Goal: Task Accomplishment & Management: Use online tool/utility

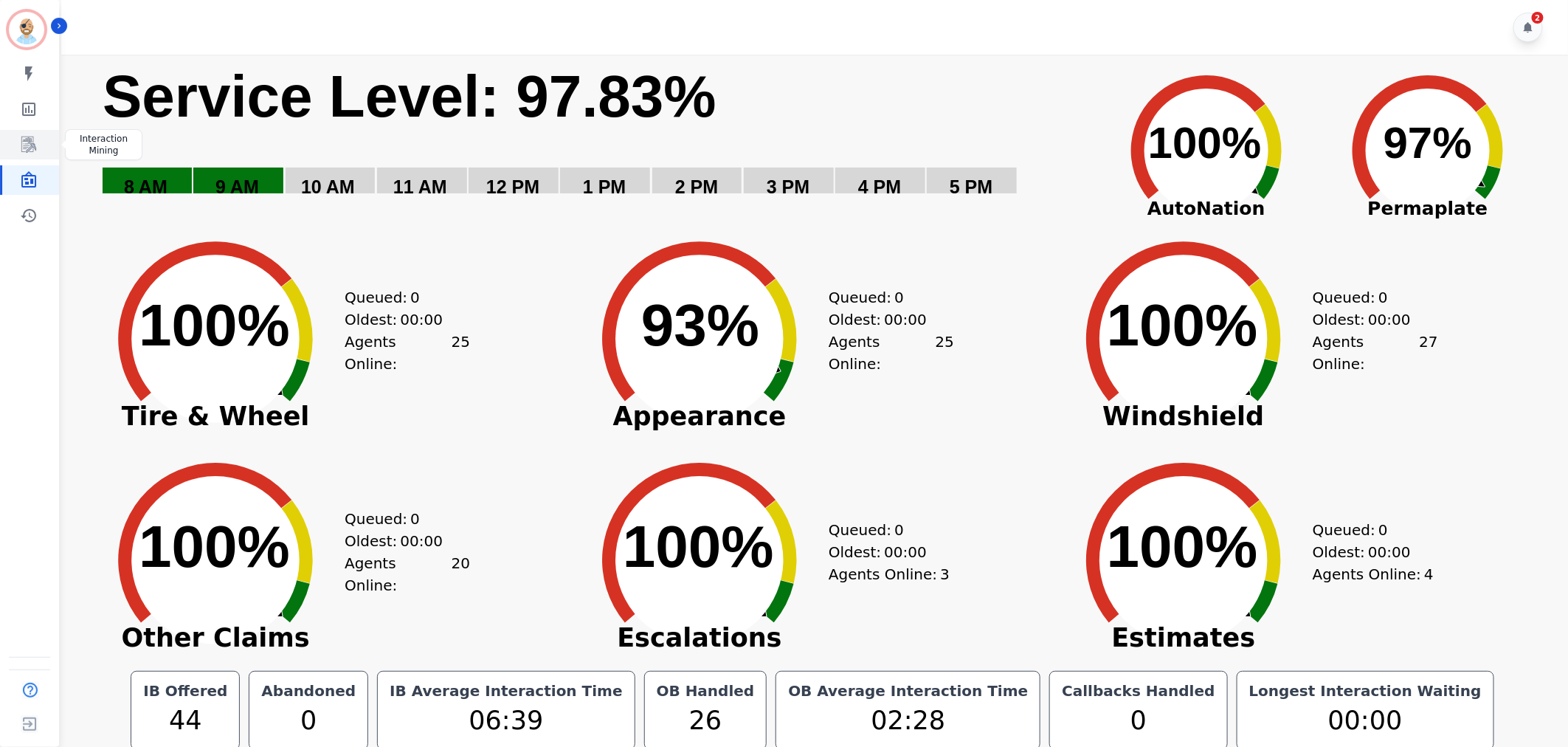
click at [38, 136] on link "Sidebar" at bounding box center [31, 144] width 57 height 30
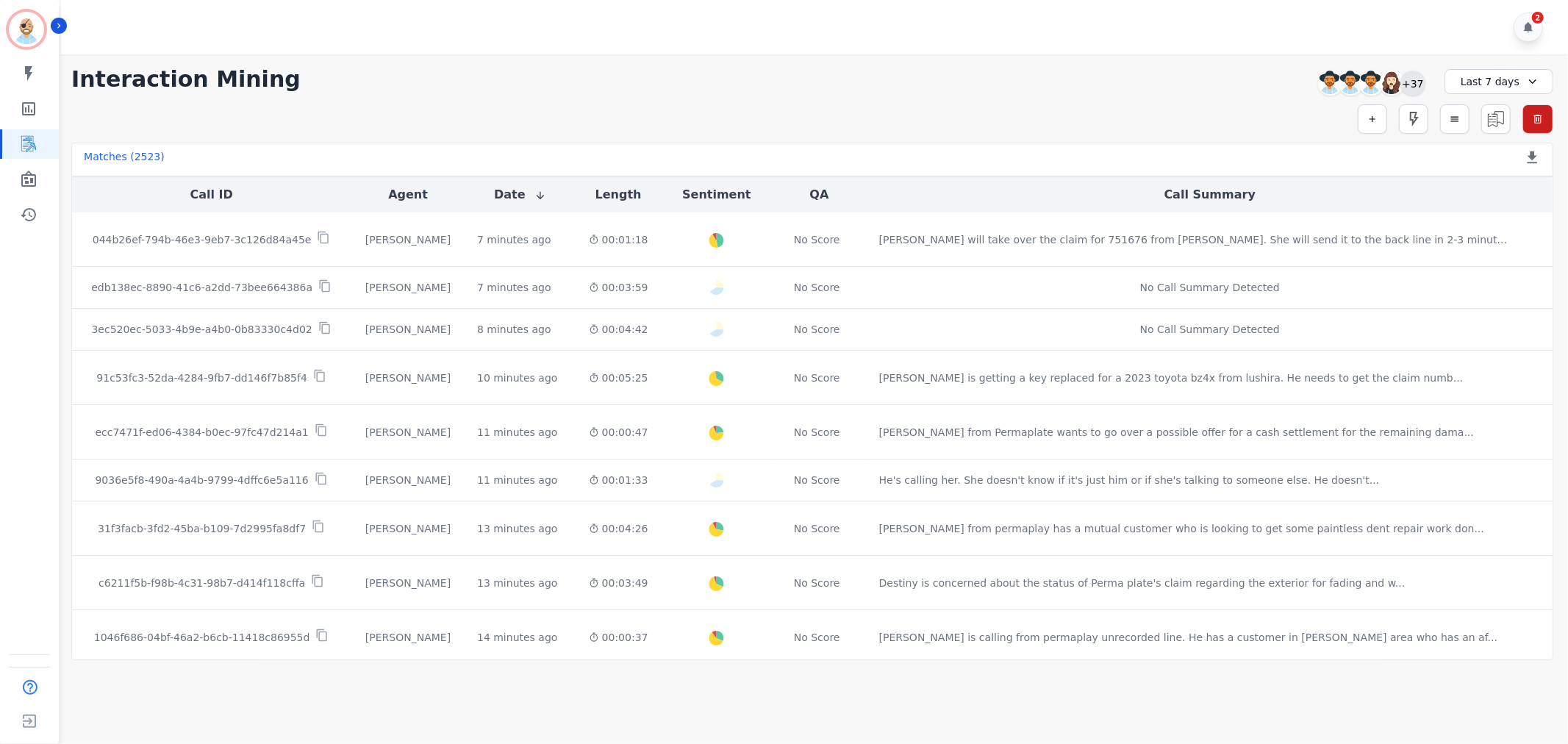
click at [1414, 85] on div "+37" at bounding box center [1412, 83] width 25 height 25
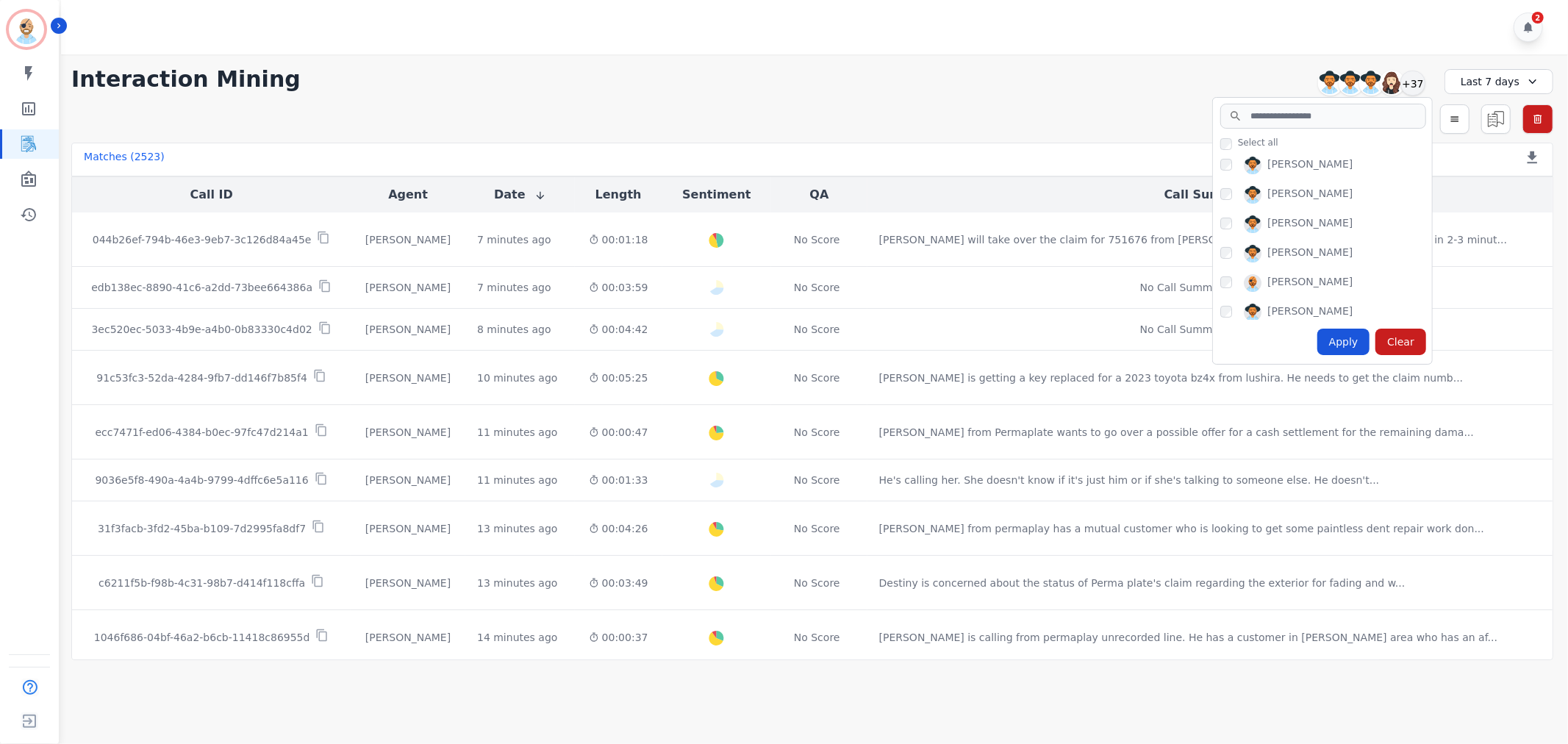
scroll to position [327, 0]
click at [1348, 336] on div "Apply" at bounding box center [1343, 342] width 53 height 26
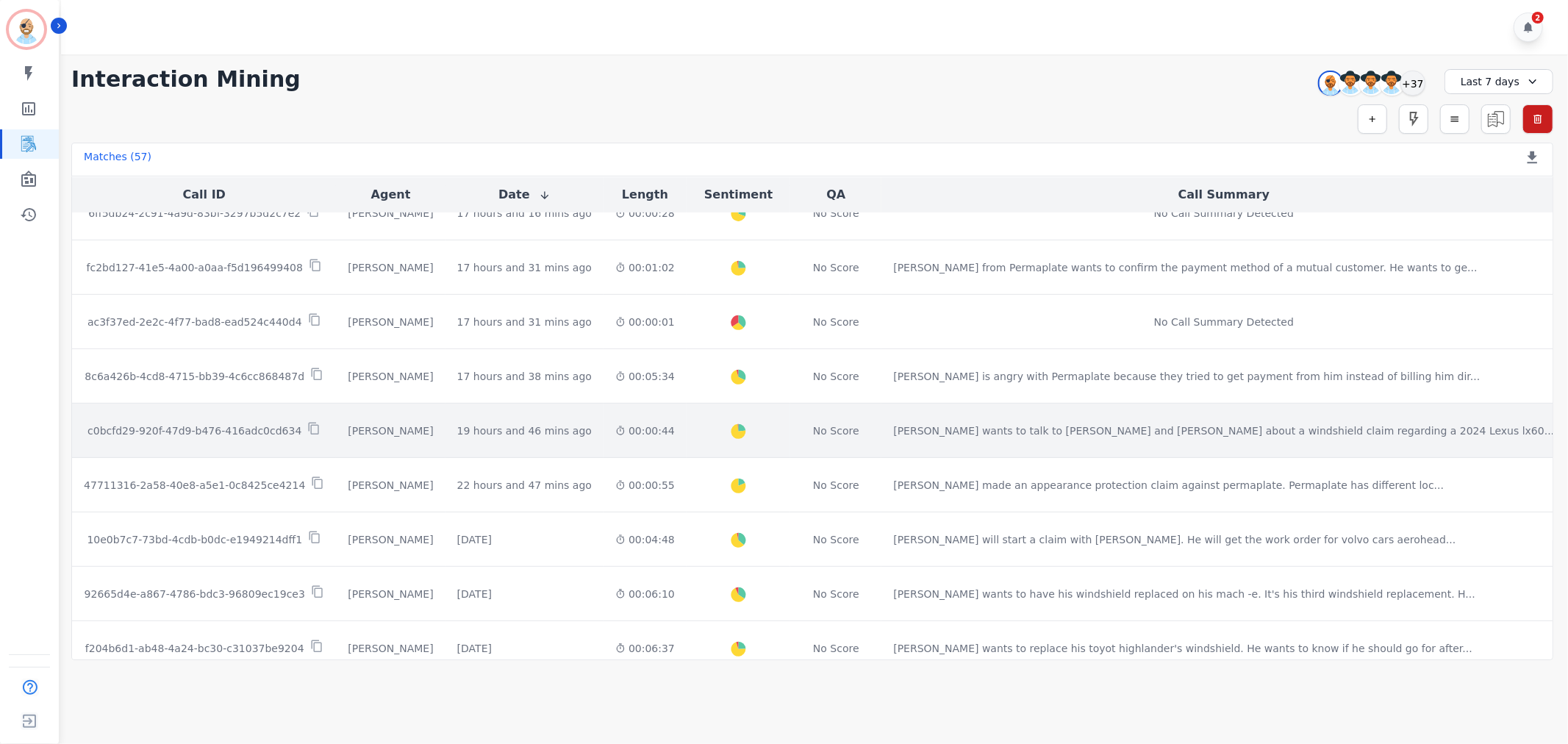
scroll to position [572, 0]
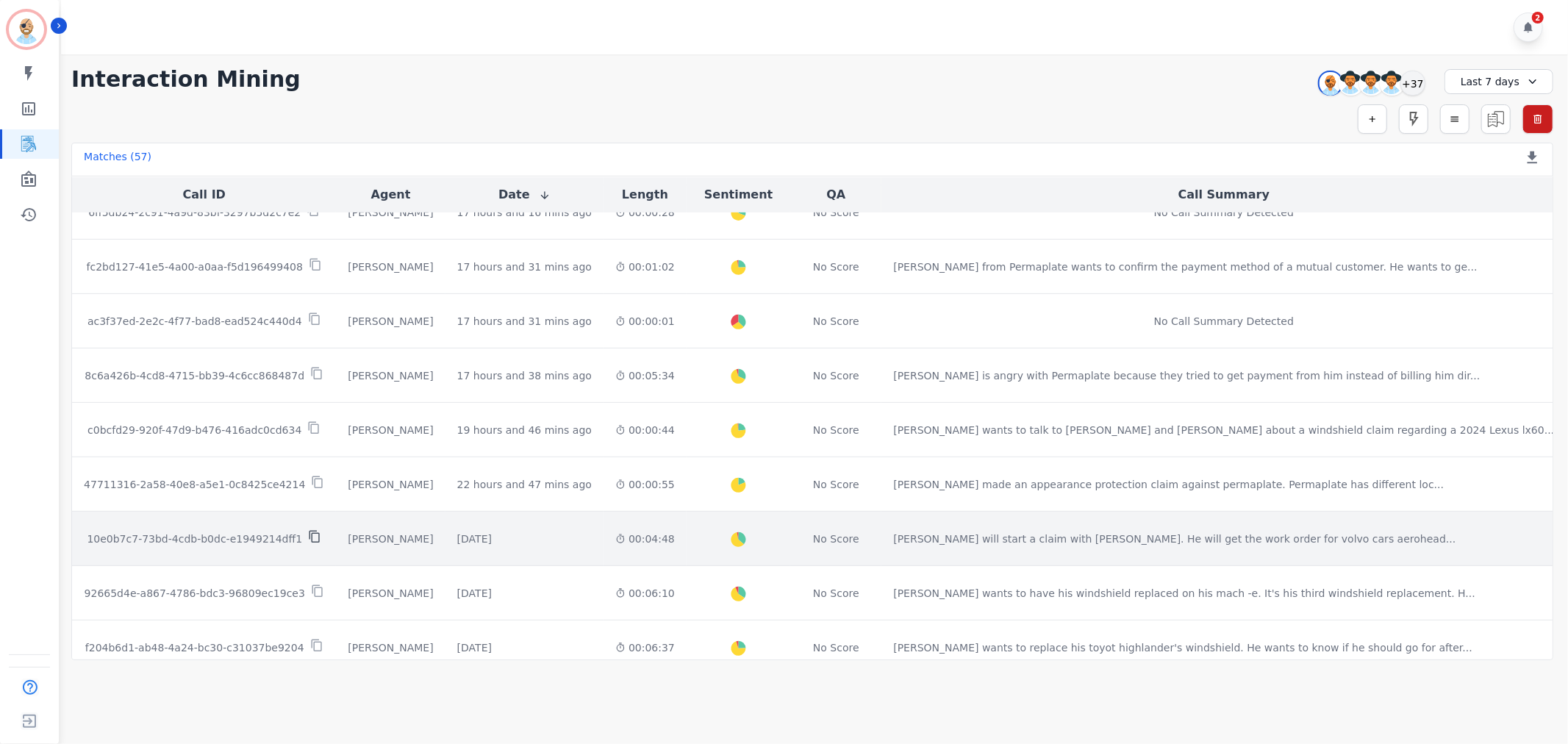
click at [311, 538] on icon at bounding box center [314, 536] width 13 height 13
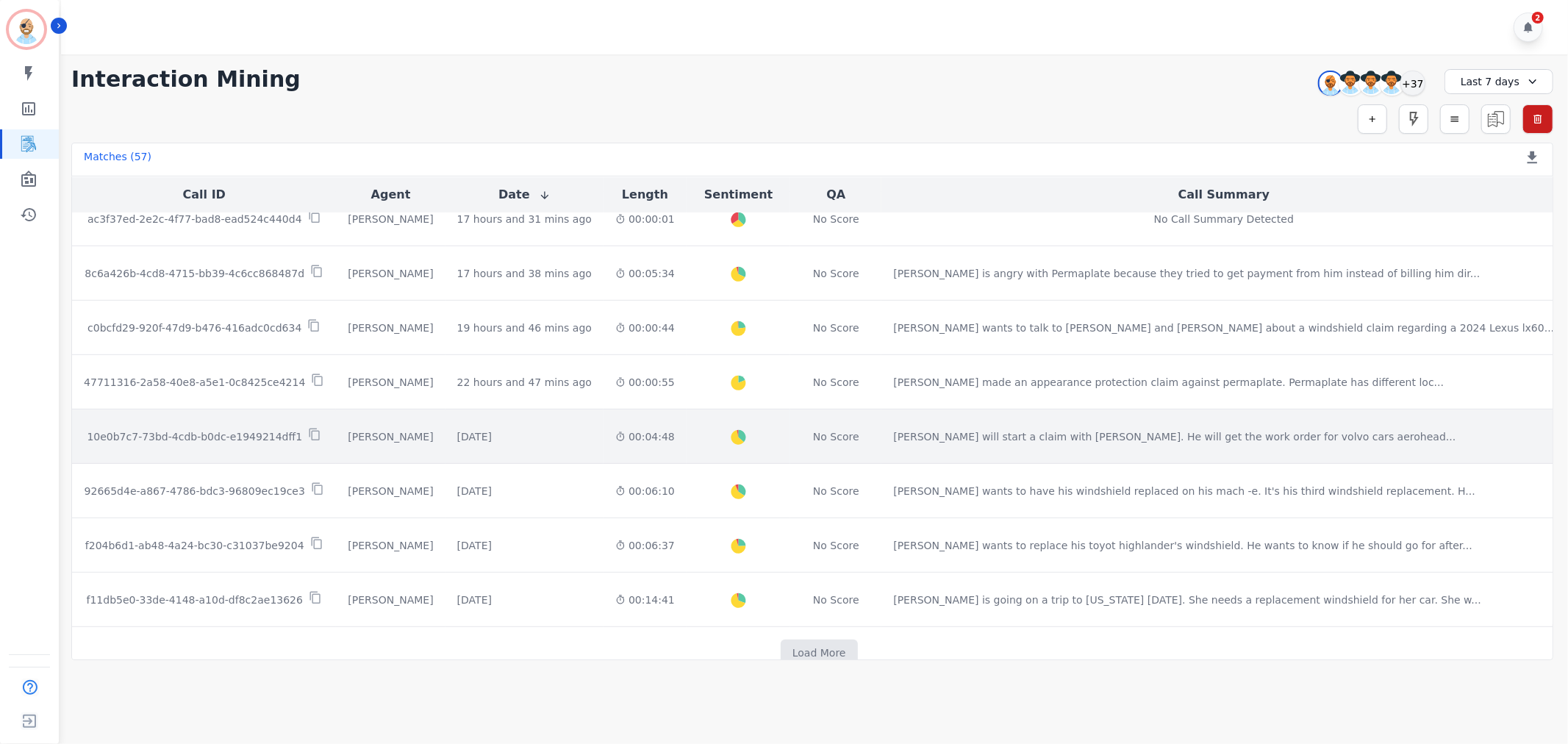
scroll to position [703, 0]
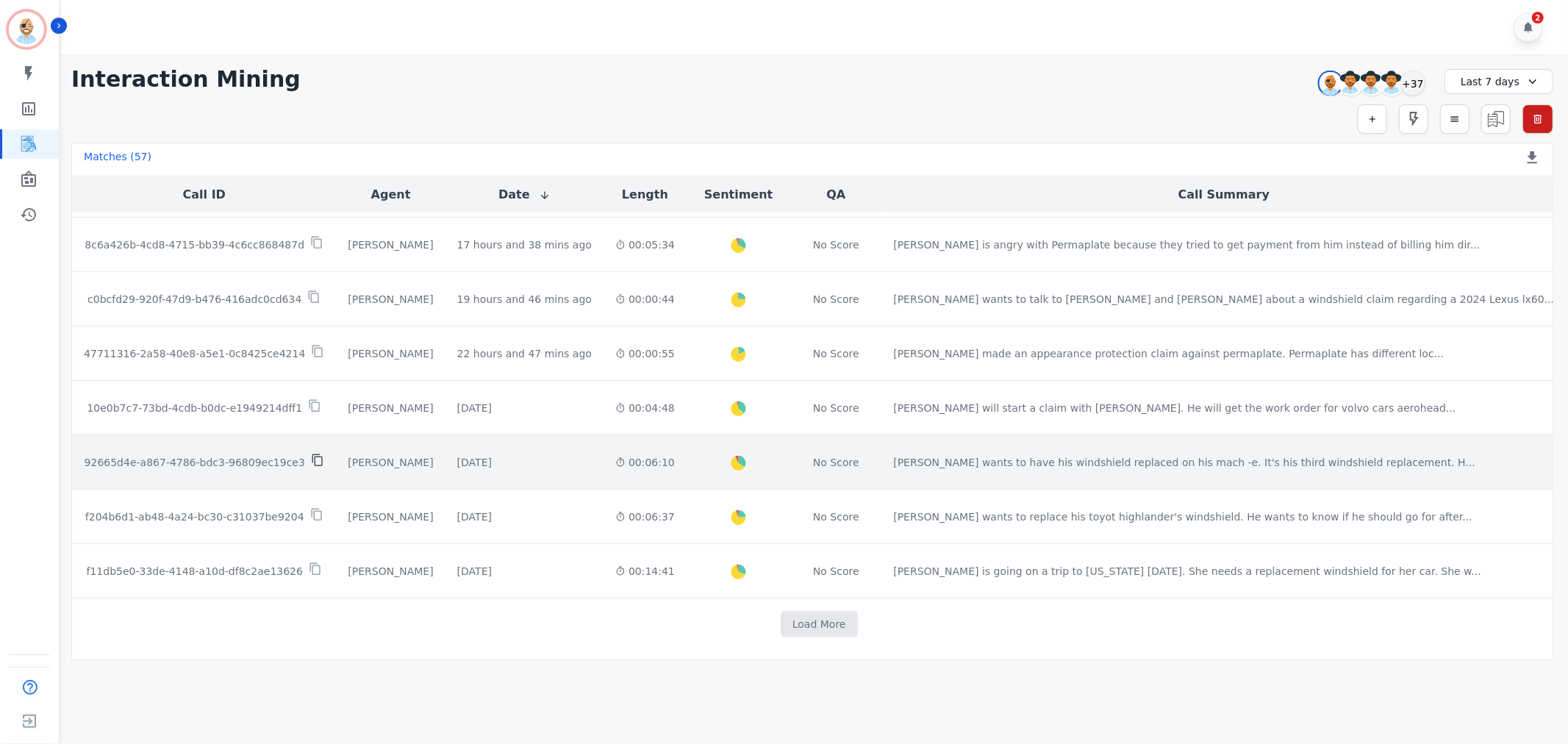
click at [313, 458] on icon at bounding box center [317, 460] width 10 height 12
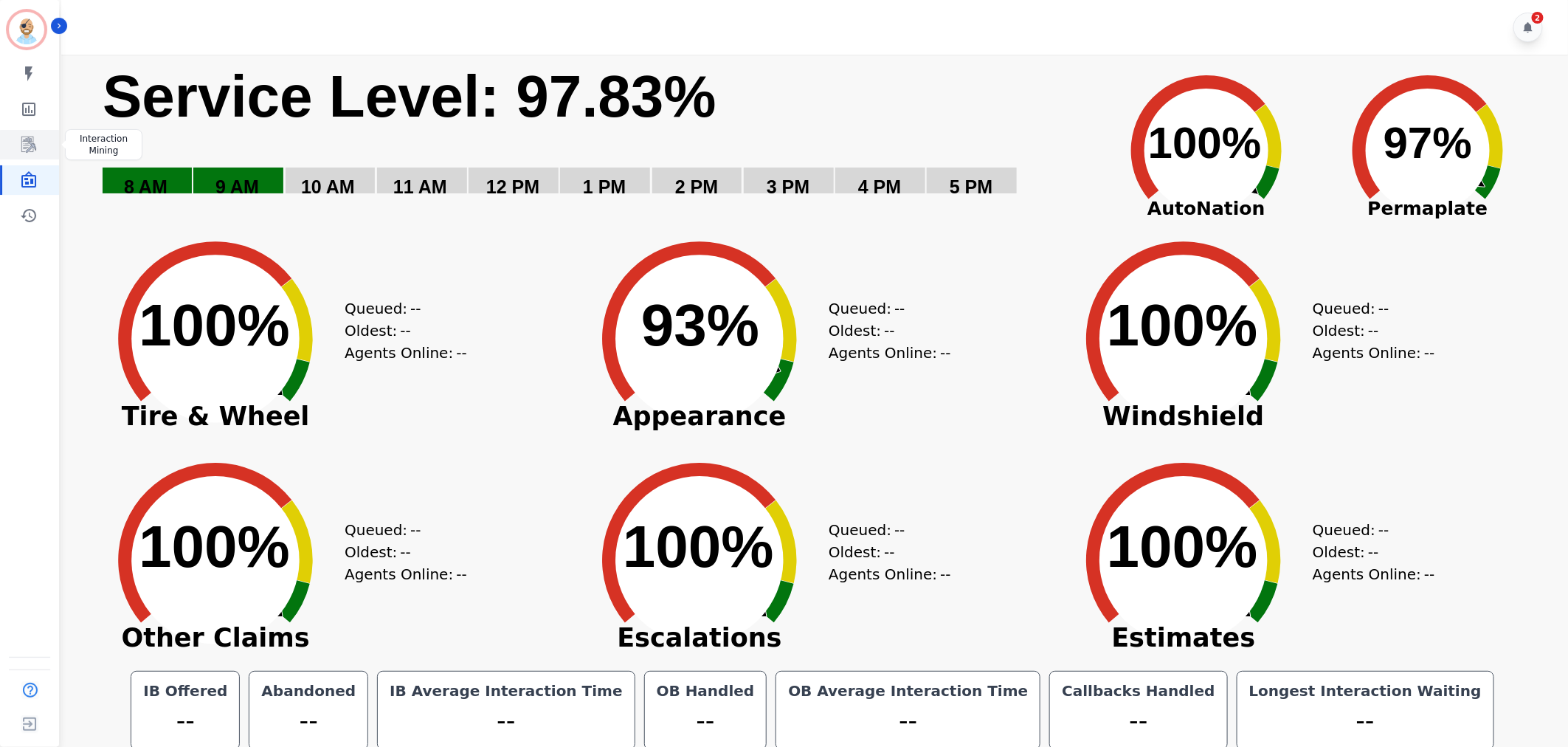
click at [24, 140] on icon "Sidebar" at bounding box center [28, 144] width 15 height 17
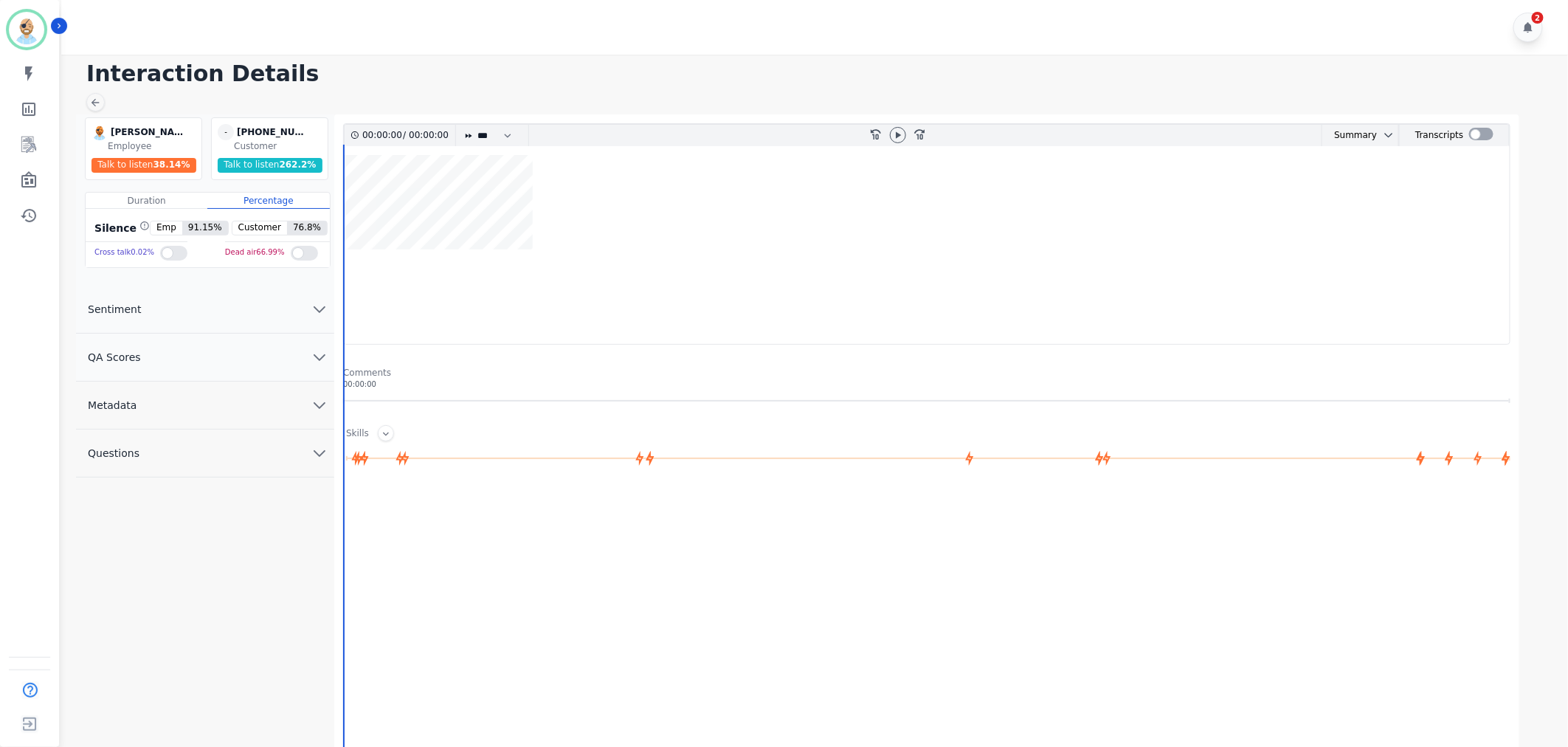
click at [227, 372] on button "QA Scores" at bounding box center [205, 357] width 258 height 48
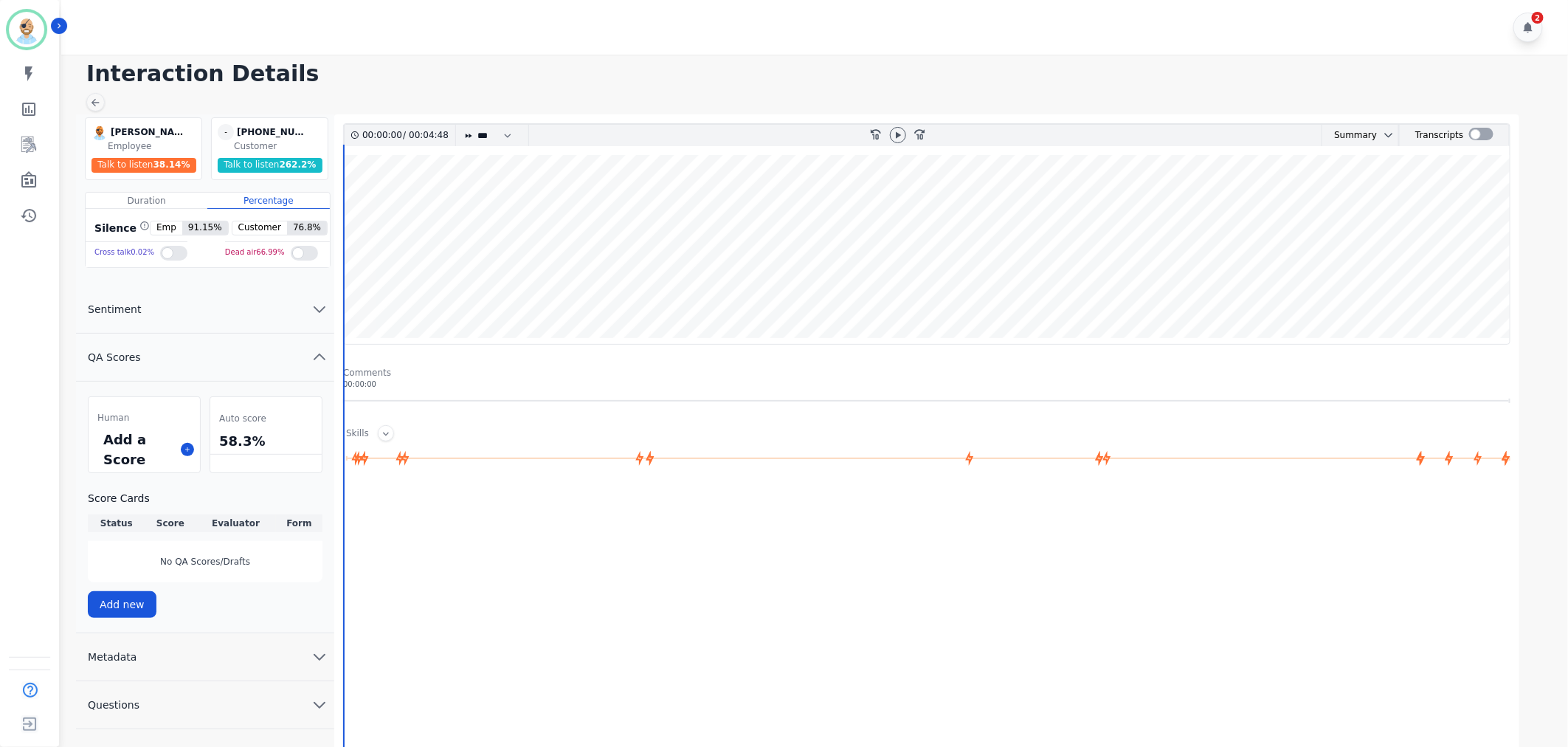
click at [178, 456] on div "Add a Score" at bounding box center [143, 450] width 111 height 45
click at [185, 450] on icon at bounding box center [187, 450] width 7 height 7
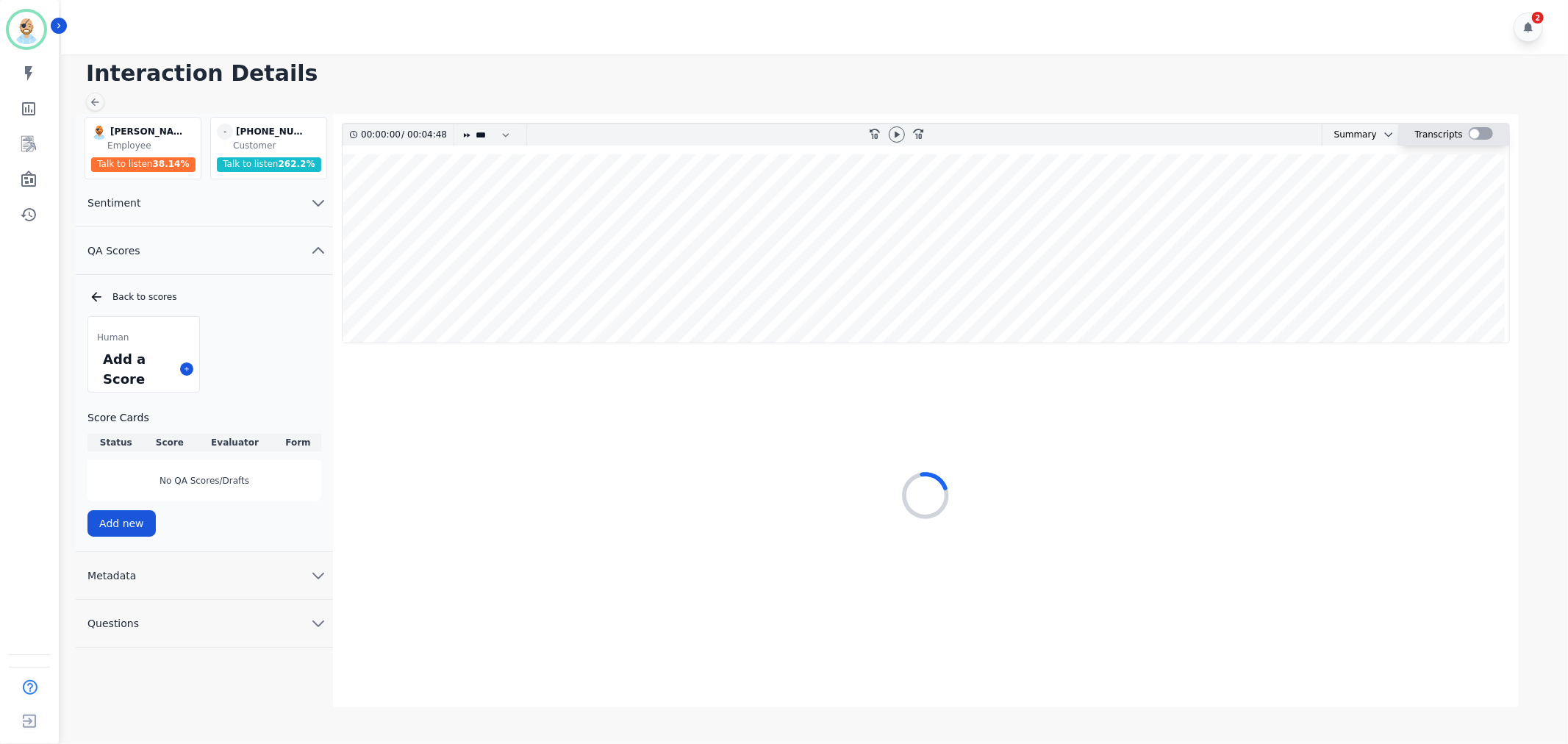
click at [1473, 134] on div at bounding box center [1481, 133] width 24 height 12
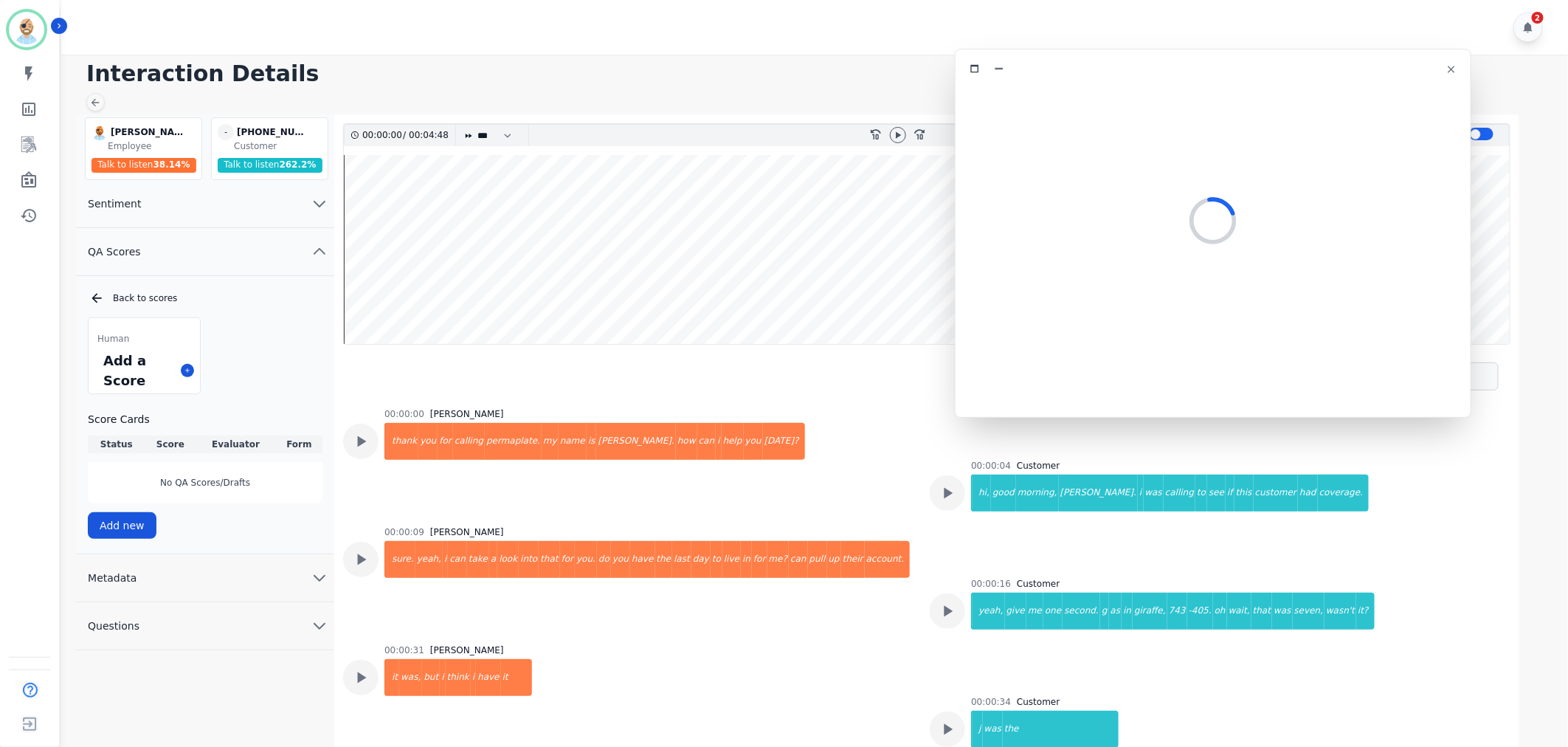
drag, startPoint x: 470, startPoint y: 86, endPoint x: 1362, endPoint y: 73, distance: 892.1
click at [1362, 73] on div at bounding box center [1213, 69] width 498 height 21
click at [893, 135] on icon at bounding box center [897, 135] width 11 height 11
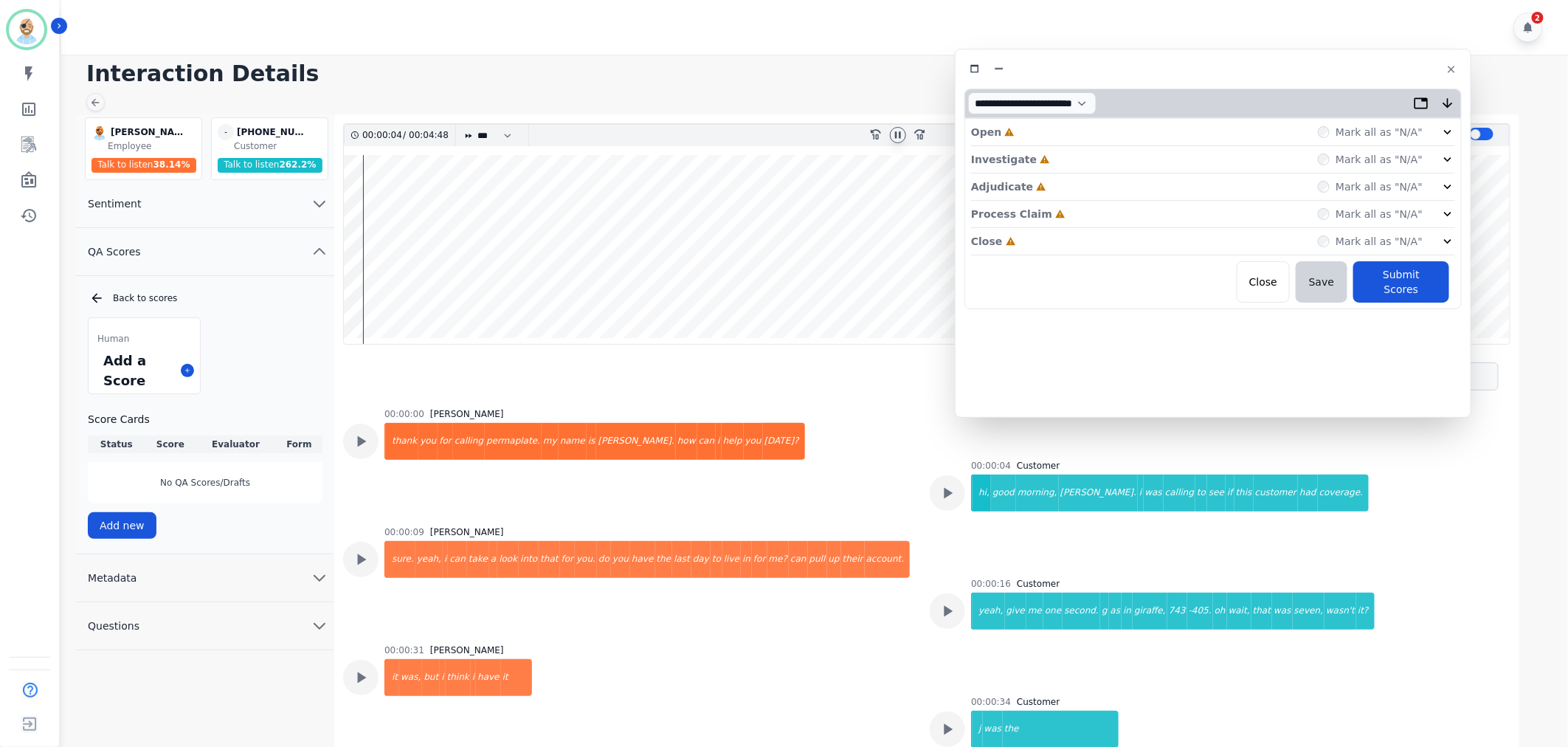
click at [895, 129] on icon at bounding box center [897, 135] width 11 height 11
click at [1064, 234] on div "Close Incomplete Mark all as "N/A"" at bounding box center [1212, 241] width 484 height 27
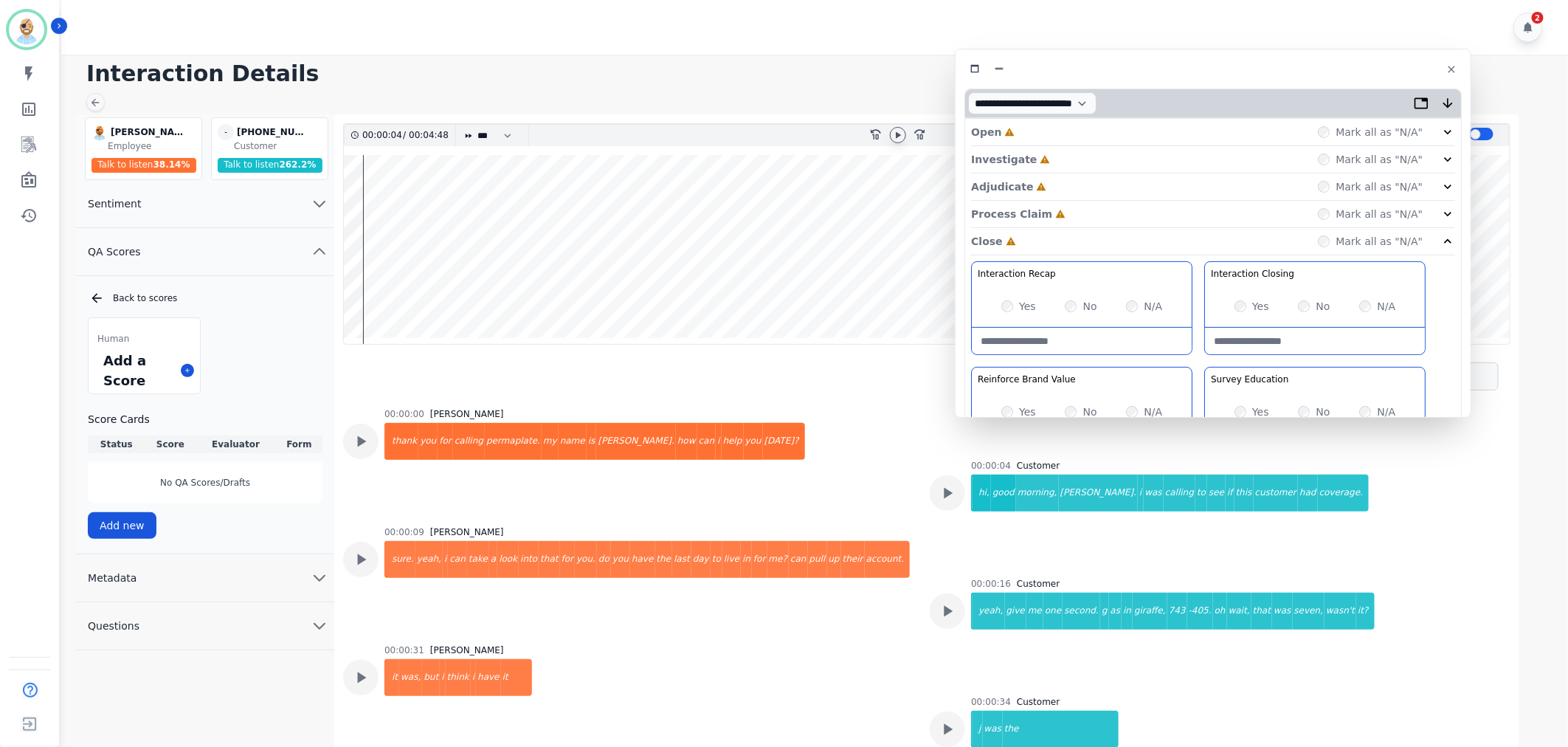
click at [1067, 211] on div "Process Claim Incomplete Mark all as "N/A"" at bounding box center [1212, 213] width 484 height 27
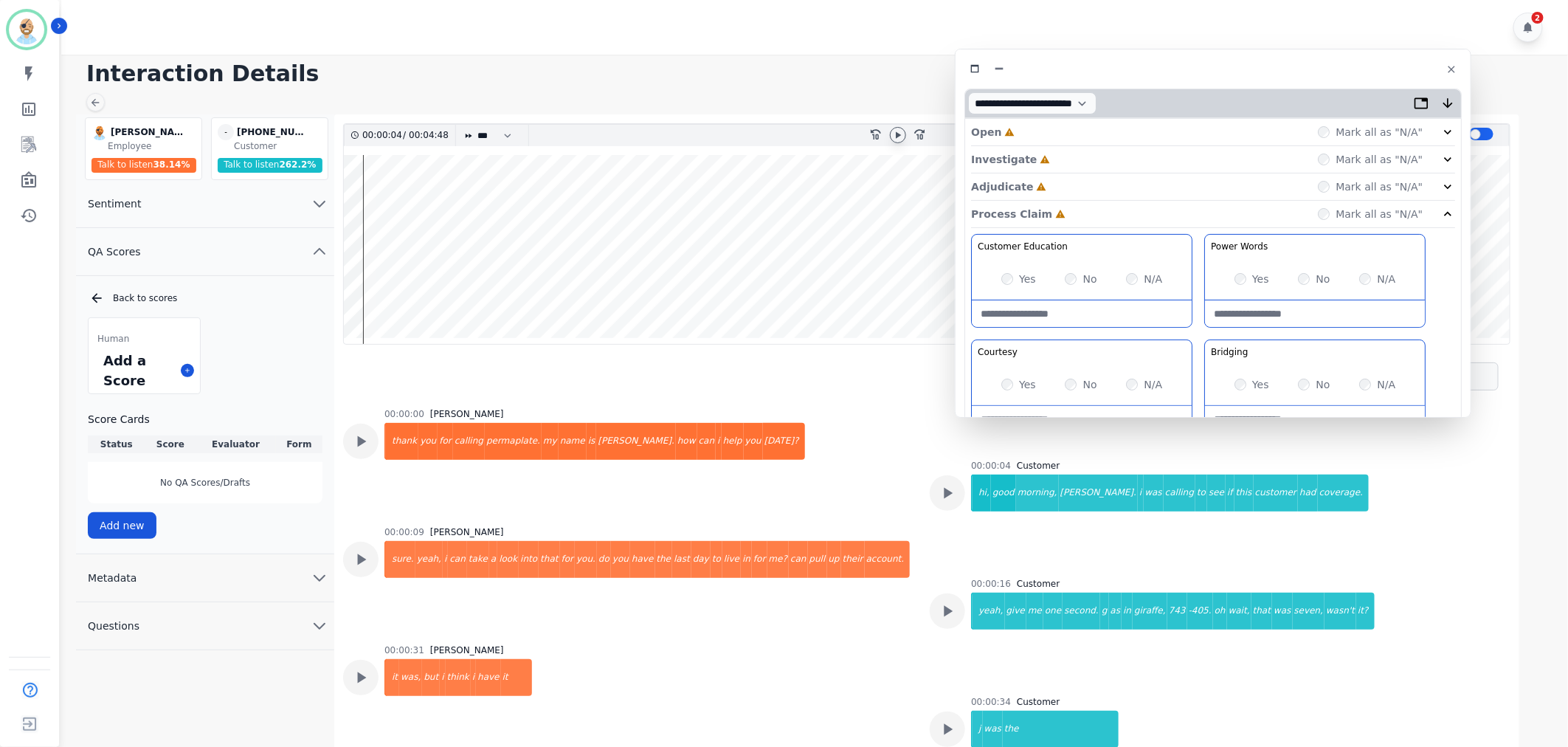
click at [1068, 181] on div "Adjudicate Incomplete Mark all as "N/A"" at bounding box center [1212, 186] width 484 height 27
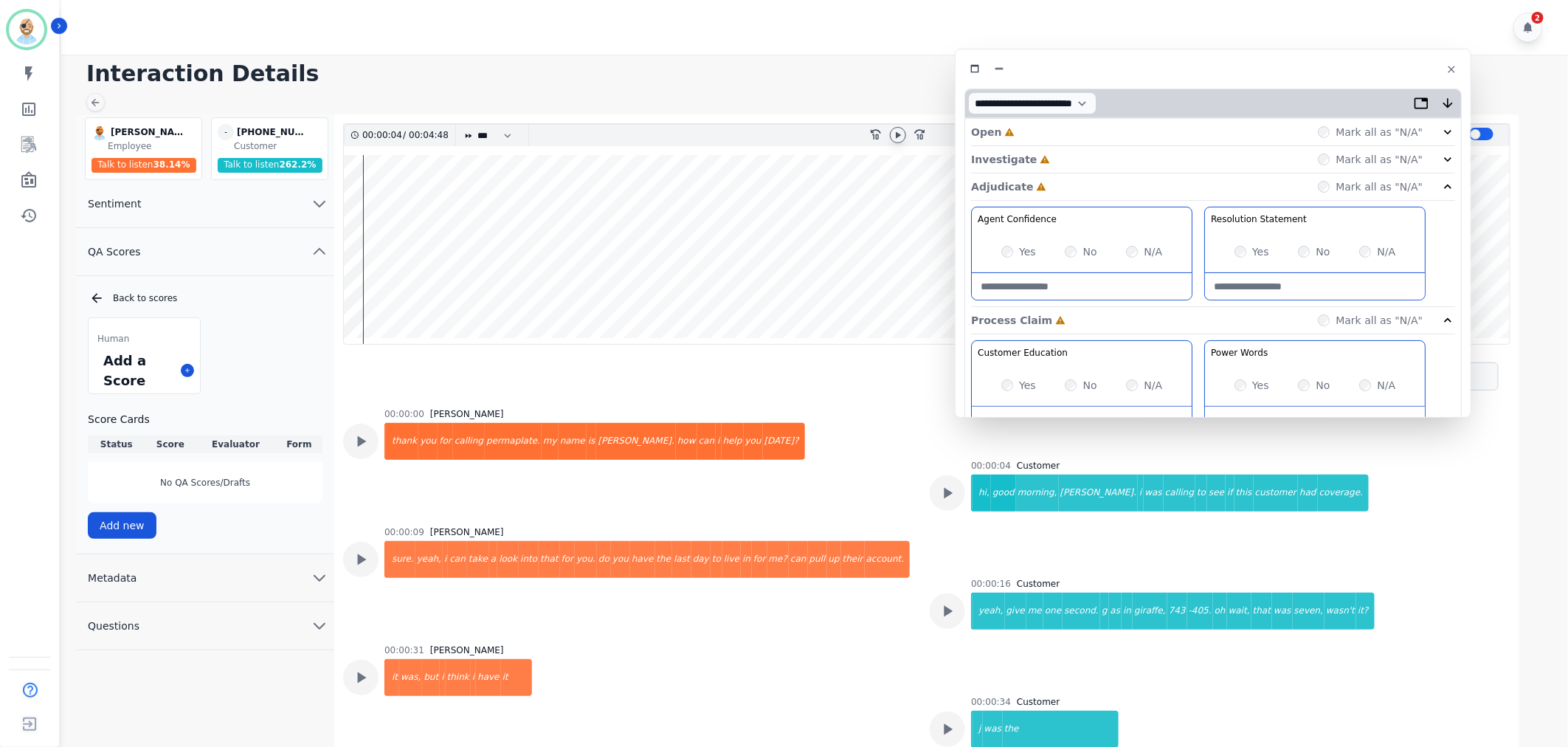
click at [1069, 173] on div "Investigate Incomplete Mark all as "N/A"" at bounding box center [1212, 186] width 484 height 27
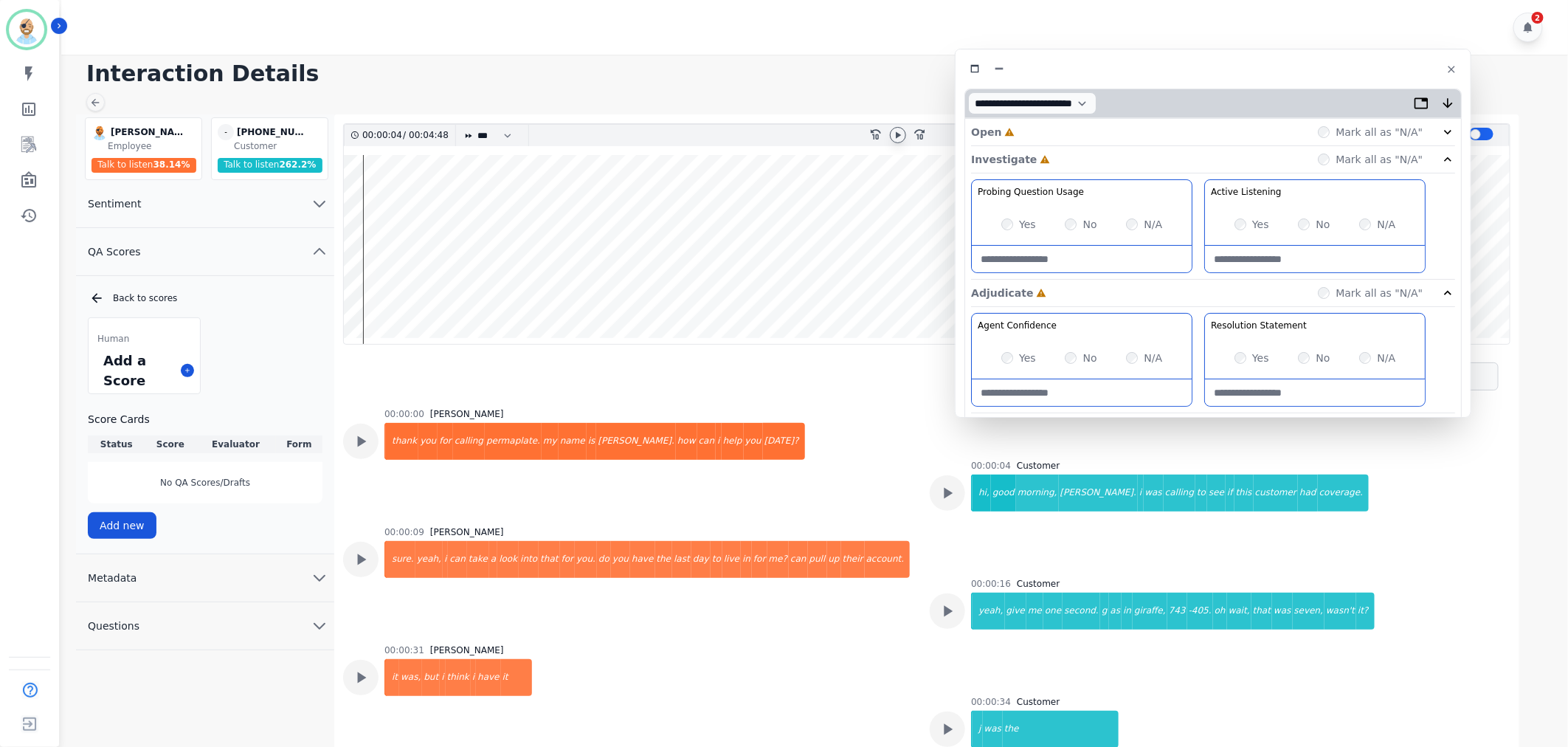
click at [1065, 123] on div "Open Incomplete Mark all as "N/A"" at bounding box center [1212, 132] width 484 height 27
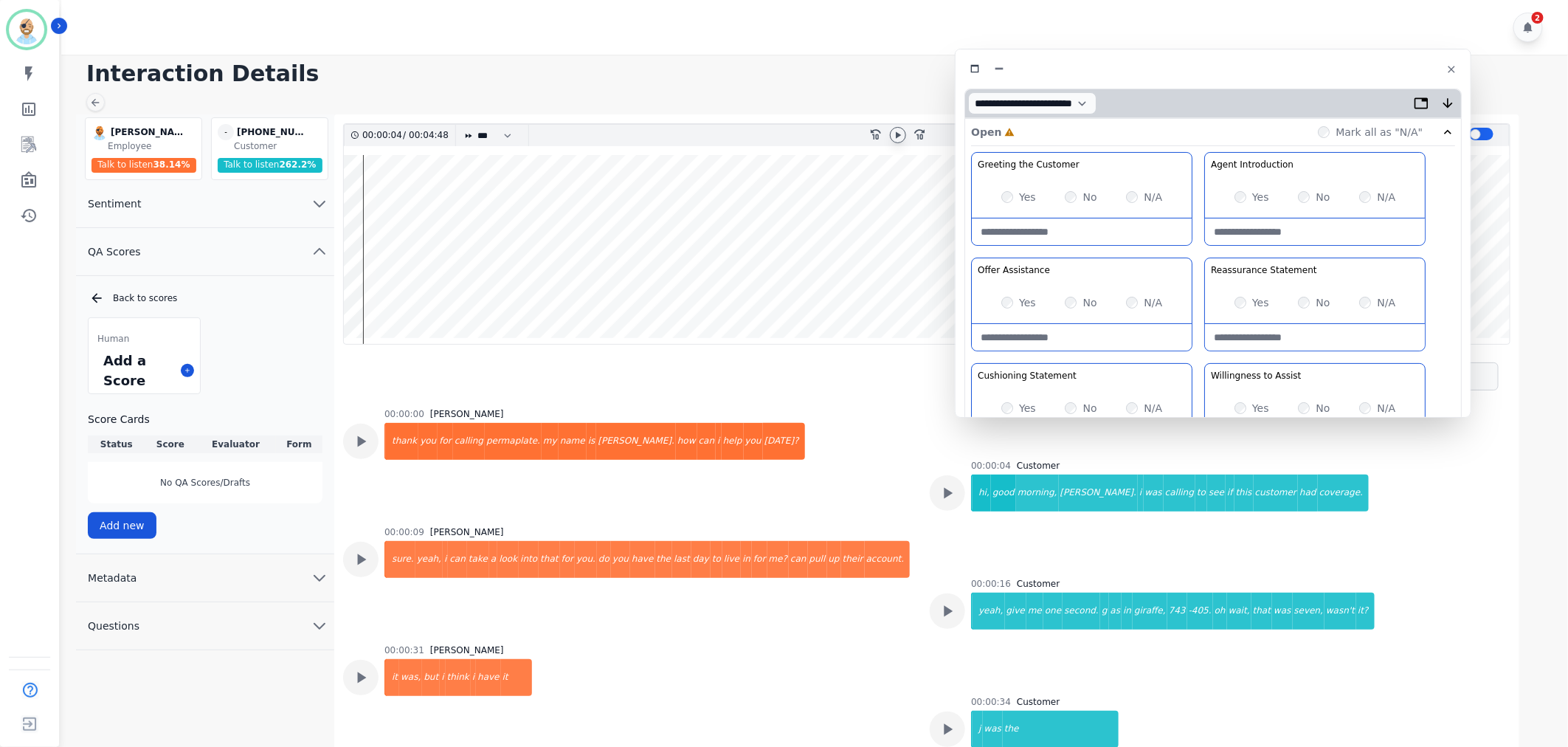
click at [896, 129] on icon at bounding box center [897, 135] width 11 height 11
click at [1201, 249] on div "Greeting the Customer Welcome is where we quickly greet our customer as a known…" at bounding box center [1212, 413] width 484 height 522
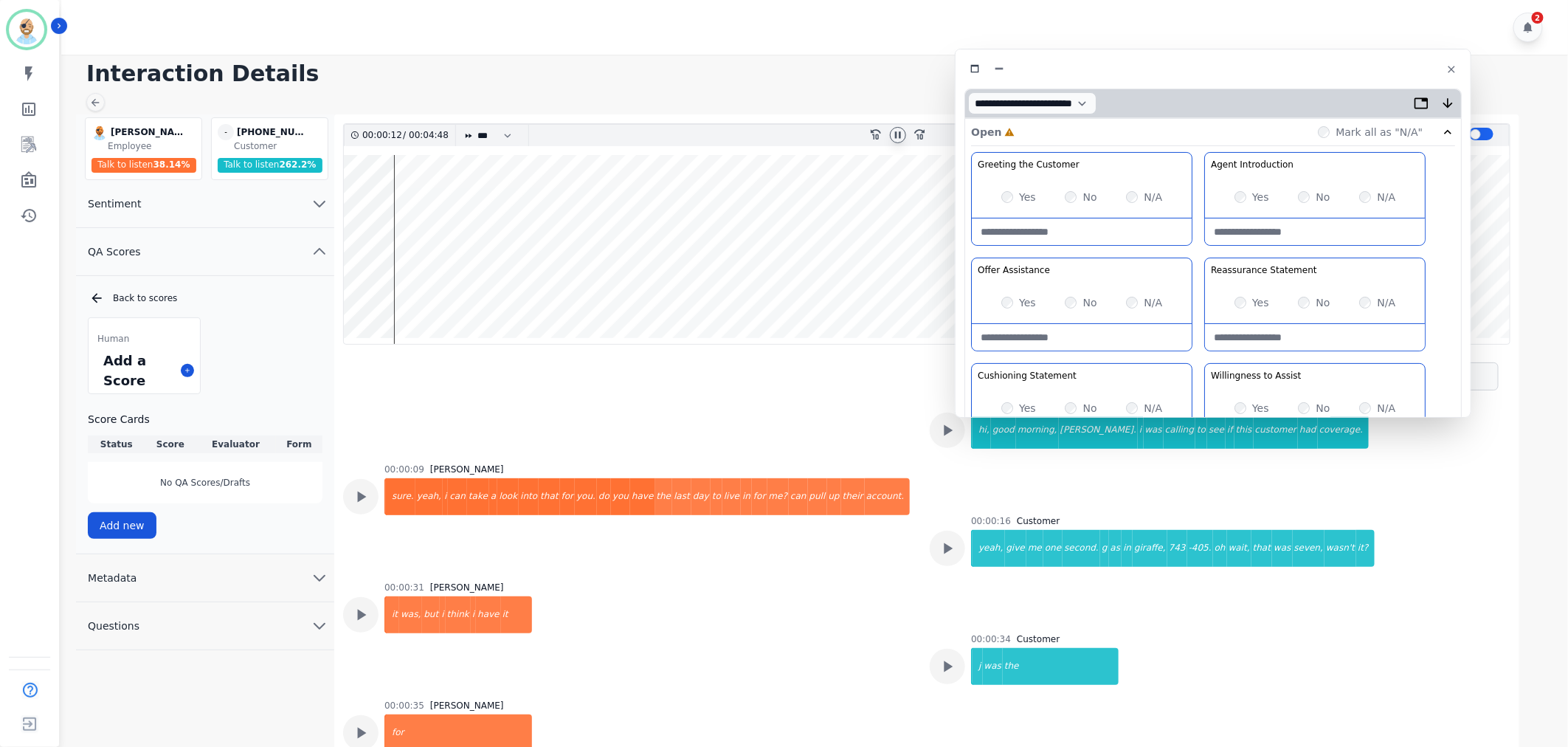
click at [1201, 249] on div "Greeting the Customer Welcome is where we quickly greet our customer as a known…" at bounding box center [1212, 413] width 484 height 522
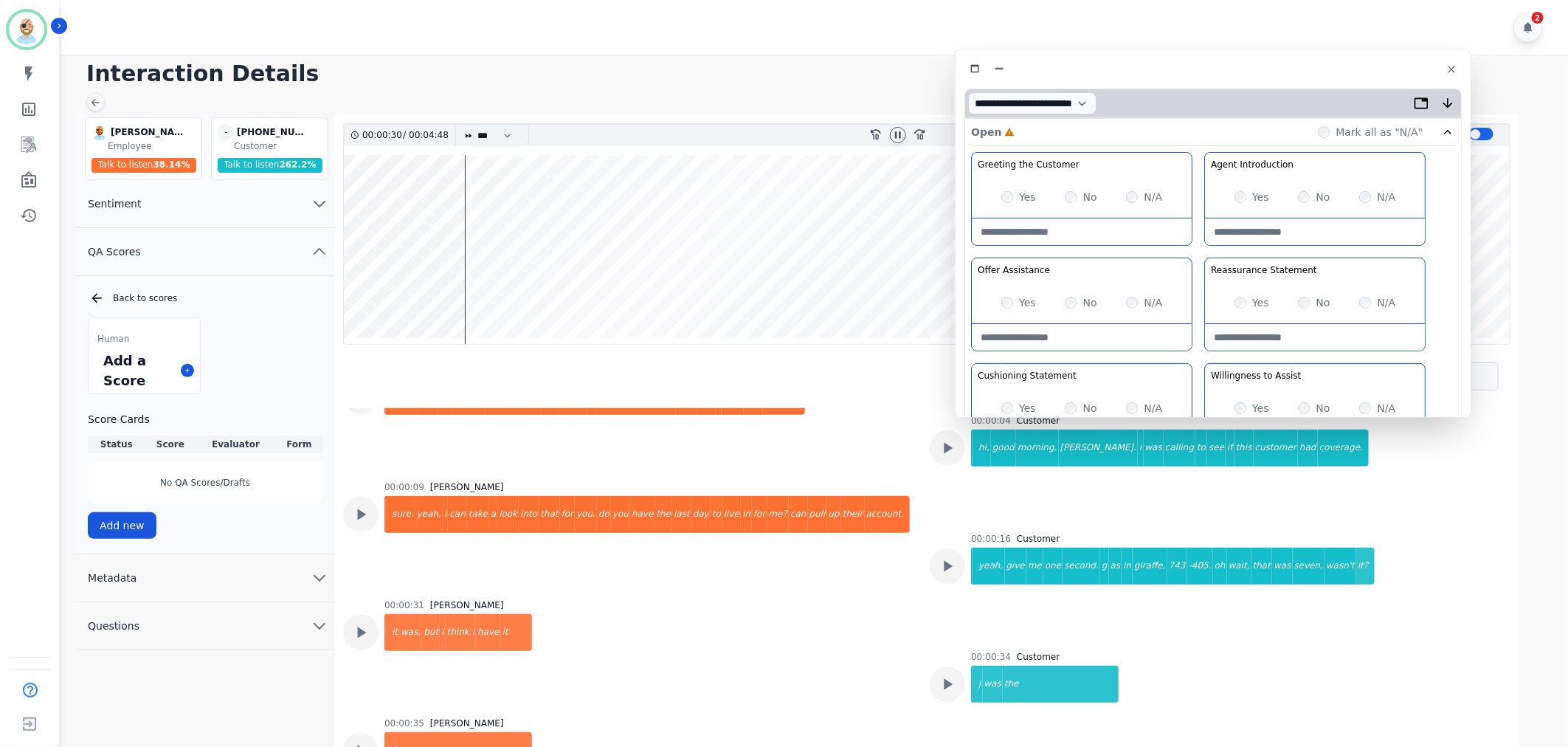
scroll to position [82, 0]
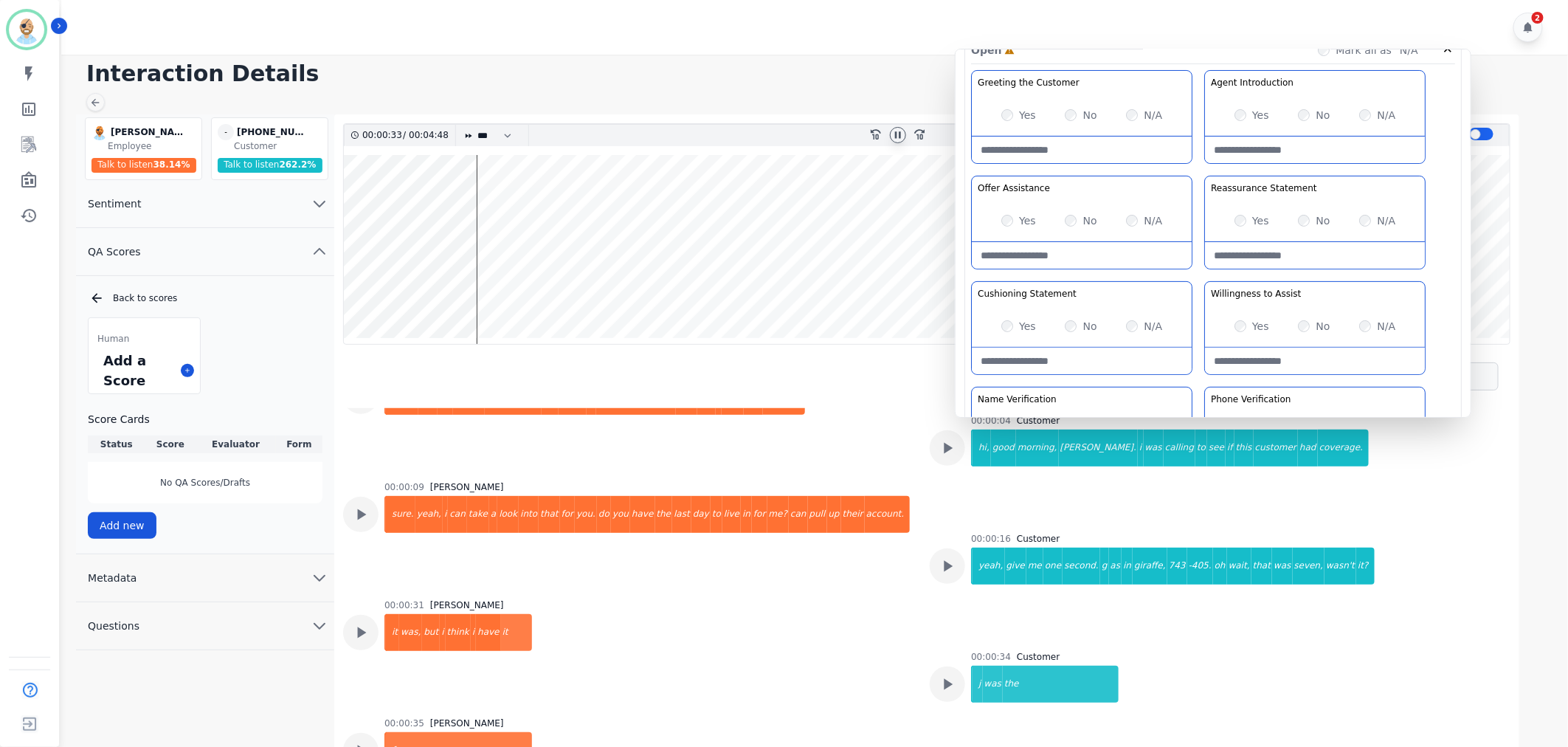
click at [1196, 269] on div "Greeting the Customer Welcome is where we quickly greet our customer as a known…" at bounding box center [1212, 331] width 484 height 522
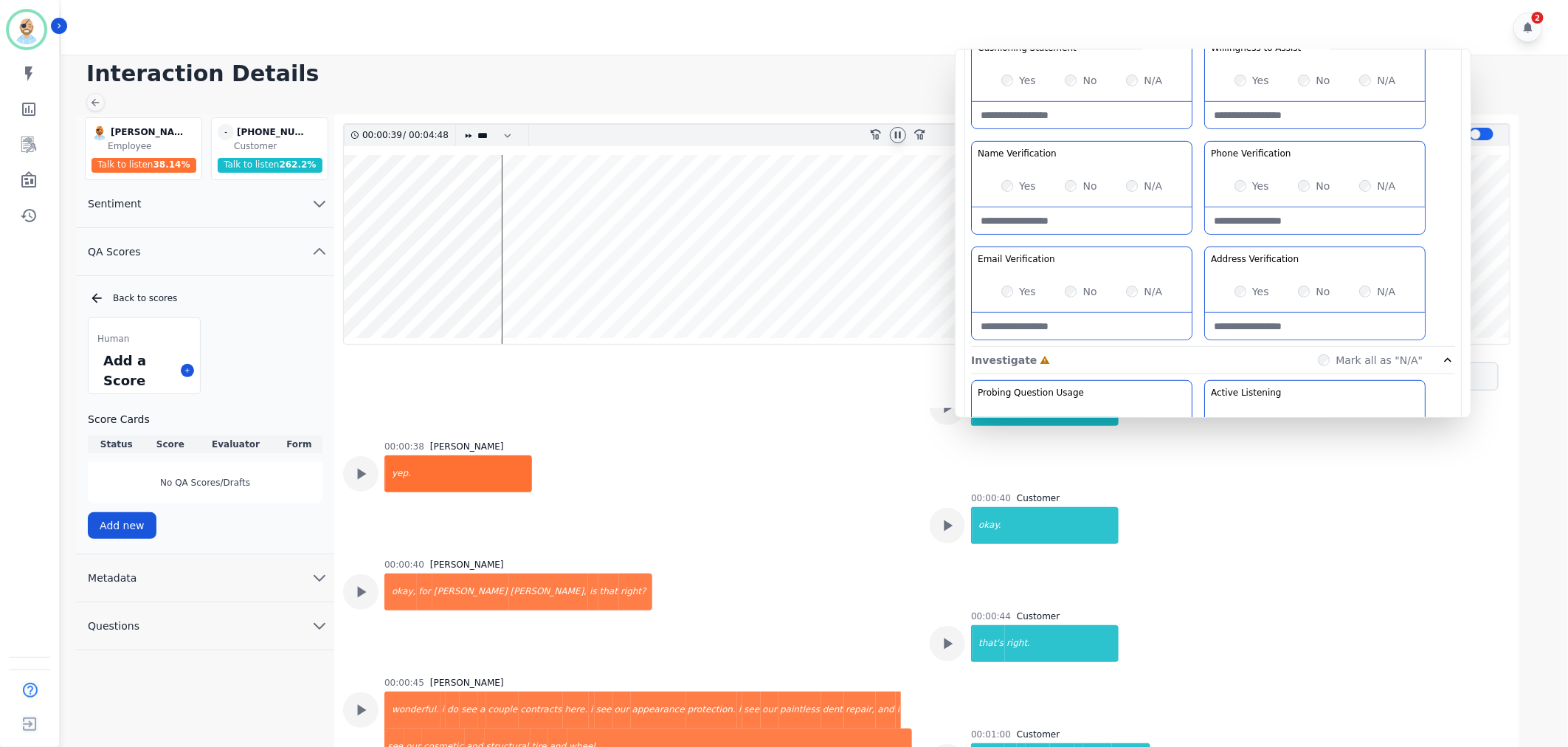
scroll to position [701, 0]
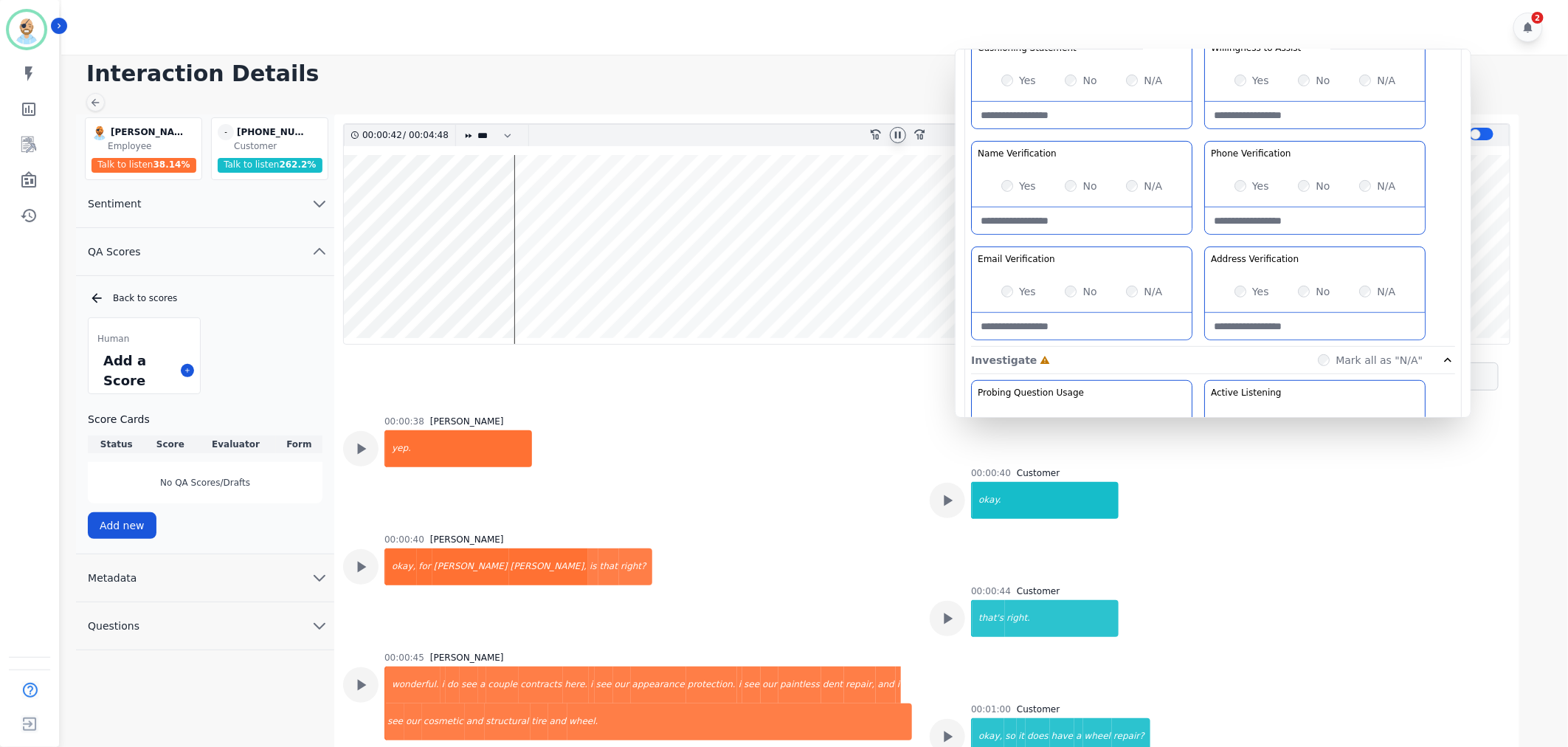
drag, startPoint x: 1073, startPoint y: 193, endPoint x: 1063, endPoint y: 194, distance: 10.0
click at [1056, 197] on div "Yes No N/A" at bounding box center [1081, 185] width 220 height 41
click at [1060, 213] on Verification-note at bounding box center [1081, 220] width 220 height 26
type Verification-note "**********"
click at [1236, 214] on Verification-note at bounding box center [1314, 220] width 220 height 26
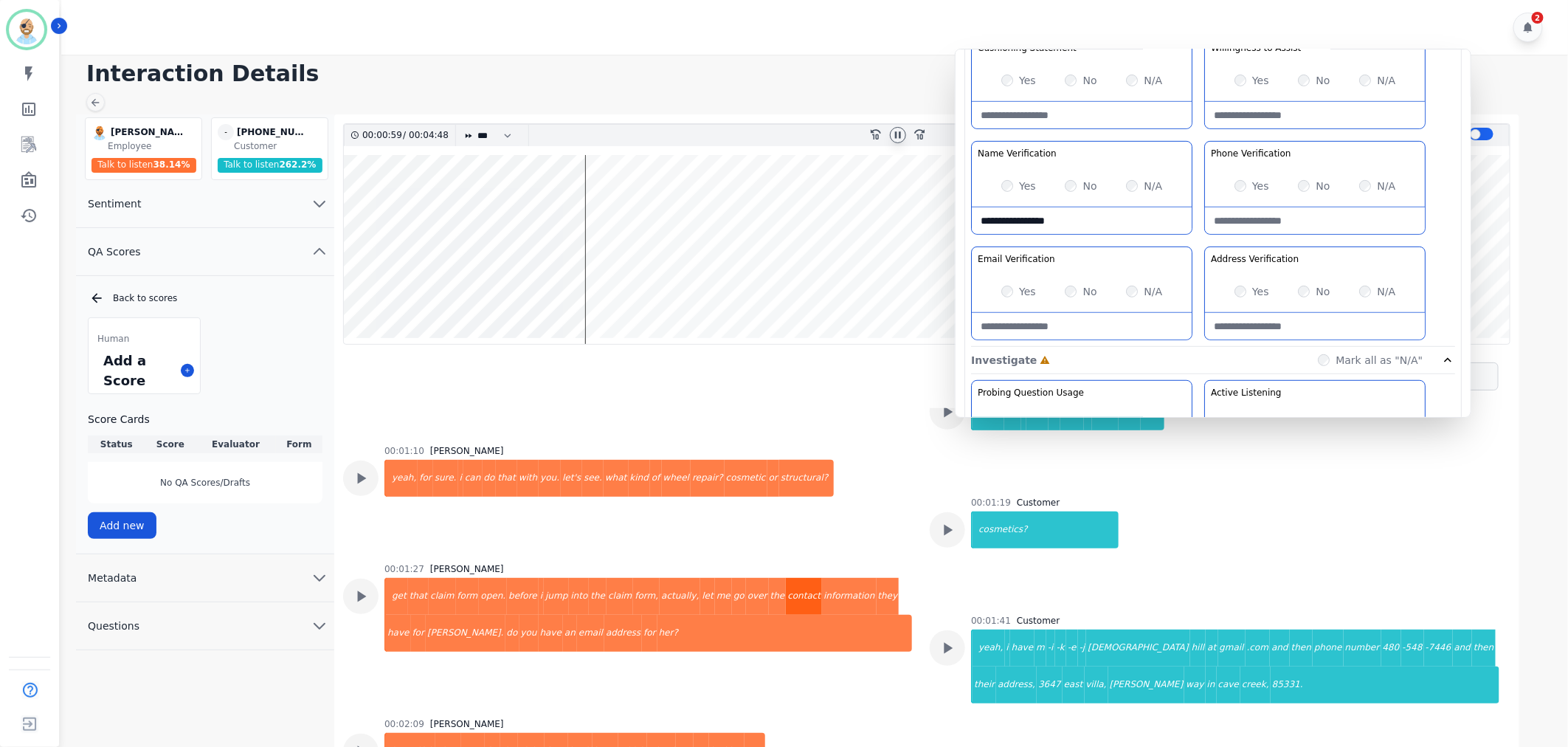
scroll to position [1192, 0]
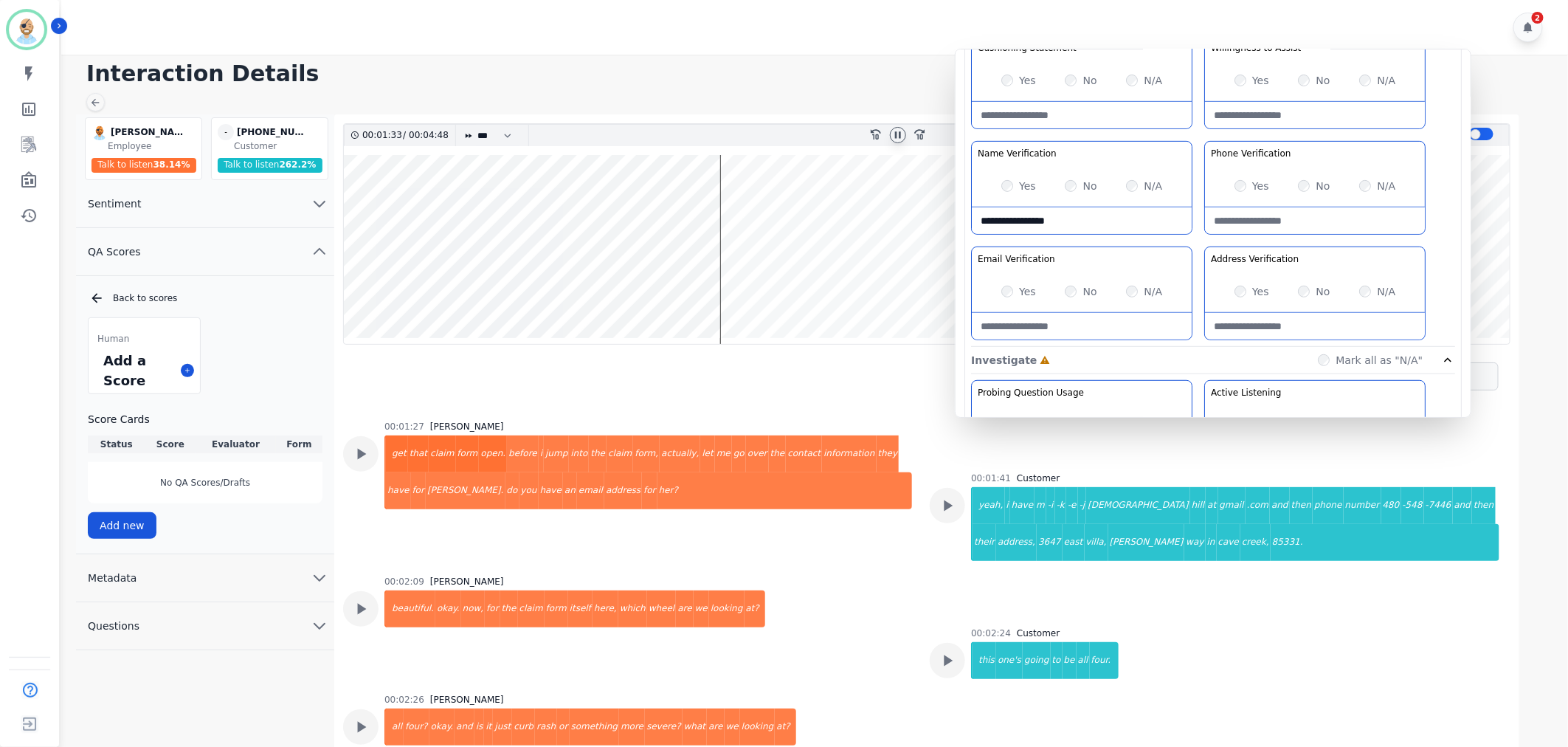
scroll to position [1357, 0]
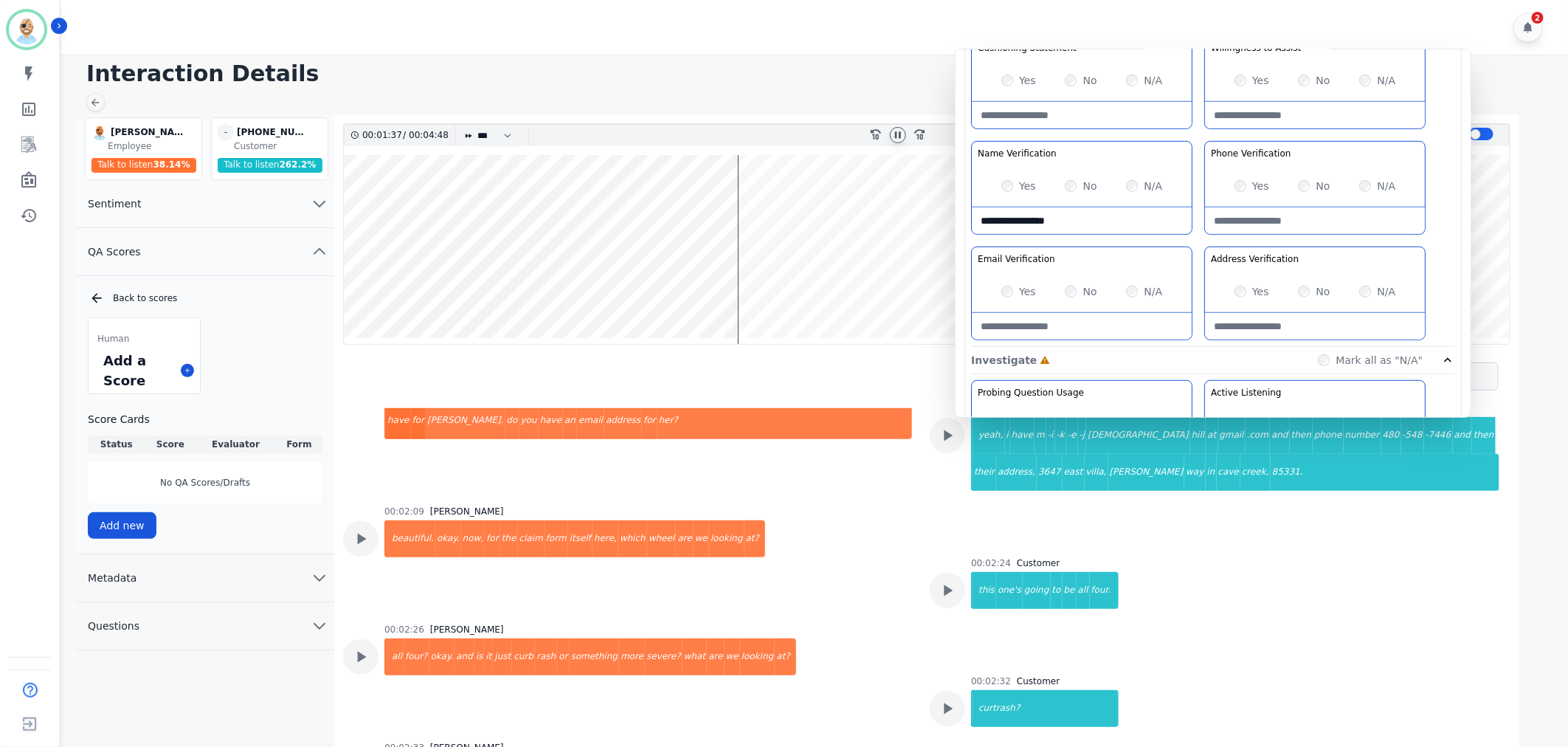
click at [1192, 237] on div "Greeting the Customer Welcome is where we quickly greet our customer as a known…" at bounding box center [1212, 85] width 484 height 522
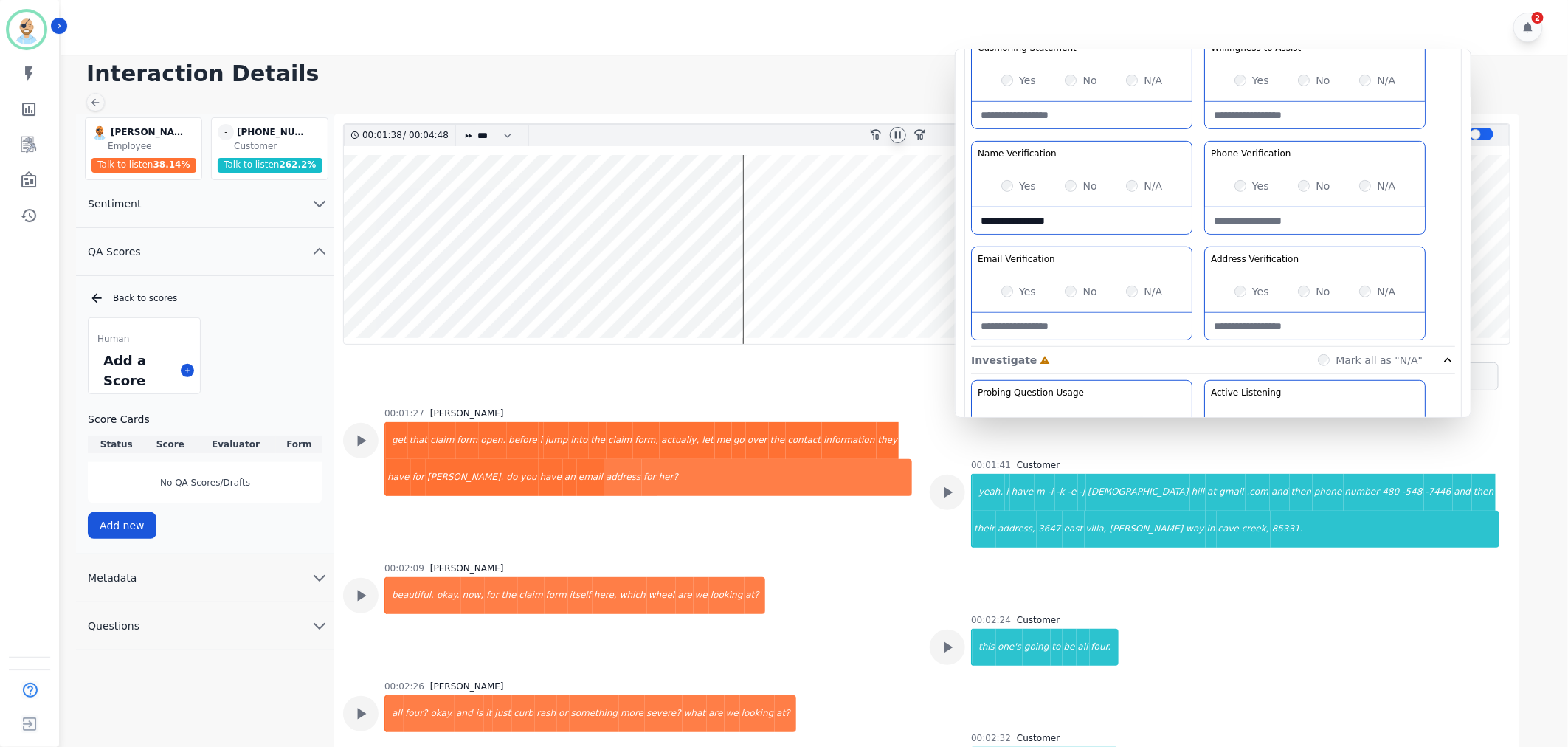
scroll to position [1274, 0]
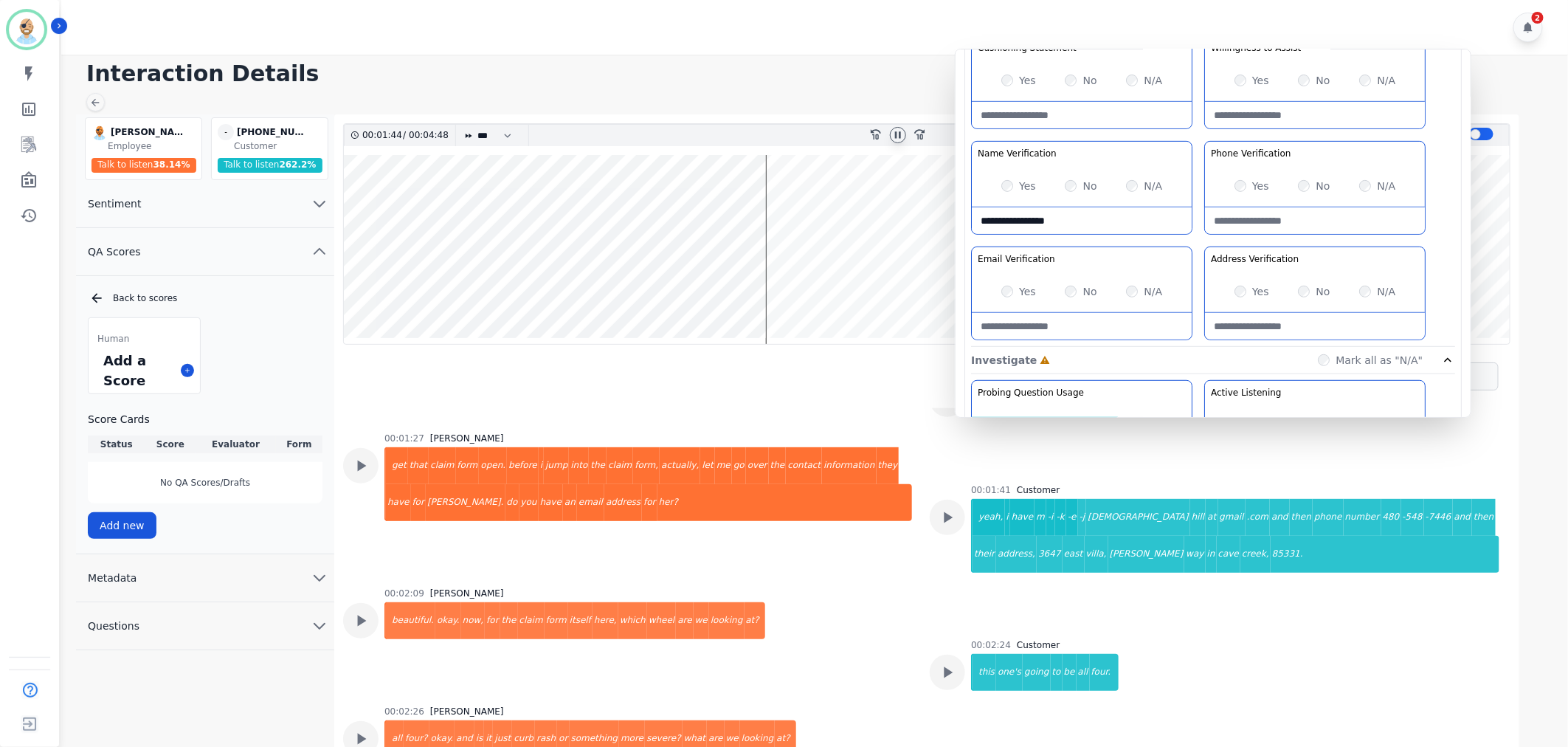
click at [889, 570] on div "00:00:00 [PERSON_NAME] thank you for calling permaplate. my name is [PERSON_NAM…" at bounding box center [920, 479] width 1155 height 2691
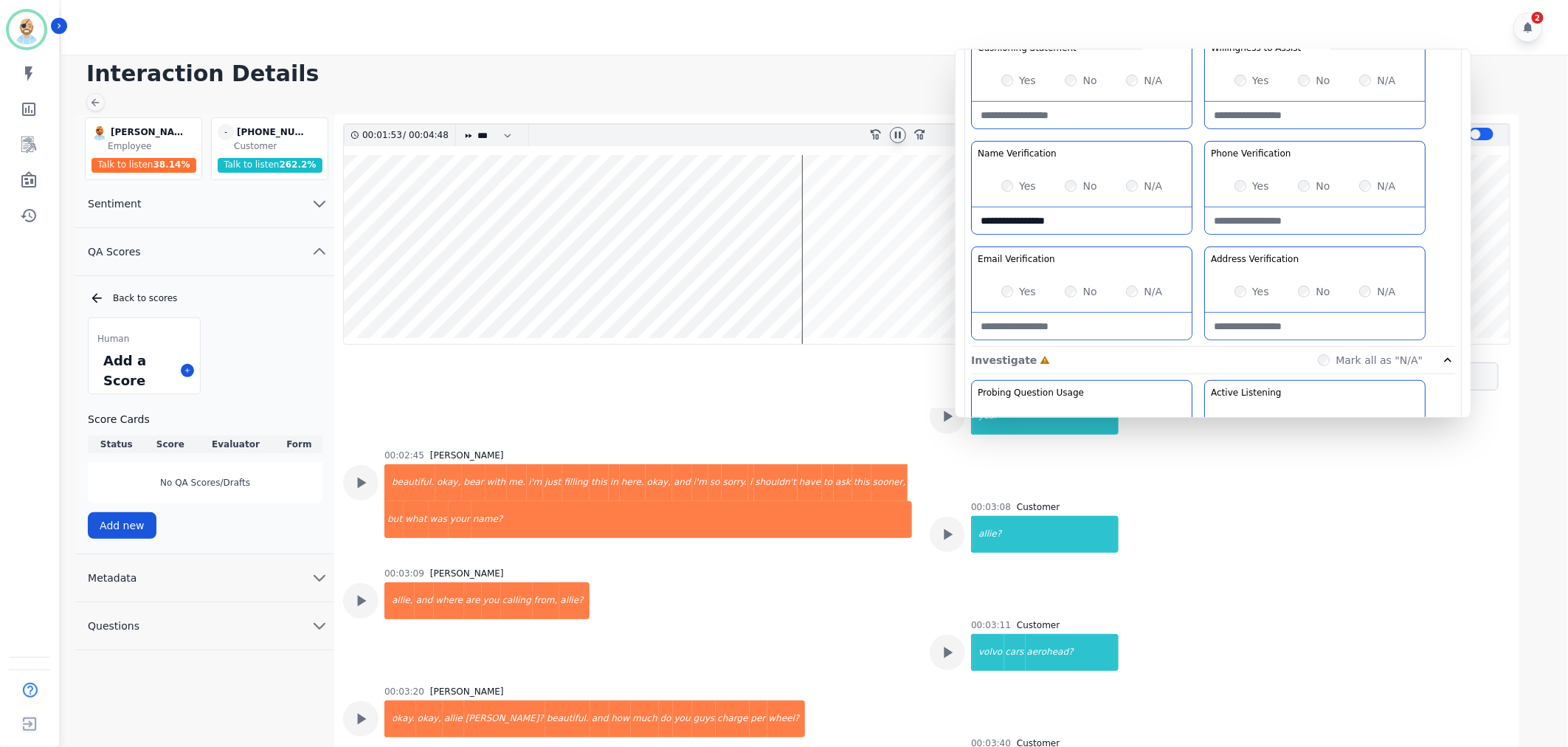
scroll to position [1848, 0]
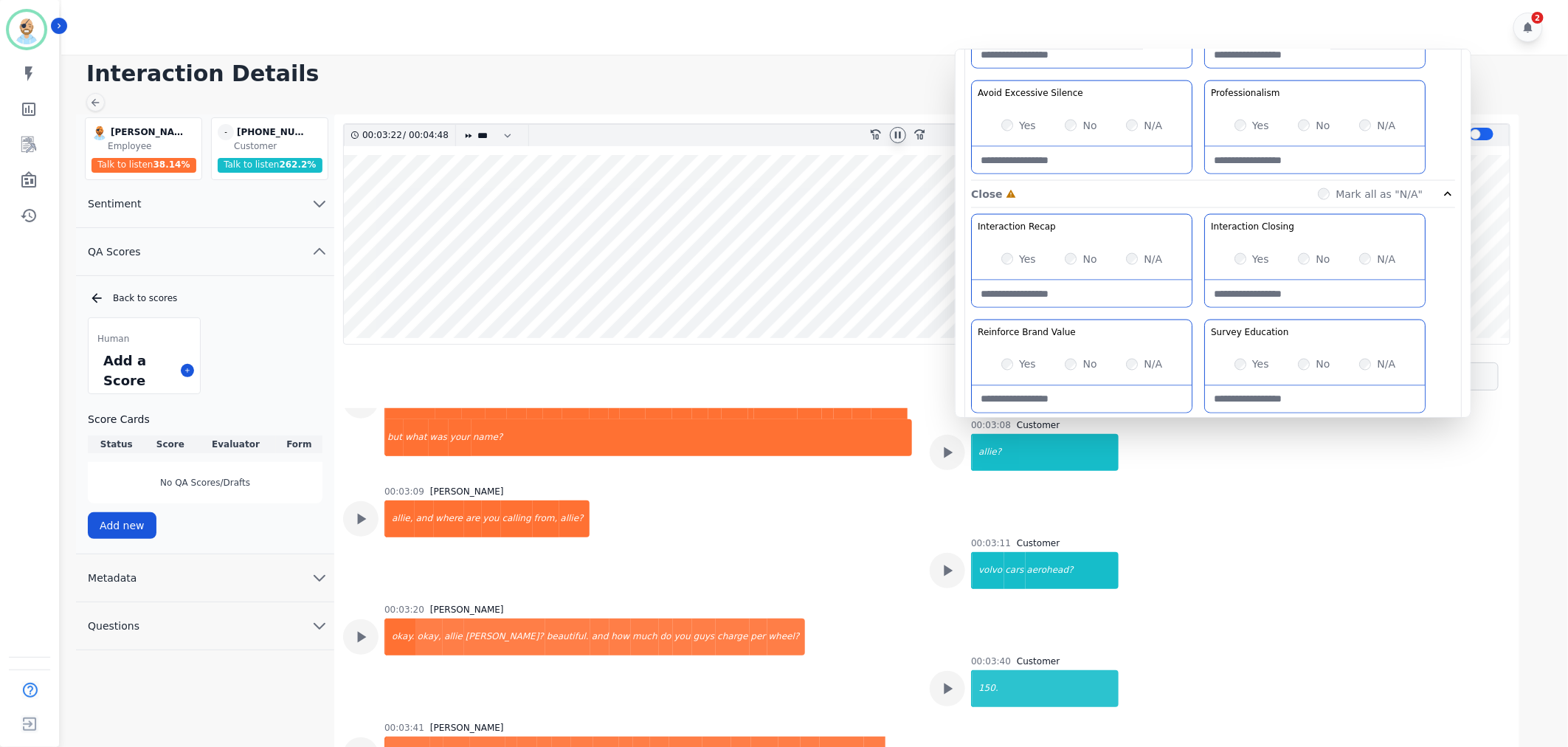
scroll to position [1148, 0]
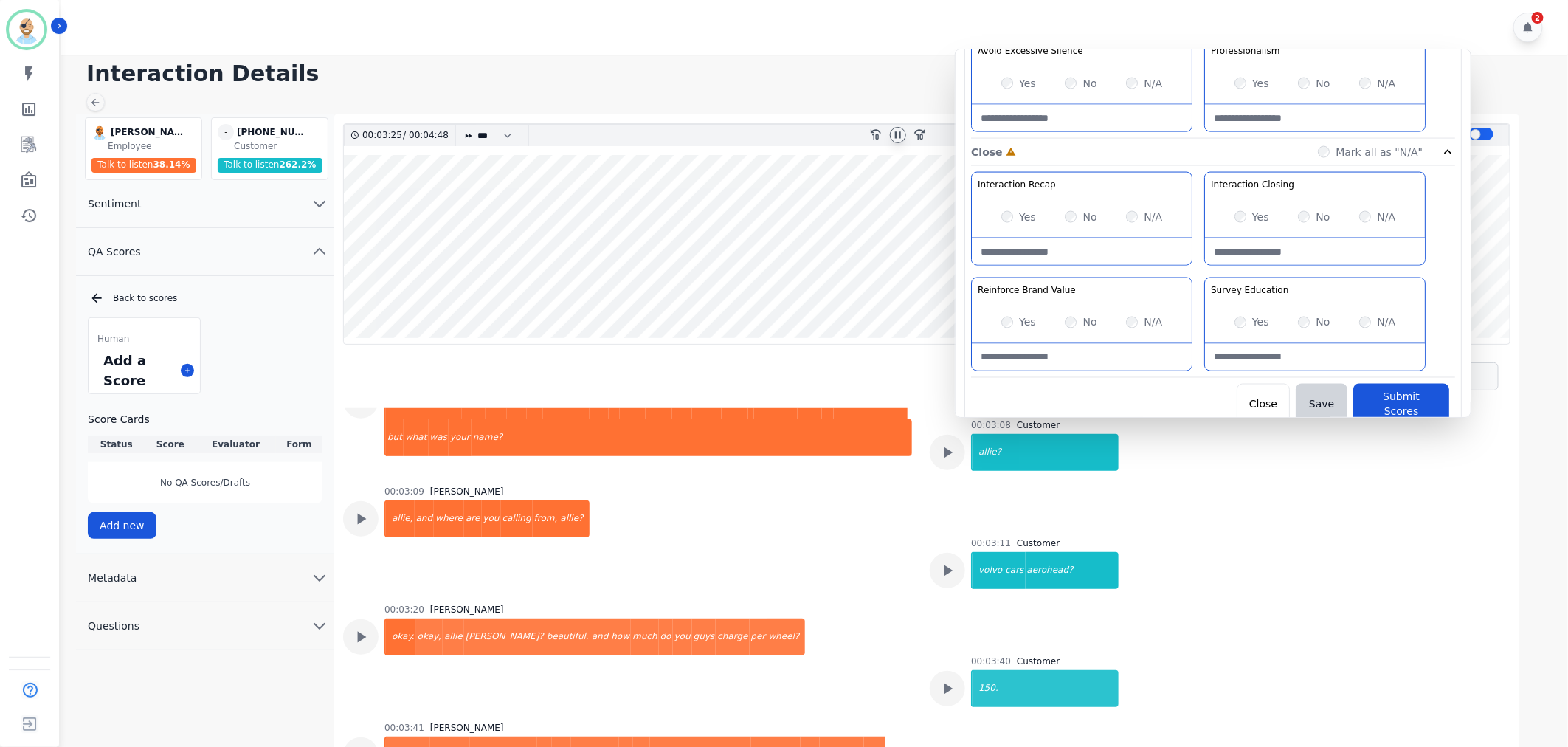
click at [1198, 269] on div "Interaction Recap Effectively summarize the conversation and set expectations f…" at bounding box center [1212, 275] width 484 height 206
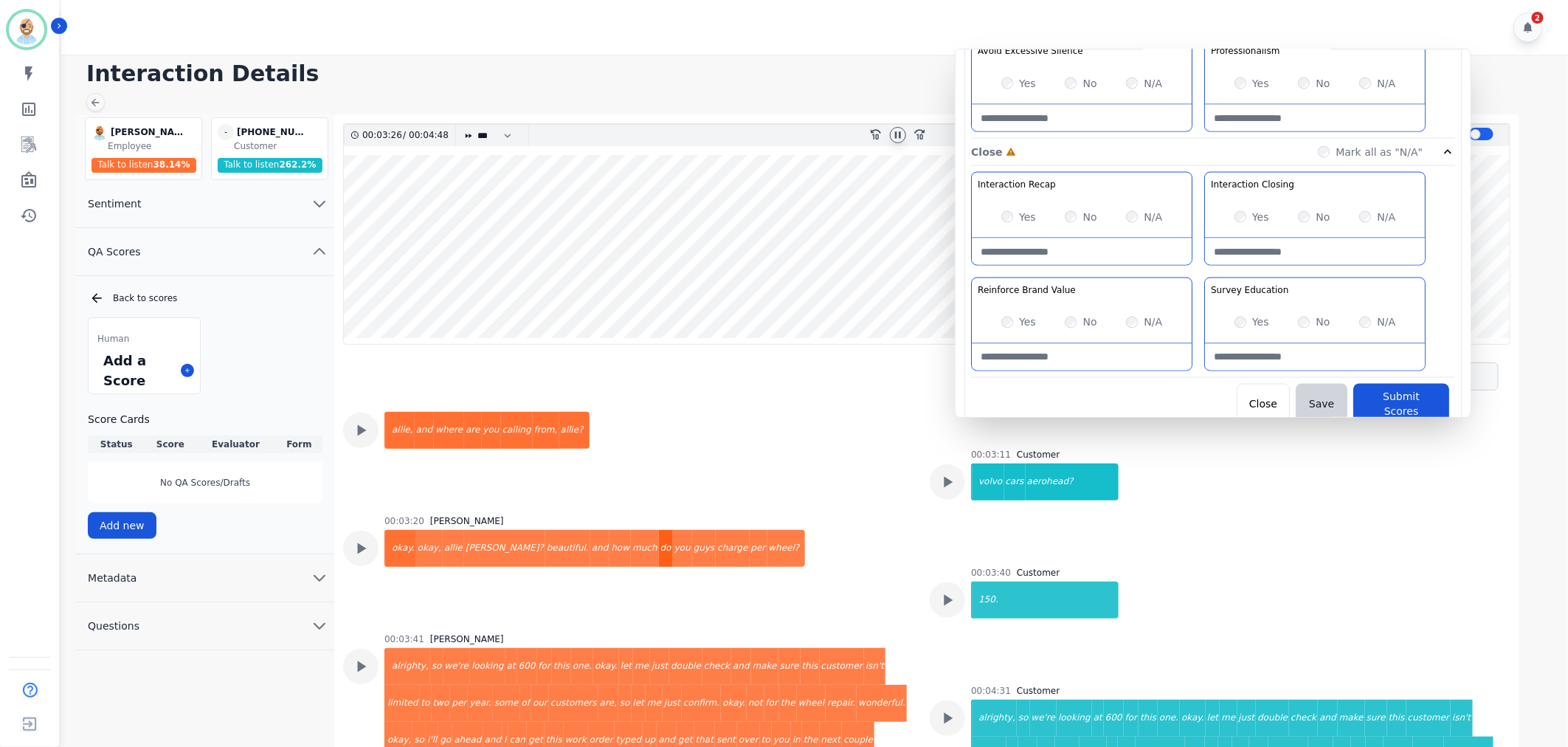
scroll to position [1930, 0]
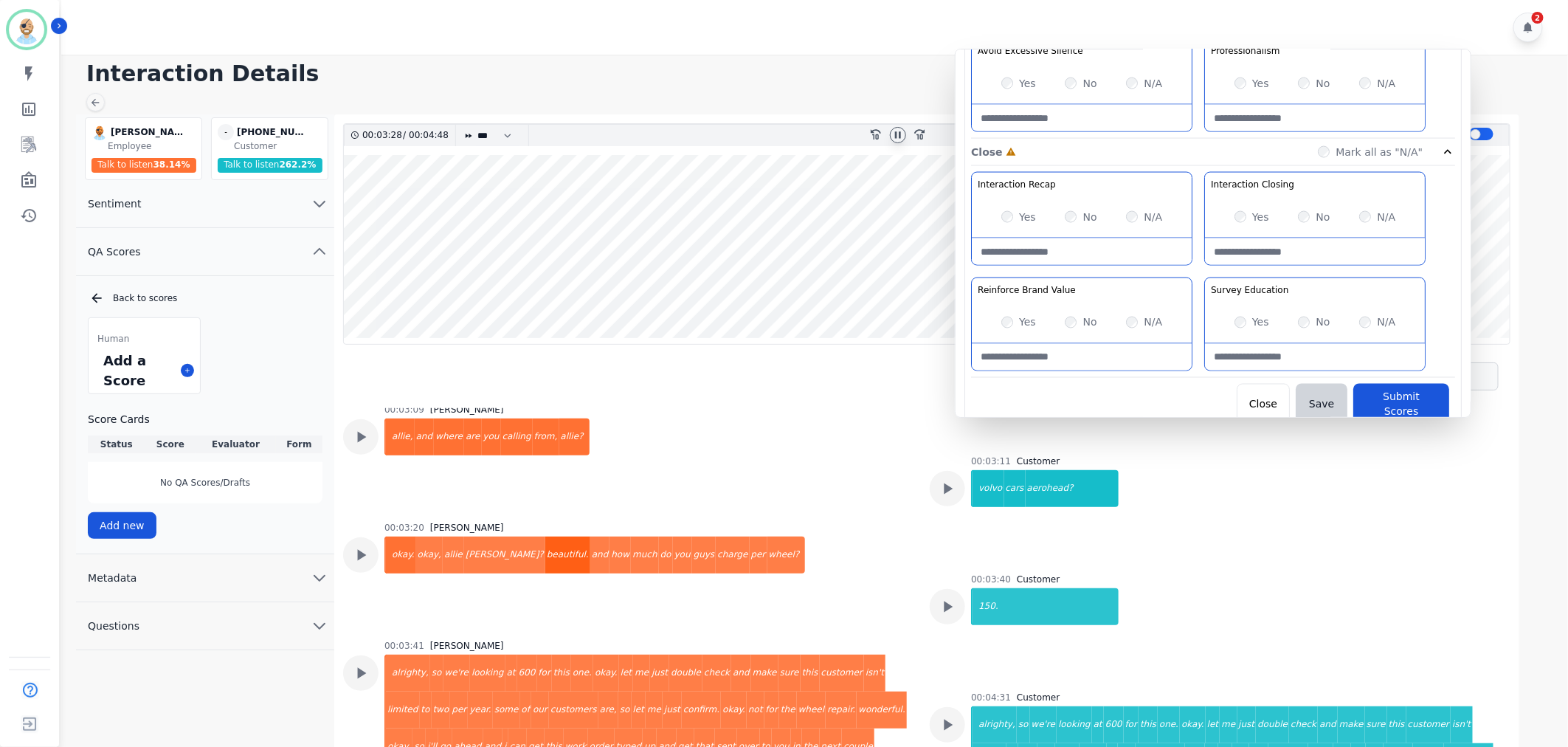
click at [545, 556] on div "beautiful." at bounding box center [567, 555] width 45 height 37
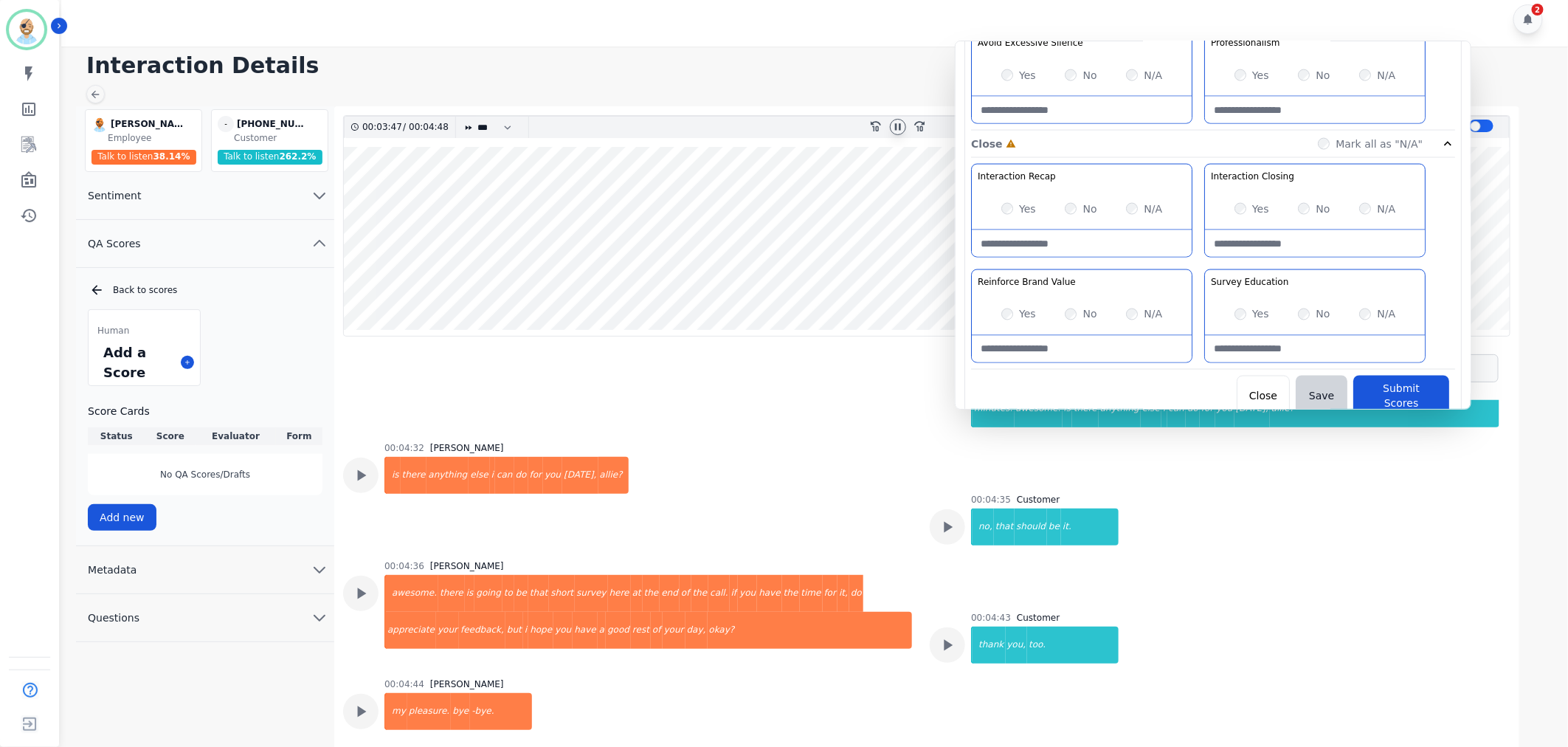
scroll to position [10, 0]
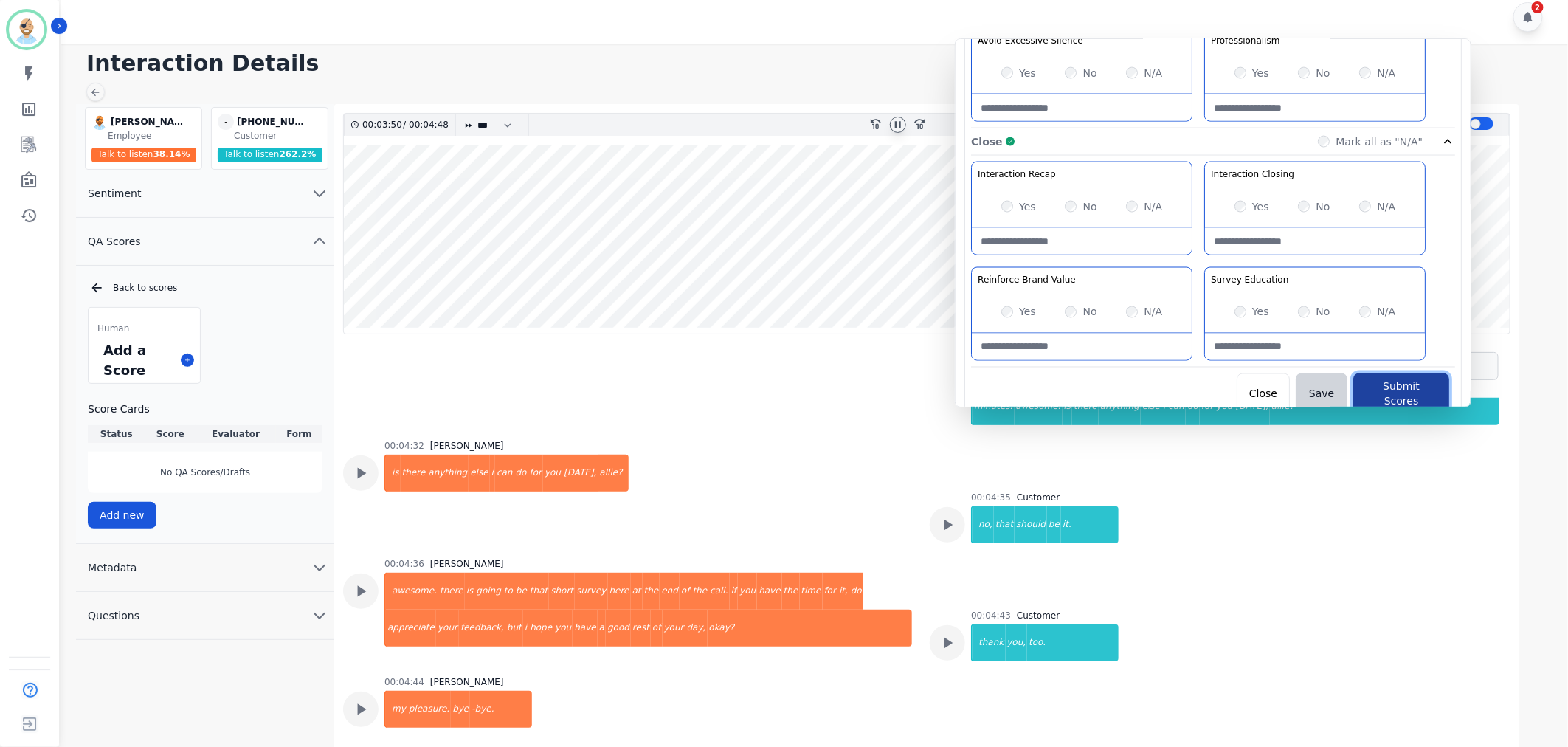
click at [1383, 385] on button "Submit Scores" at bounding box center [1401, 394] width 96 height 41
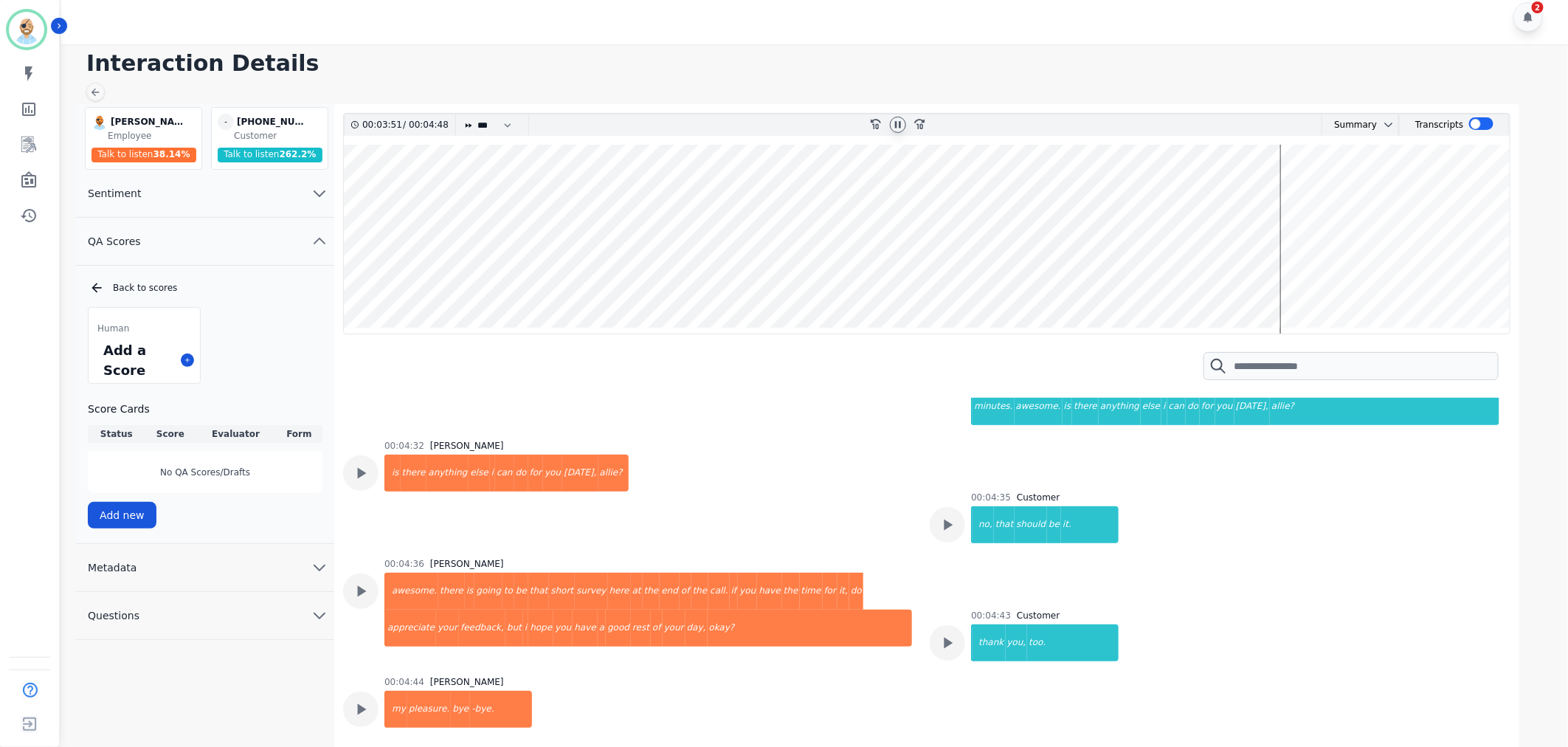
click at [712, 56] on h1 "Interaction Details" at bounding box center [819, 63] width 1467 height 26
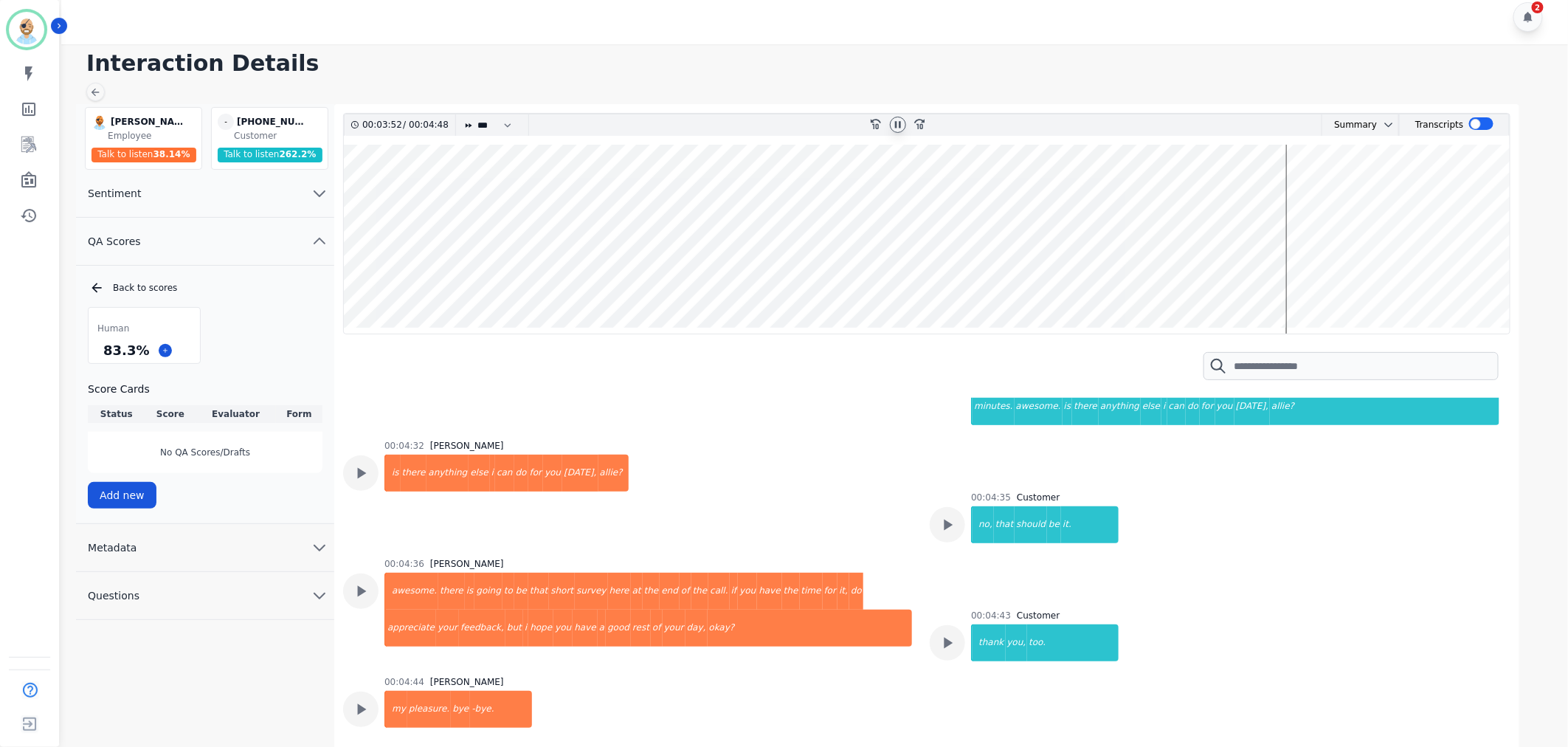
click at [217, 334] on div "Human 83.3 % Score Cards Status Score Evaluator Form No QA Scores/Drafts Add new" at bounding box center [205, 408] width 234 height 201
drag, startPoint x: 144, startPoint y: 352, endPoint x: 104, endPoint y: 353, distance: 40.0
click at [104, 353] on div "83.3 %" at bounding box center [126, 351] width 52 height 26
copy div "83.3 %"
click at [895, 120] on icon at bounding box center [897, 124] width 11 height 11
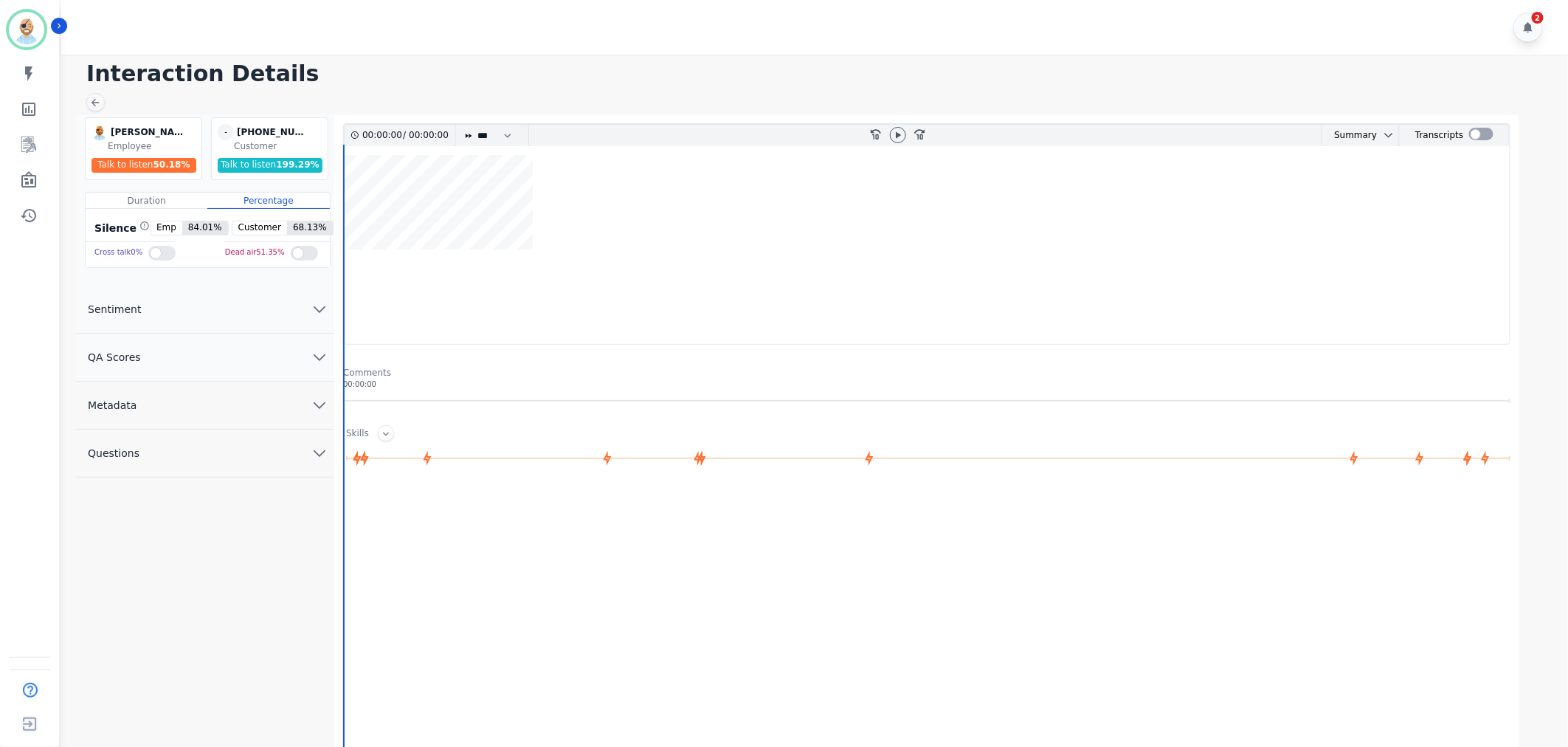
click at [188, 359] on button "QA Scores" at bounding box center [205, 357] width 258 height 48
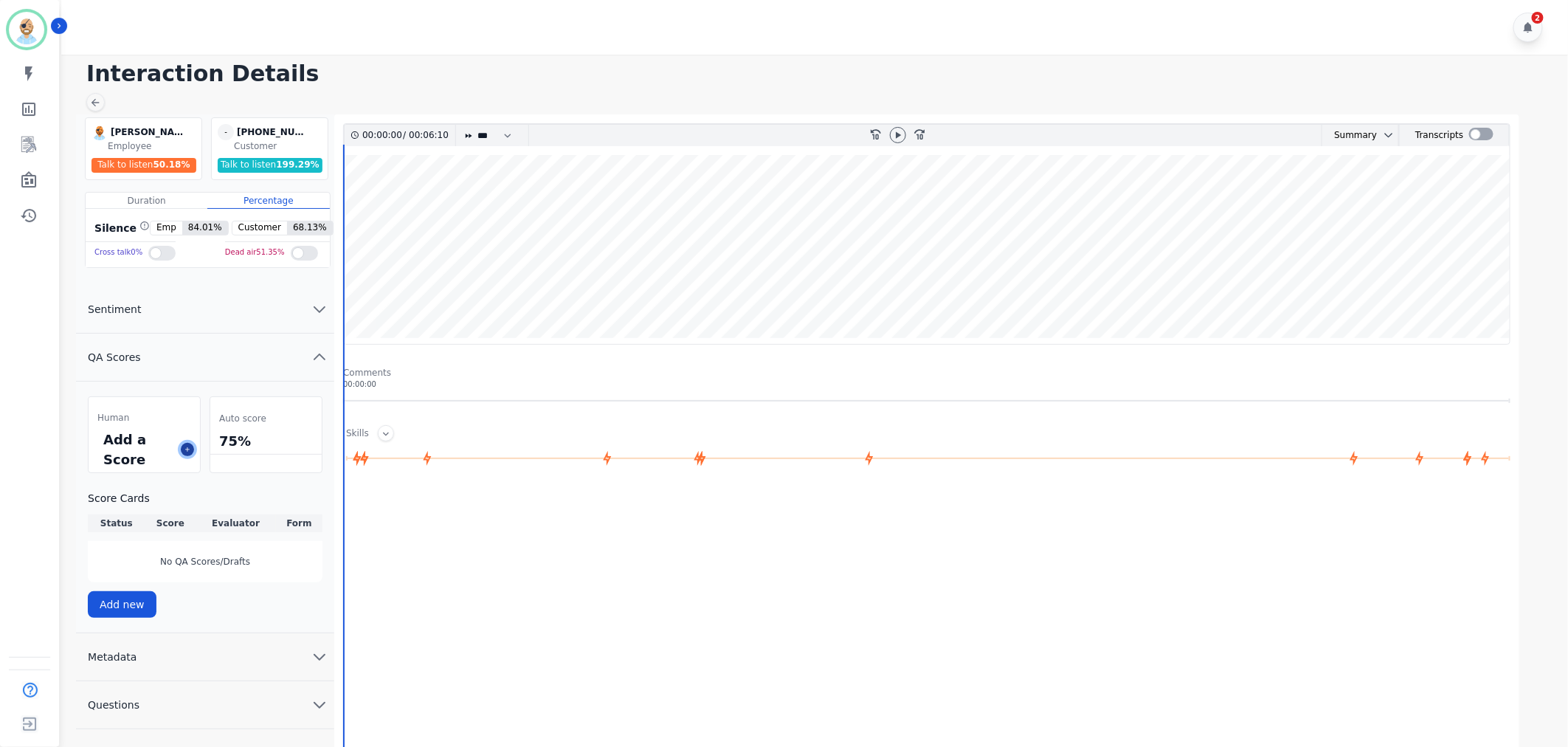
click at [186, 446] on icon at bounding box center [187, 450] width 7 height 7
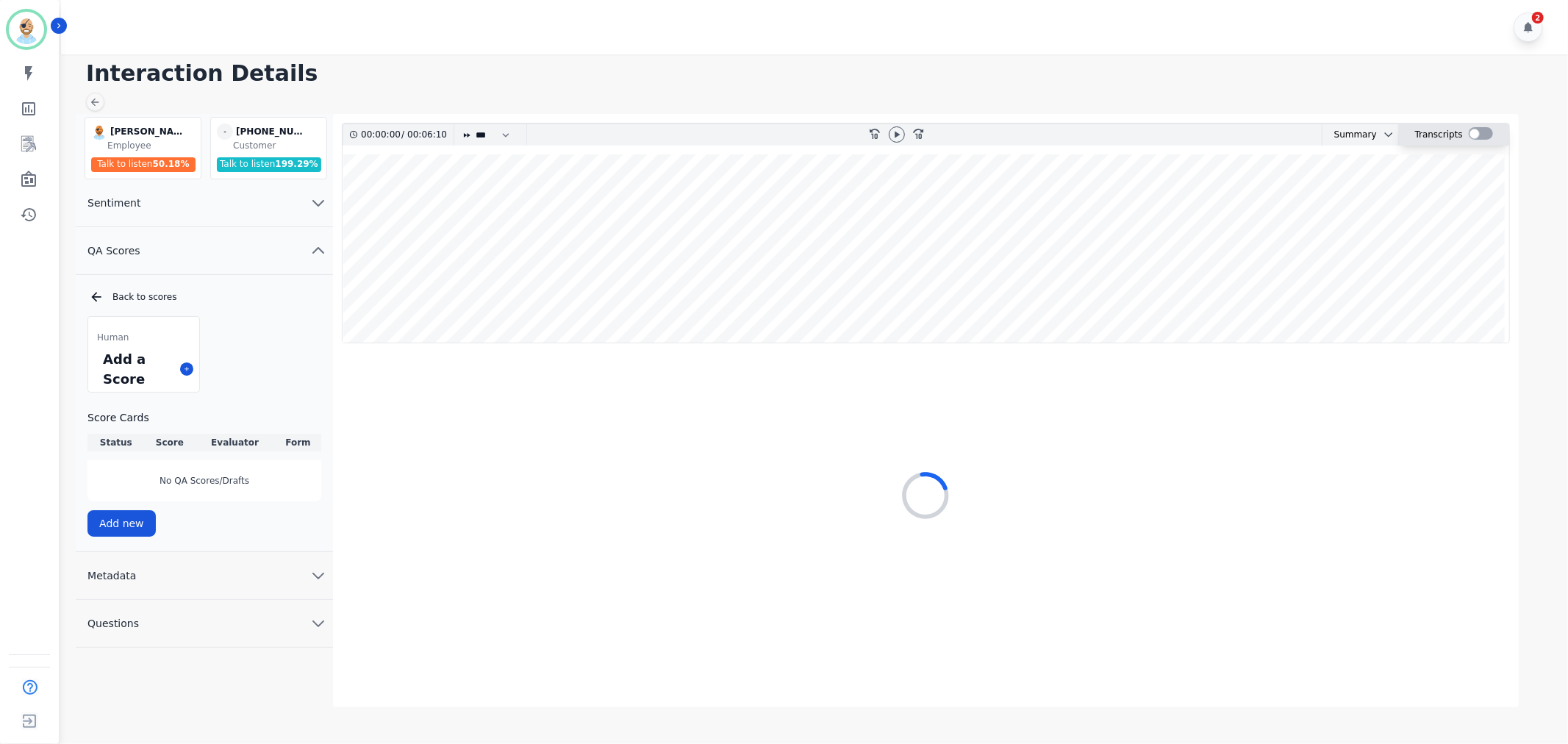
click at [1489, 129] on div "Transcripts" at bounding box center [1453, 135] width 111 height 21
click at [1480, 129] on div at bounding box center [1481, 133] width 24 height 12
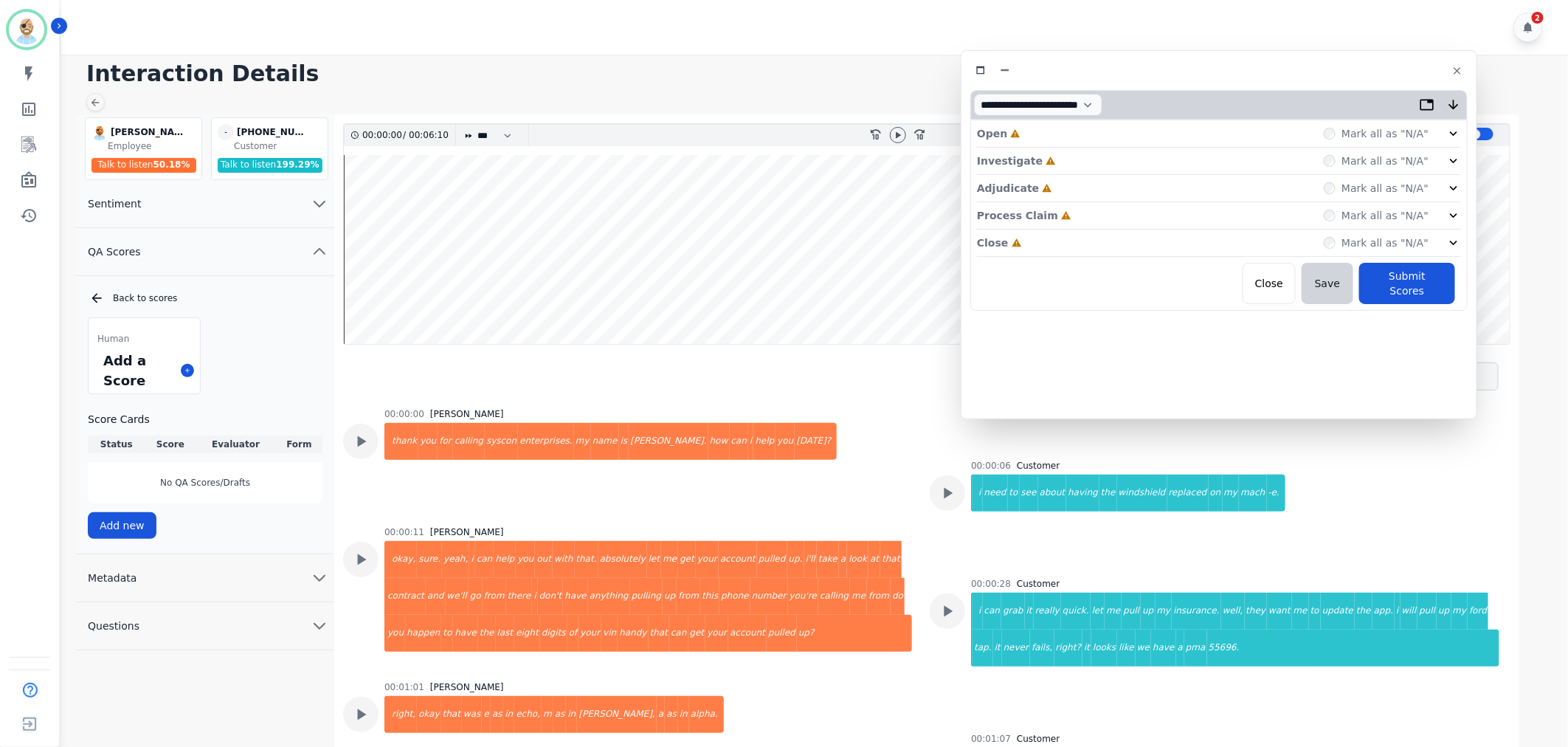
drag, startPoint x: 411, startPoint y: 80, endPoint x: 1285, endPoint y: 66, distance: 874.1
click at [1285, 66] on div at bounding box center [1218, 70] width 498 height 21
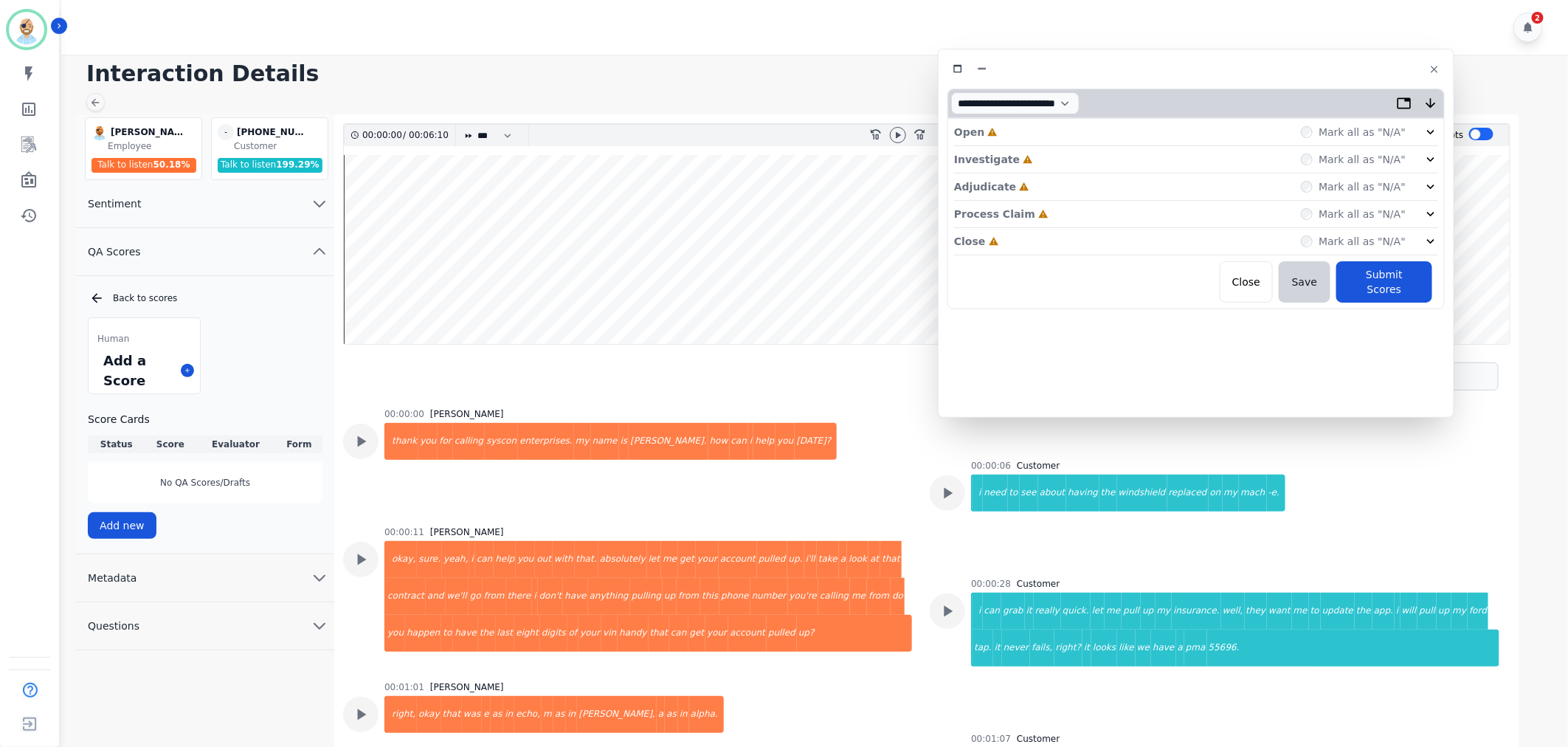
click at [1042, 236] on div "Close Incomplete Mark all as "N/A"" at bounding box center [1195, 241] width 484 height 27
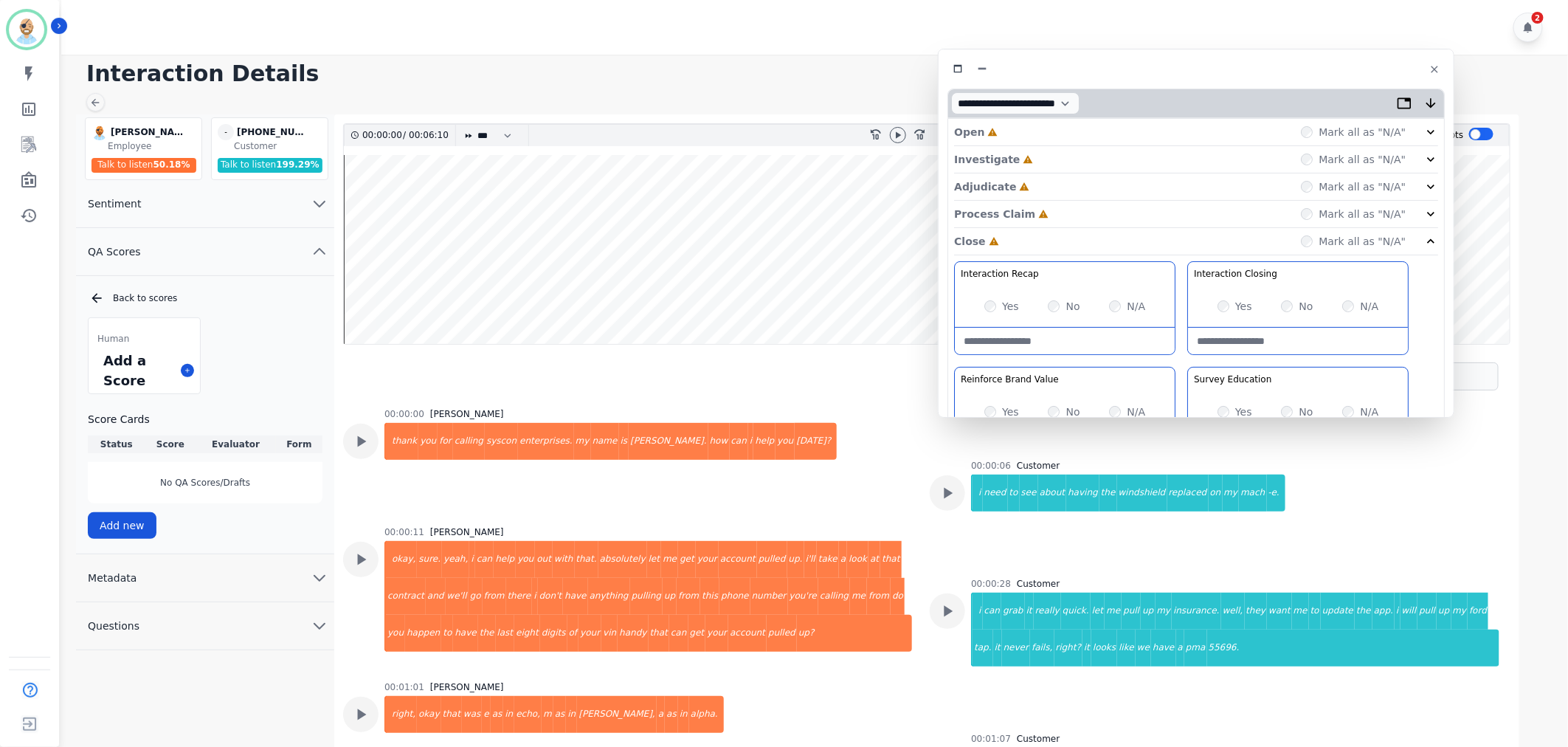
click at [1043, 210] on div "Process Claim Incomplete Mark all as "N/A"" at bounding box center [1195, 213] width 484 height 27
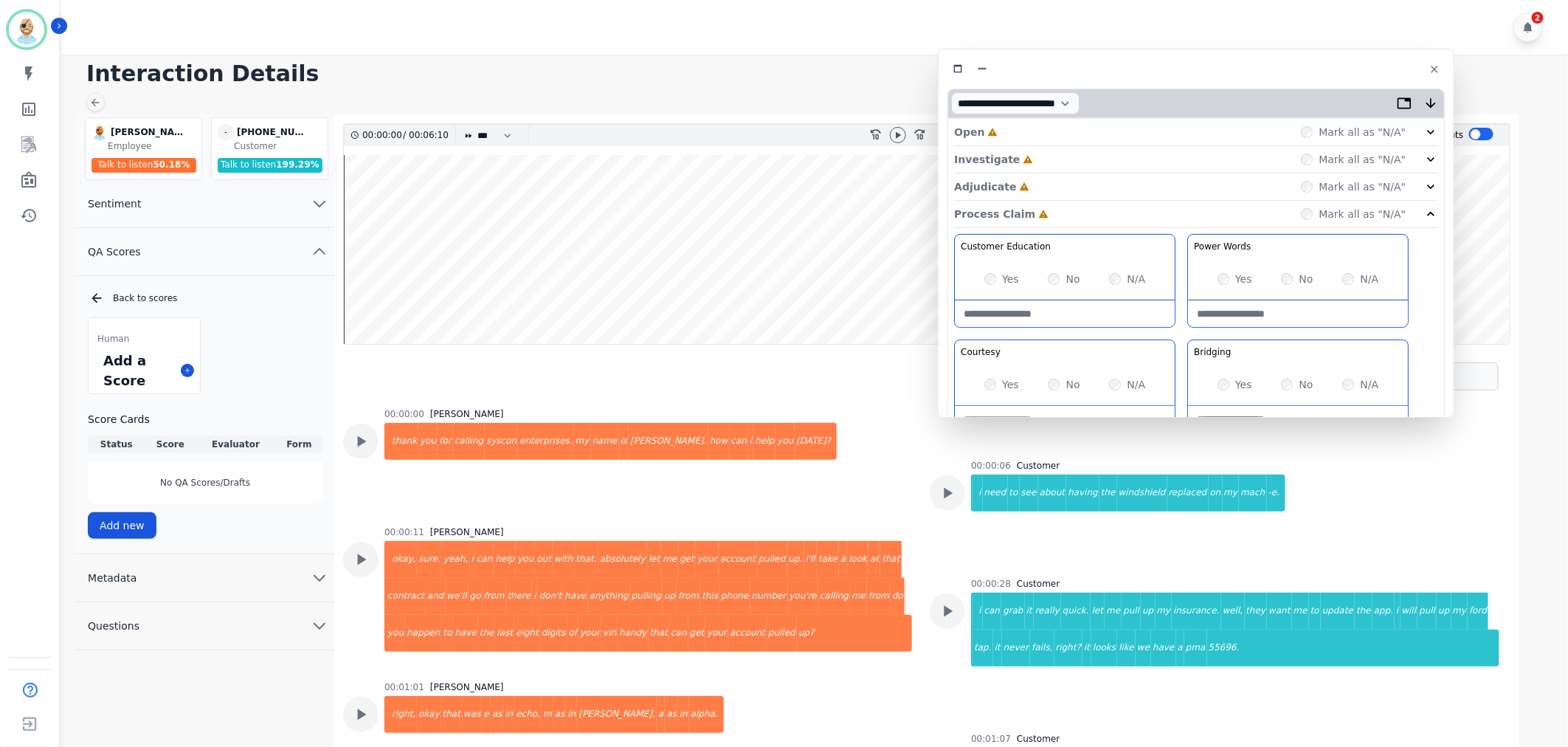
click at [1043, 186] on div "Adjudicate Incomplete Mark all as "N/A"" at bounding box center [1195, 186] width 484 height 27
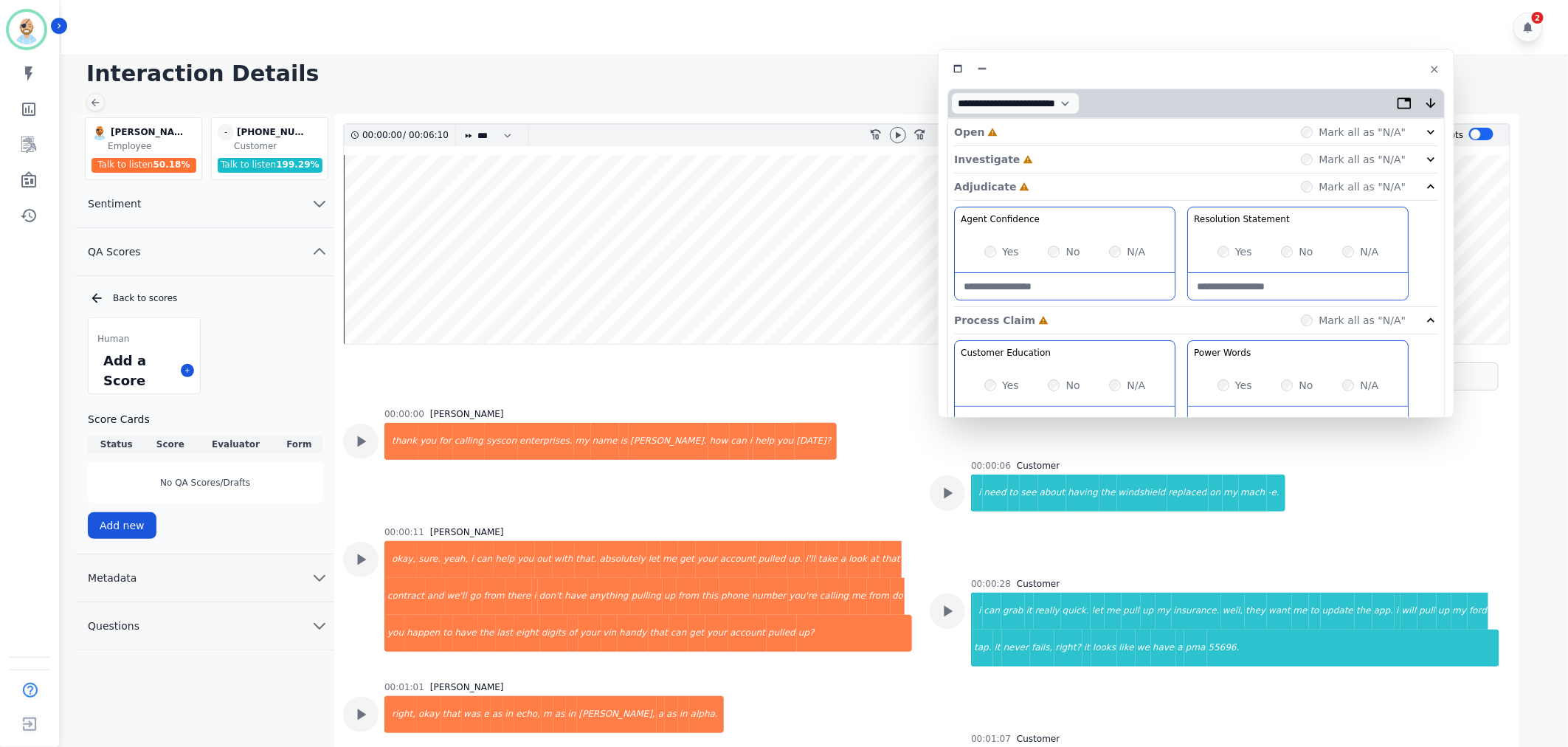
click at [1042, 173] on div "Investigate Incomplete Mark all as "N/A"" at bounding box center [1195, 186] width 484 height 27
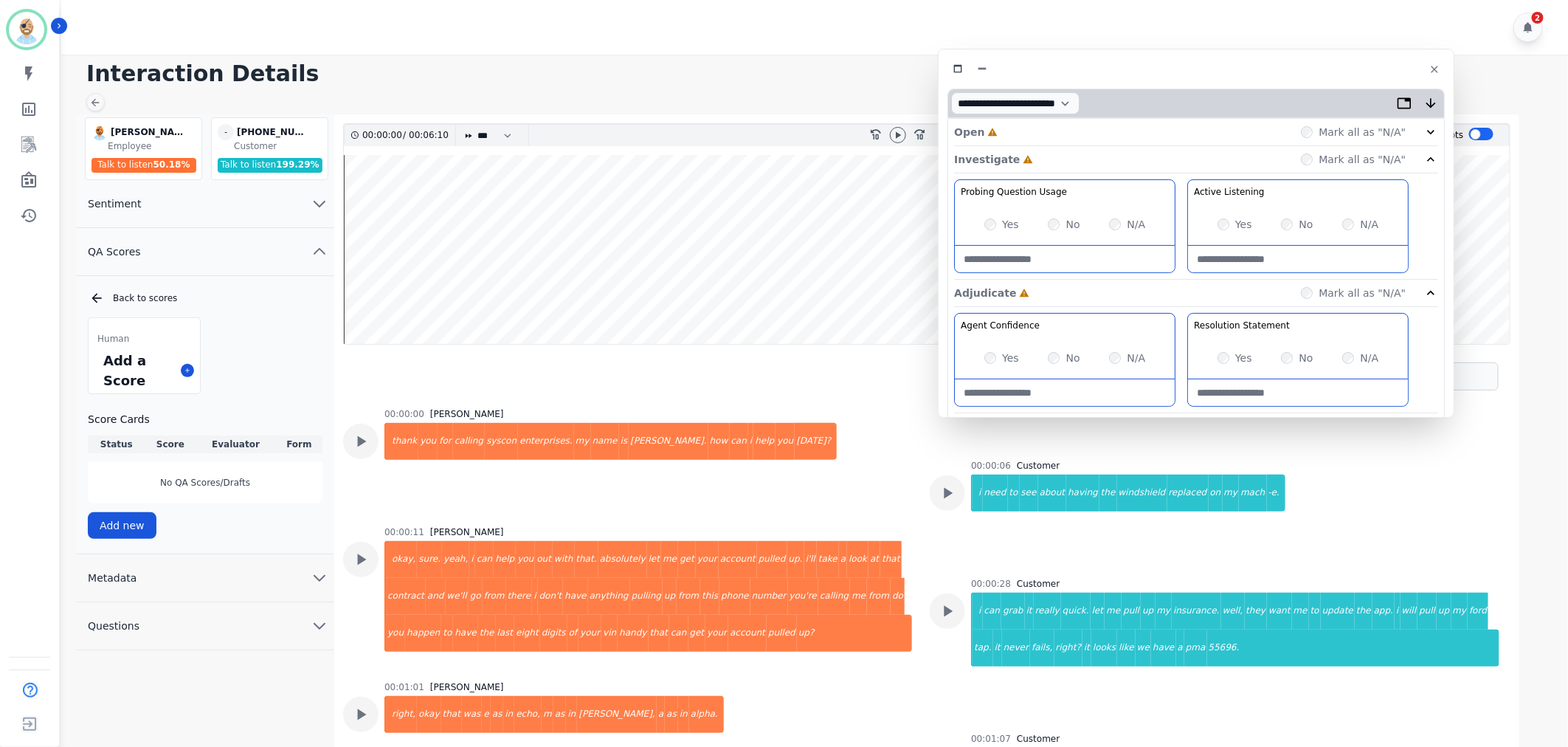
click at [1037, 128] on div "Open Incomplete Mark all as "N/A"" at bounding box center [1195, 132] width 484 height 27
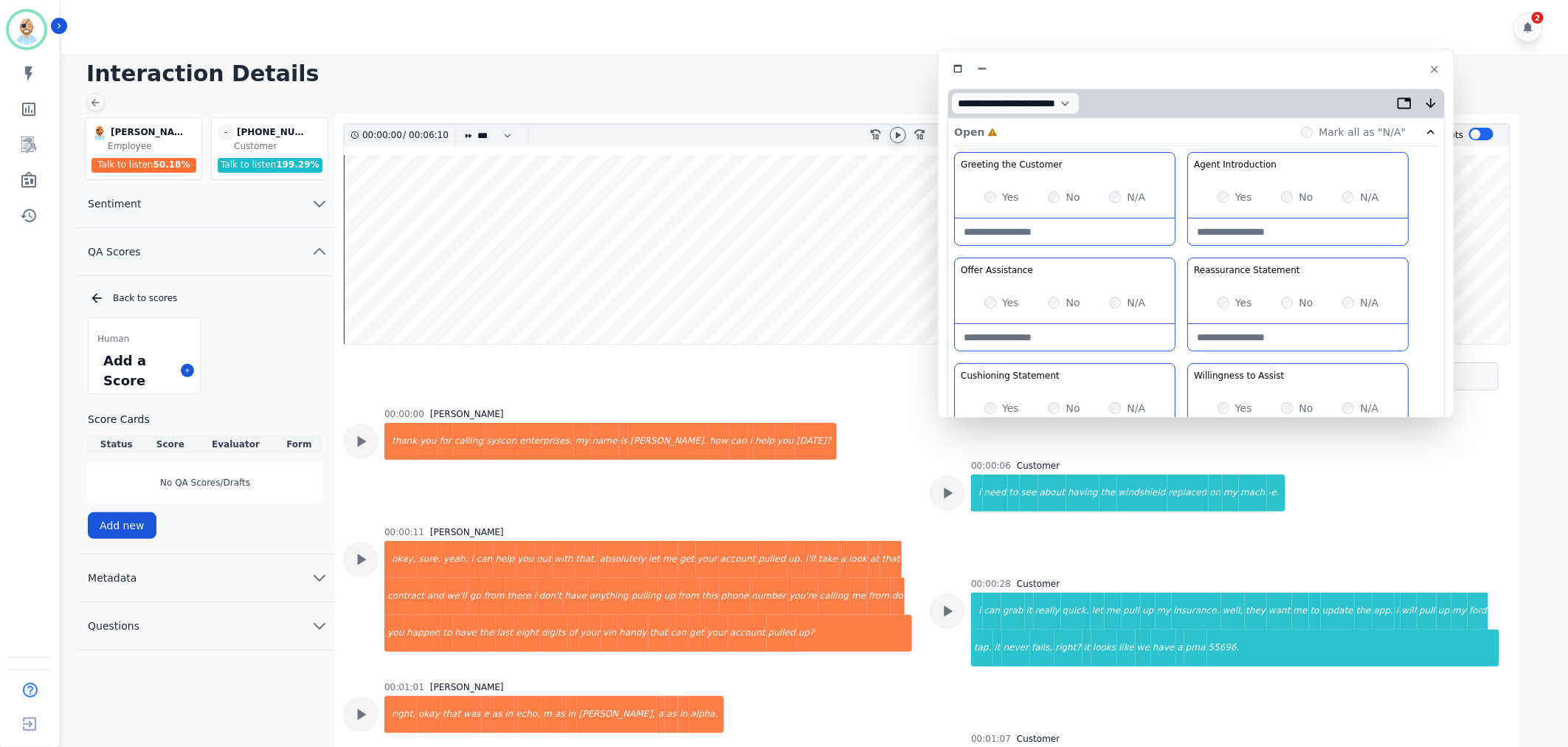
click at [893, 135] on icon at bounding box center [897, 135] width 11 height 11
click at [1170, 262] on div "Offer Assistance In a positive and enthusiastic tone. proactively offer to help…" at bounding box center [1064, 269] width 220 height 24
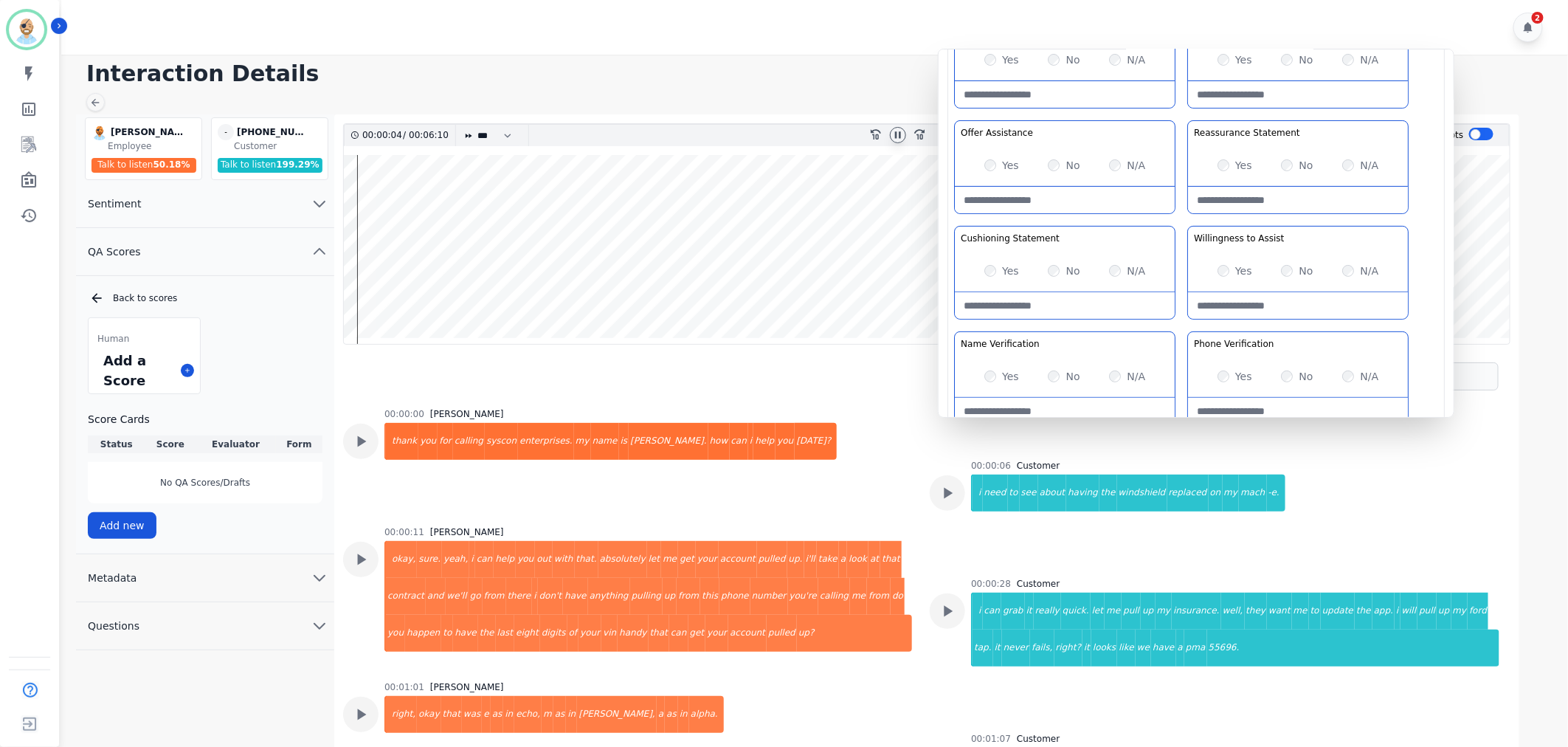
scroll to position [164, 0]
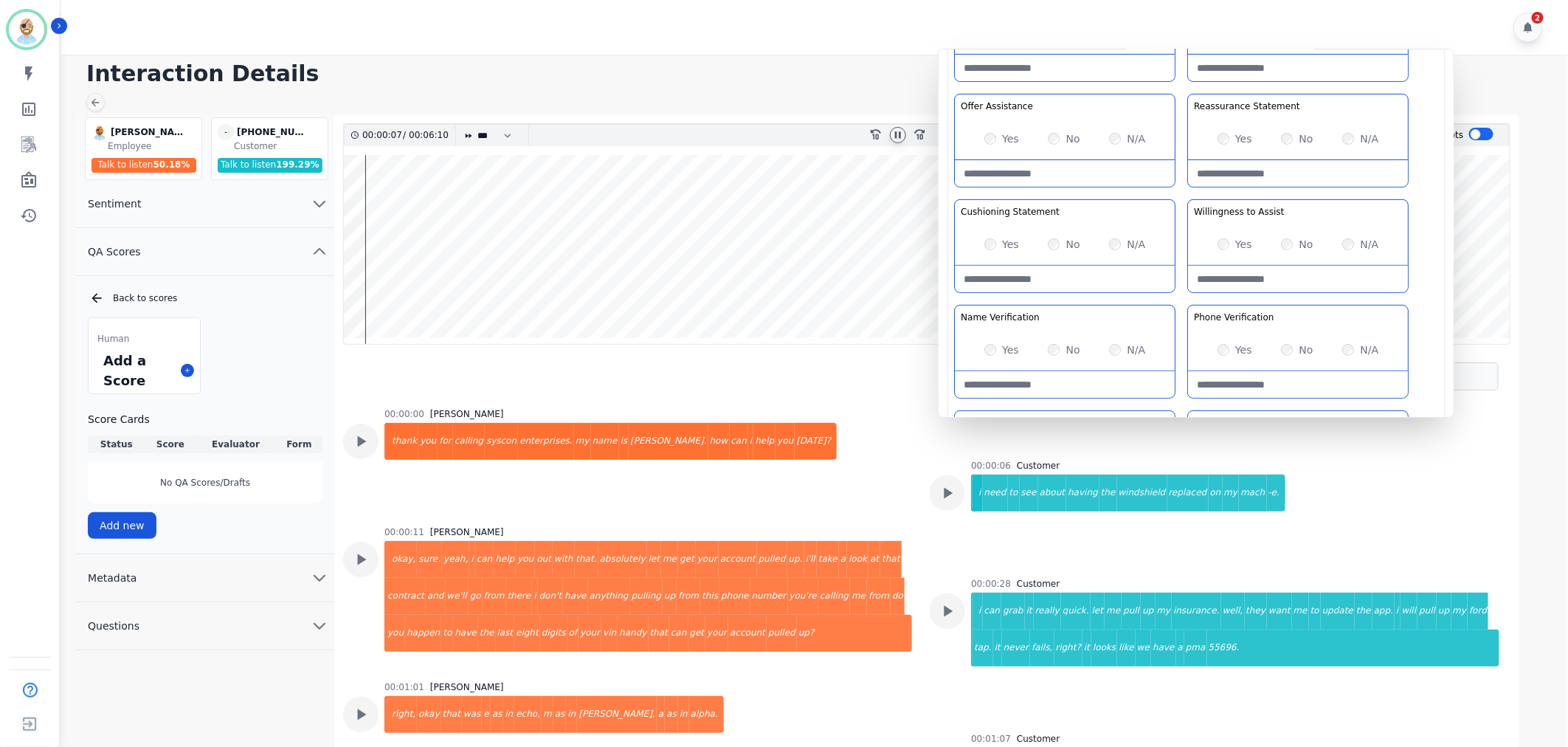
click at [1183, 193] on div "Greeting the Customer Welcome is where we quickly greet our customer as a known…" at bounding box center [1195, 249] width 484 height 522
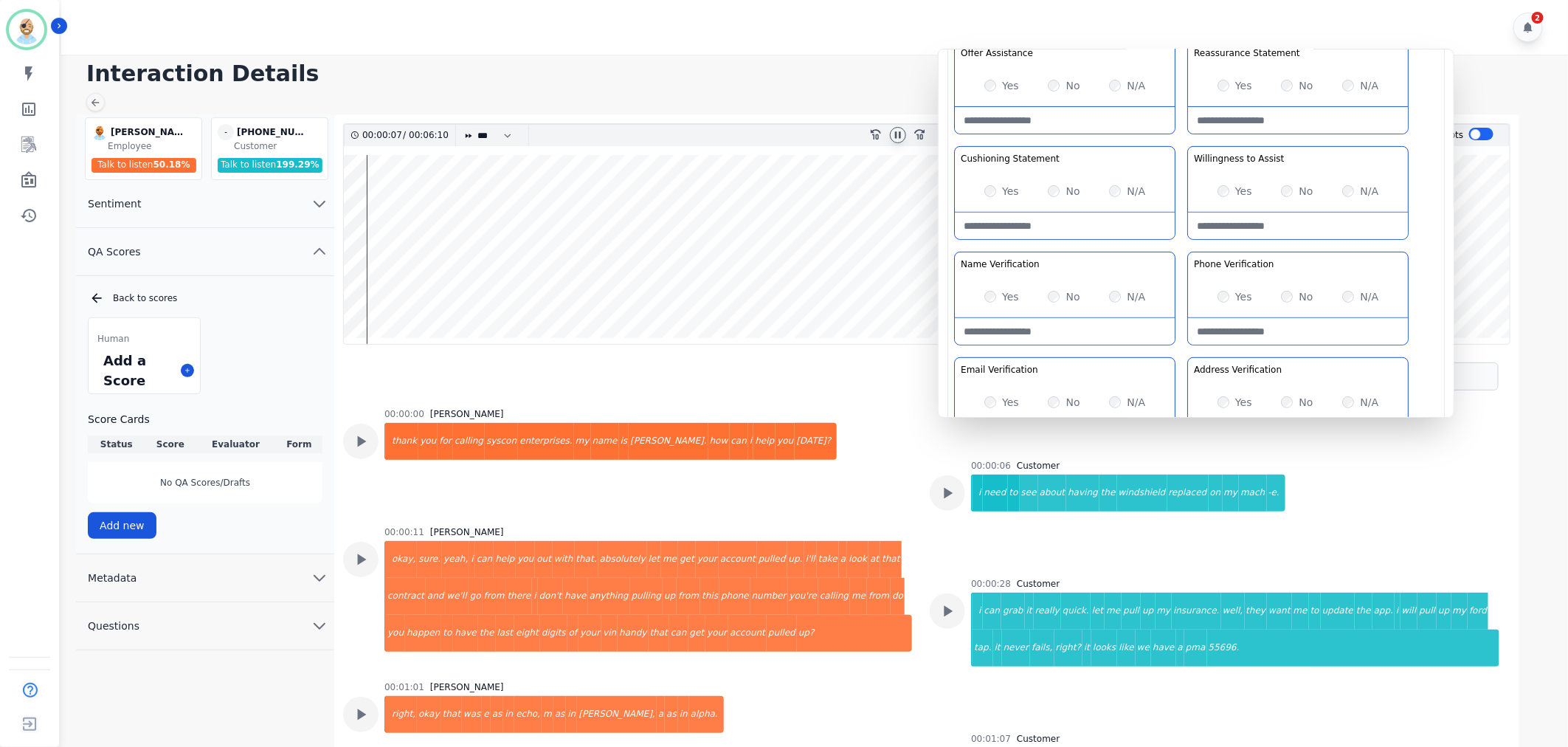
scroll to position [246, 0]
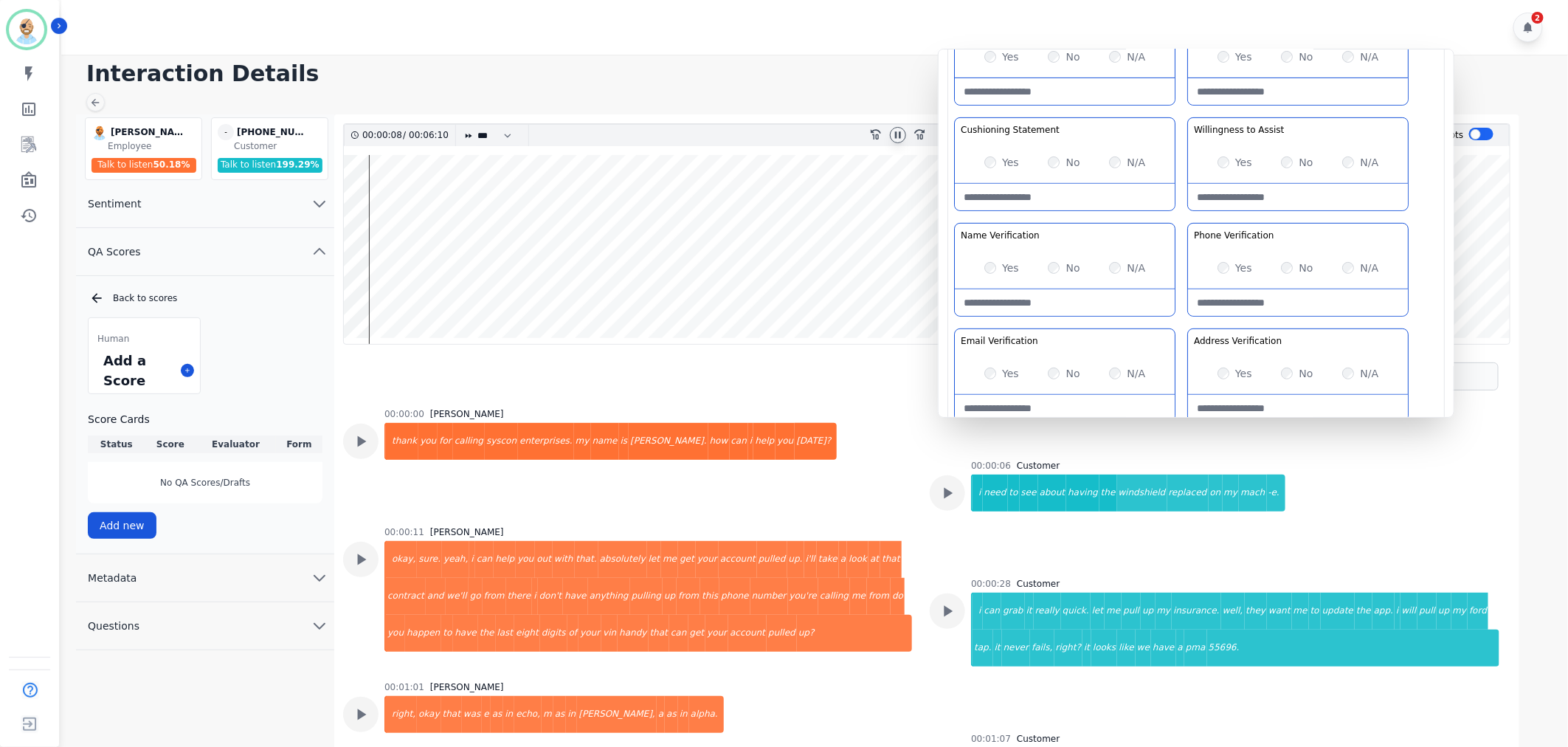
click at [1174, 220] on div "Greeting the Customer Welcome is where we quickly greet our customer as a known…" at bounding box center [1195, 167] width 484 height 522
click at [900, 137] on icon at bounding box center [897, 135] width 6 height 7
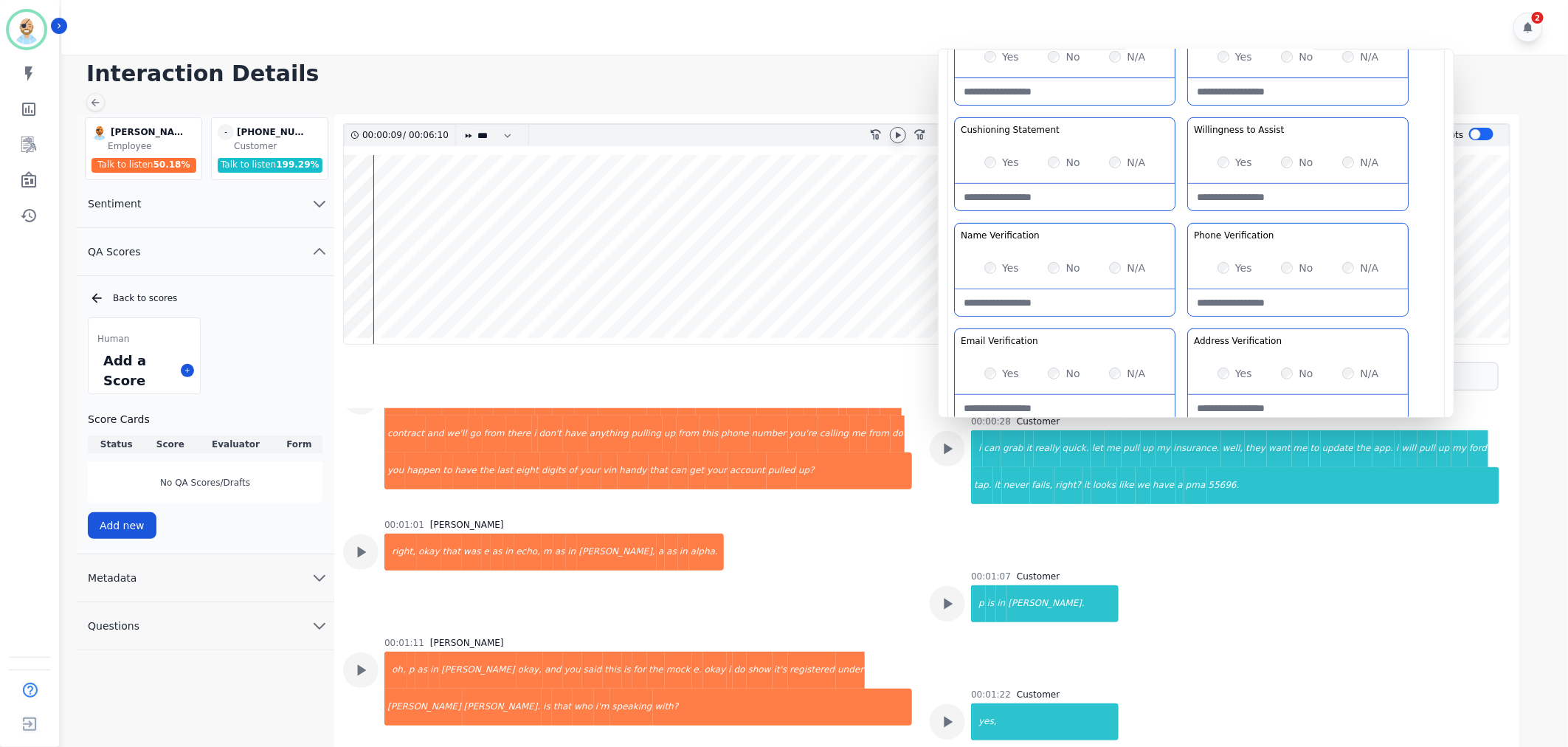
scroll to position [164, 0]
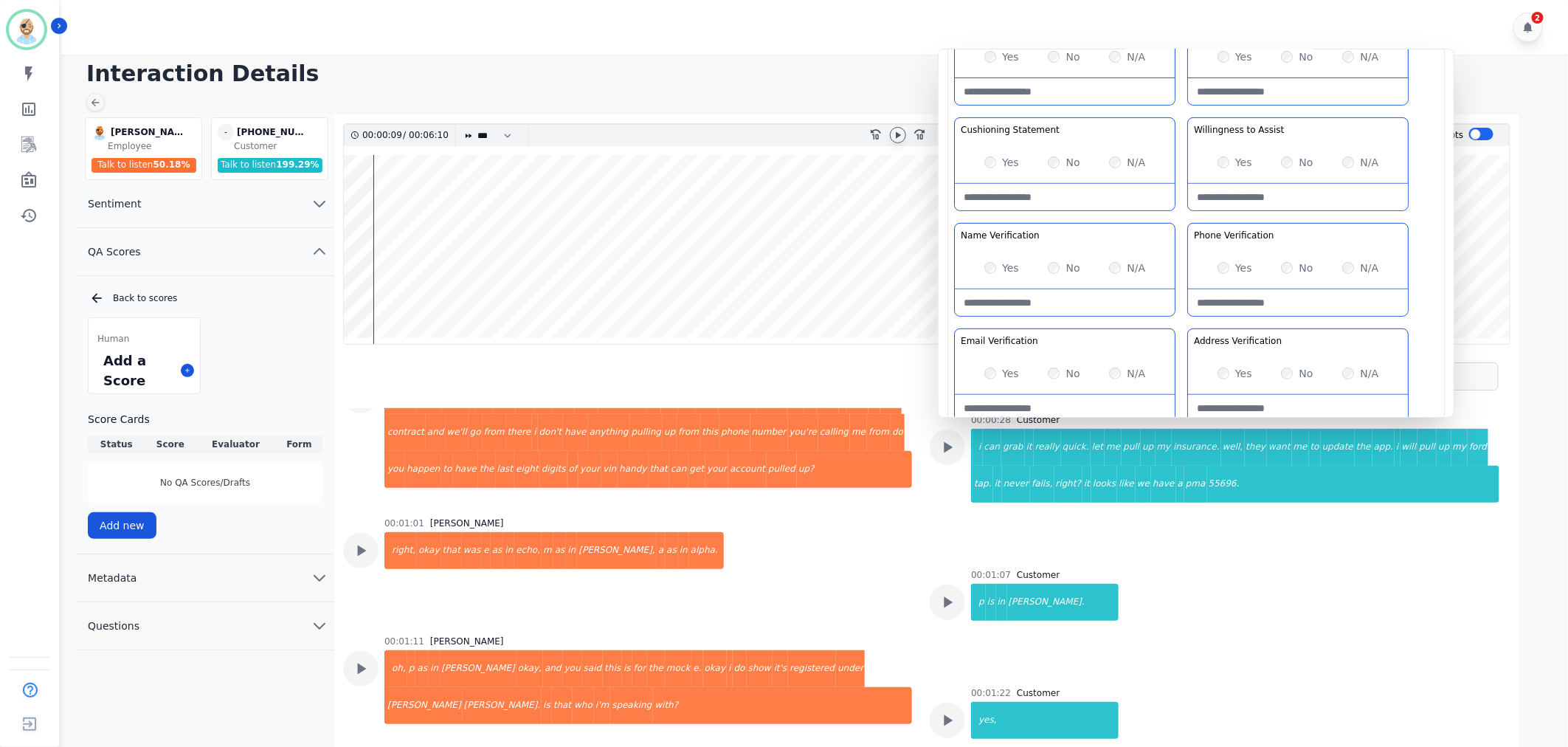
click at [1182, 215] on div "Greeting the Customer Welcome is where we quickly greet our customer as a known…" at bounding box center [1195, 167] width 484 height 522
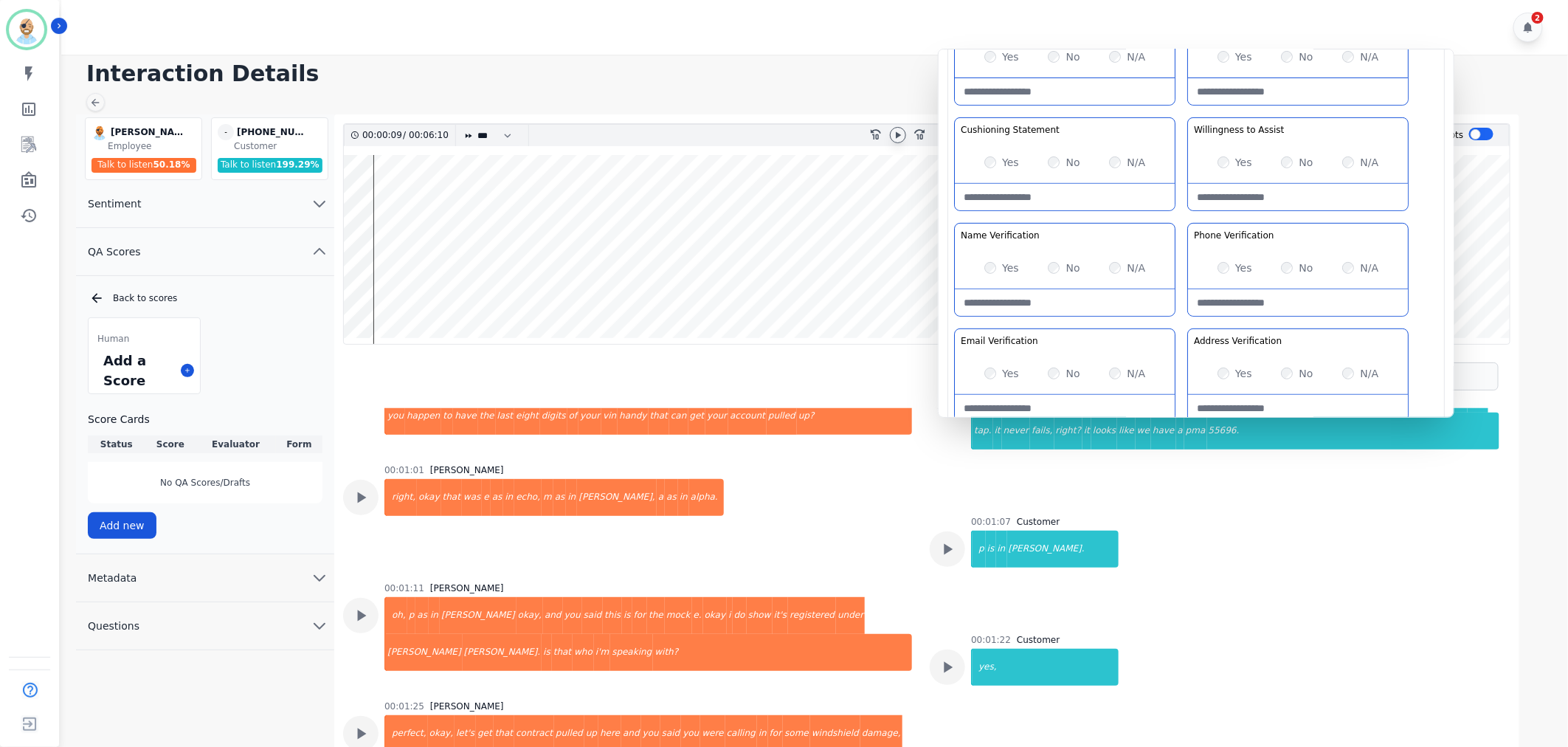
scroll to position [246, 0]
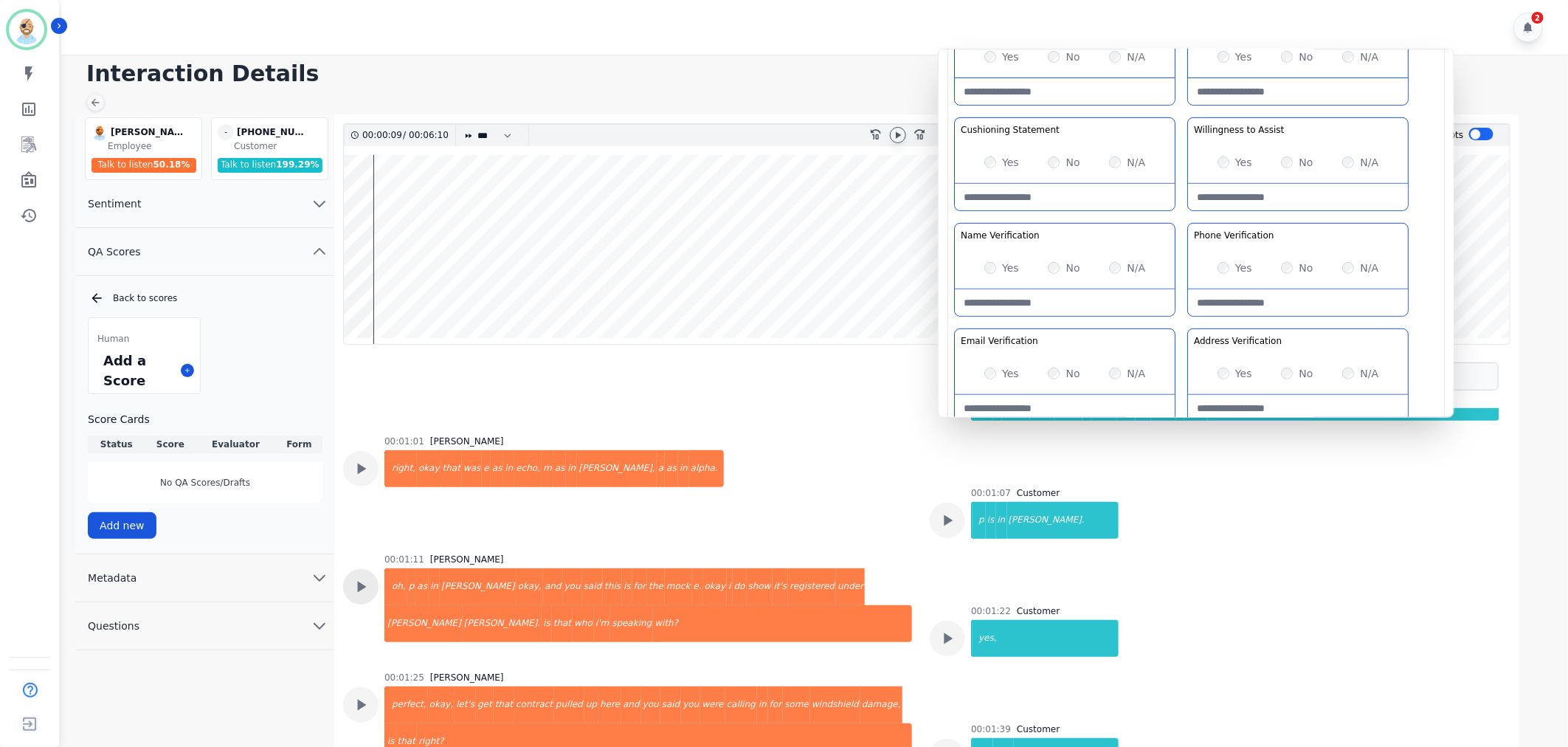
click at [370, 206] on icon at bounding box center [361, 196] width 19 height 19
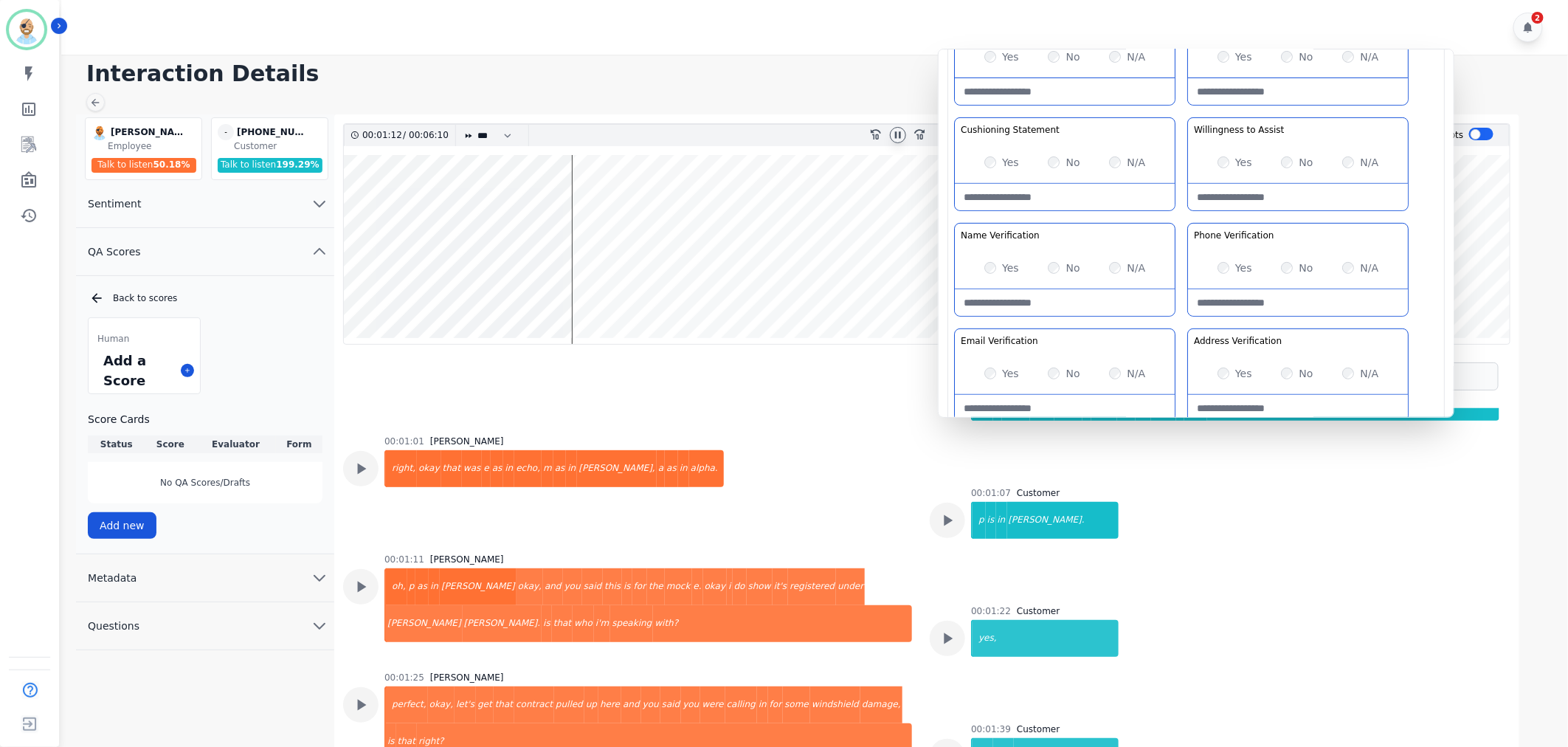
click at [1042, 294] on Verification-note at bounding box center [1064, 303] width 220 height 26
paste Verification-note "**********"
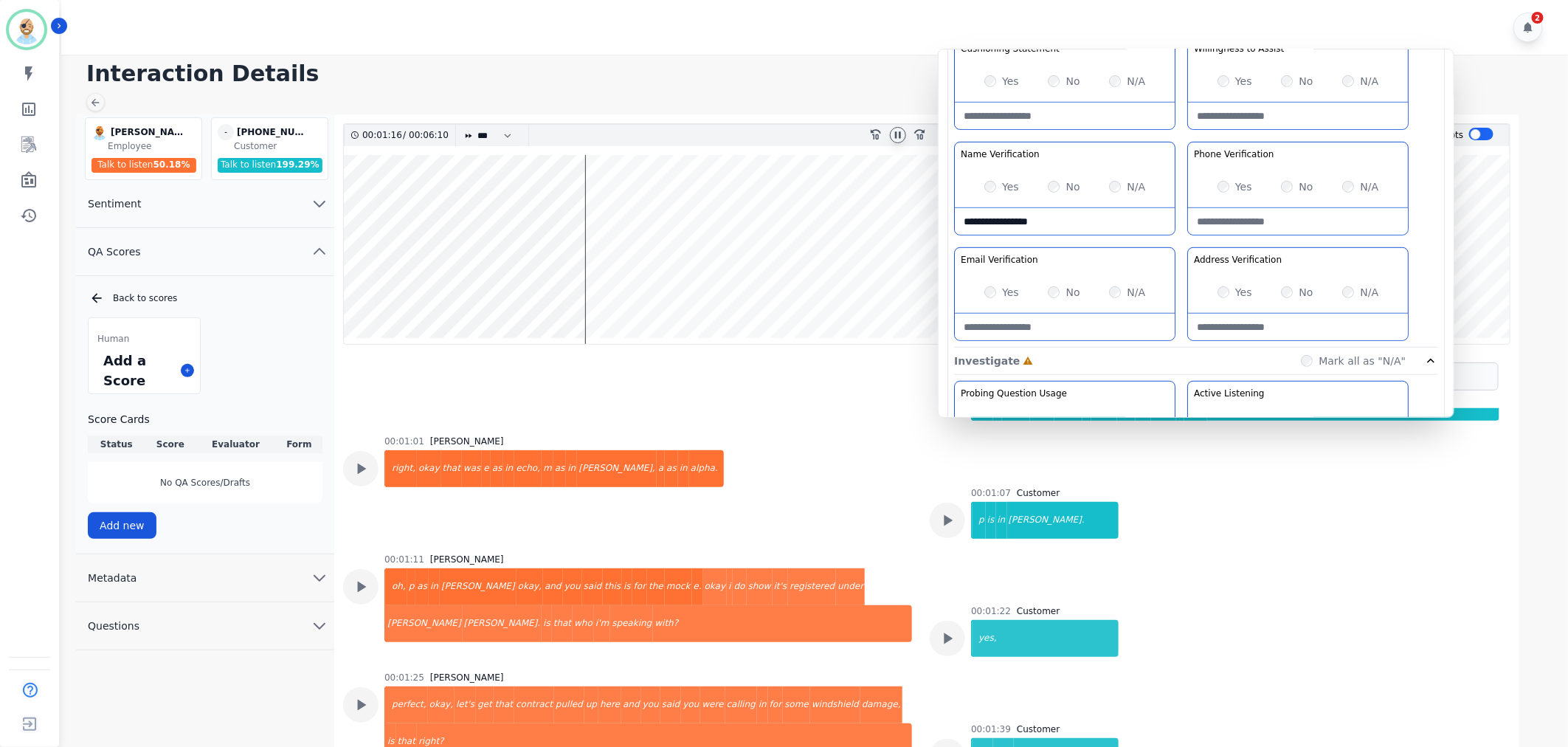
scroll to position [328, 0]
type Verification-note "**********"
click at [1178, 234] on div "Greeting the Customer Welcome is where we quickly greet our customer as a known…" at bounding box center [1195, 85] width 484 height 522
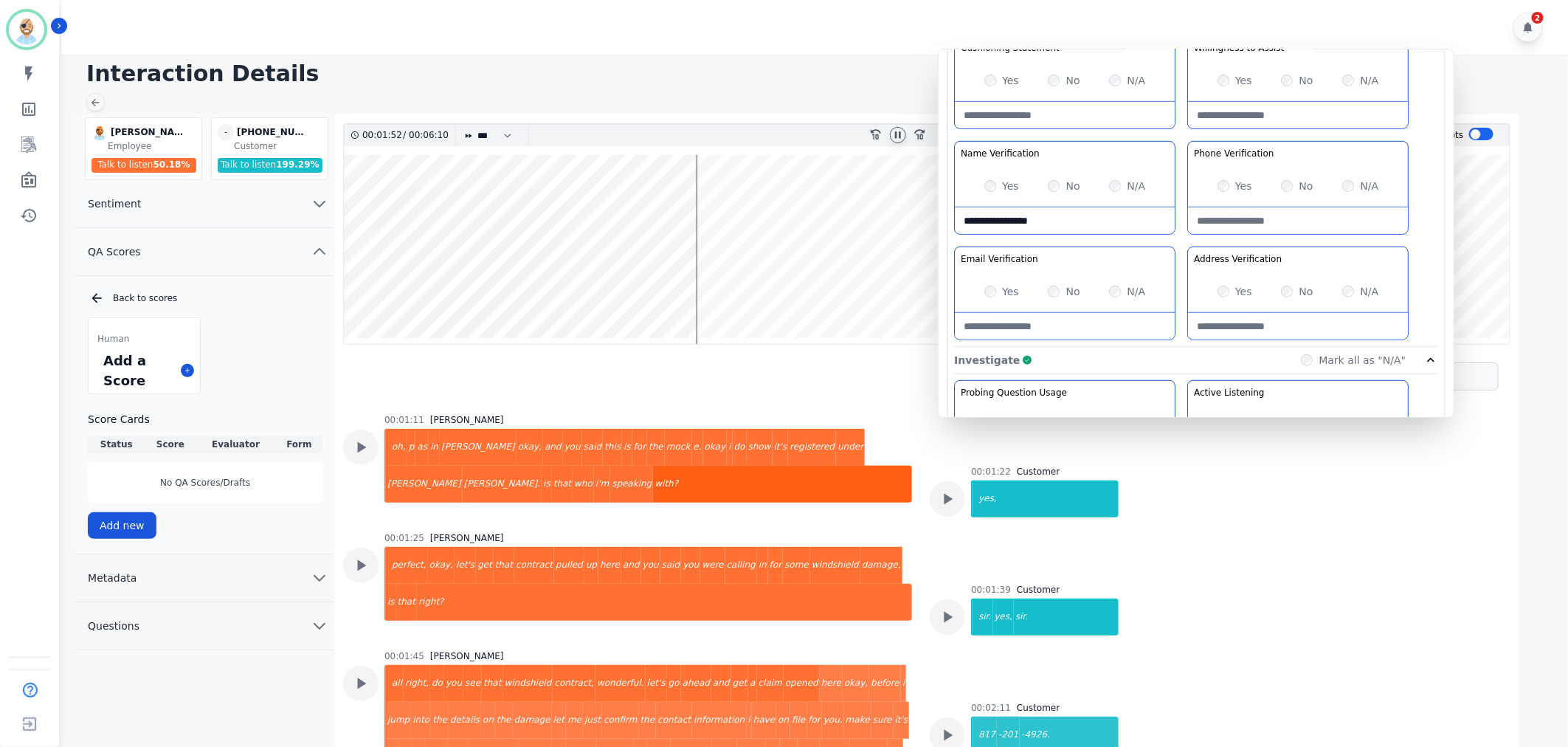
scroll to position [492, 0]
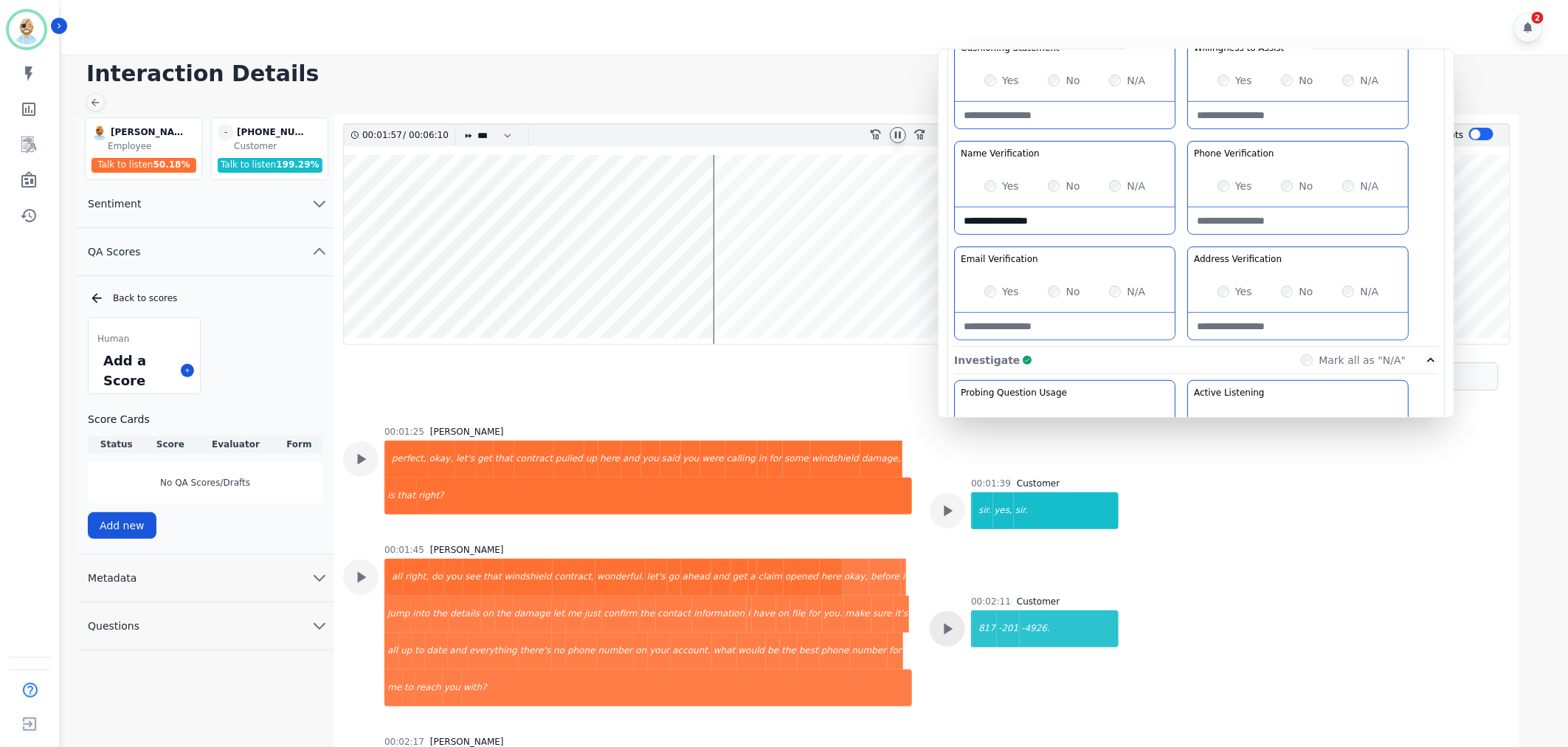
click at [937, 11] on icon at bounding box center [947, 2] width 19 height 19
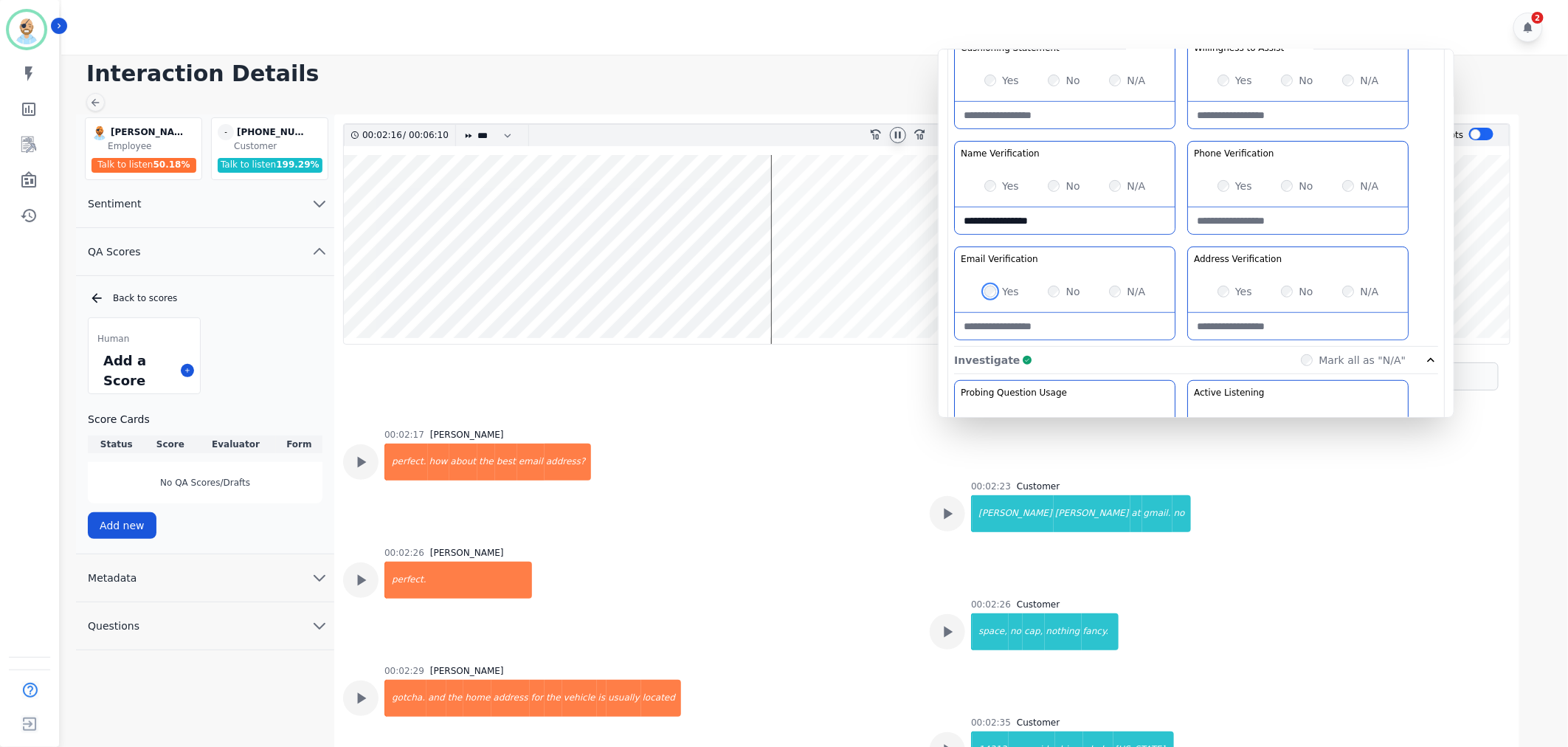
scroll to position [902, 0]
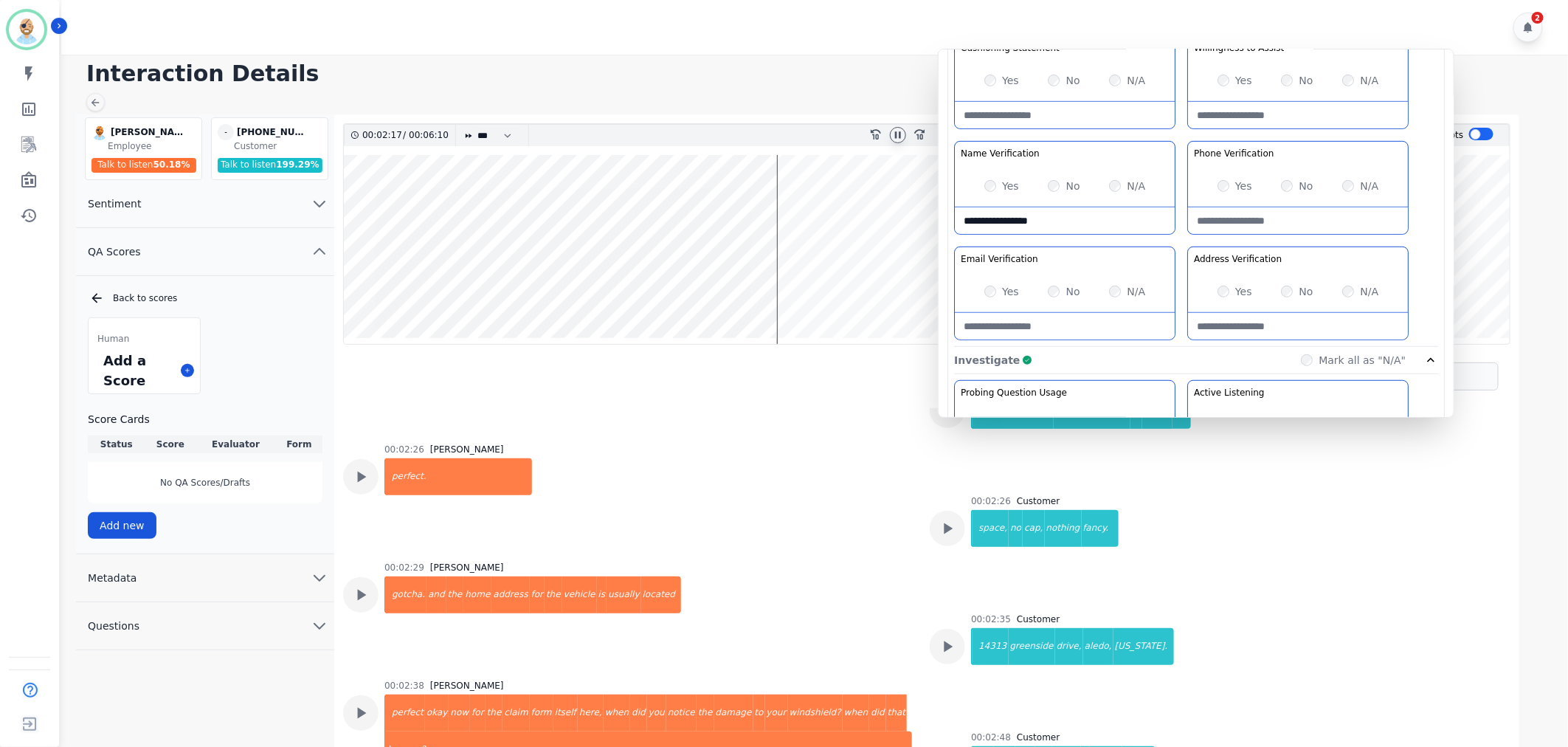
click at [1175, 229] on div "Greeting the Customer Welcome is where we quickly greet our customer as a known…" at bounding box center [1195, 85] width 484 height 522
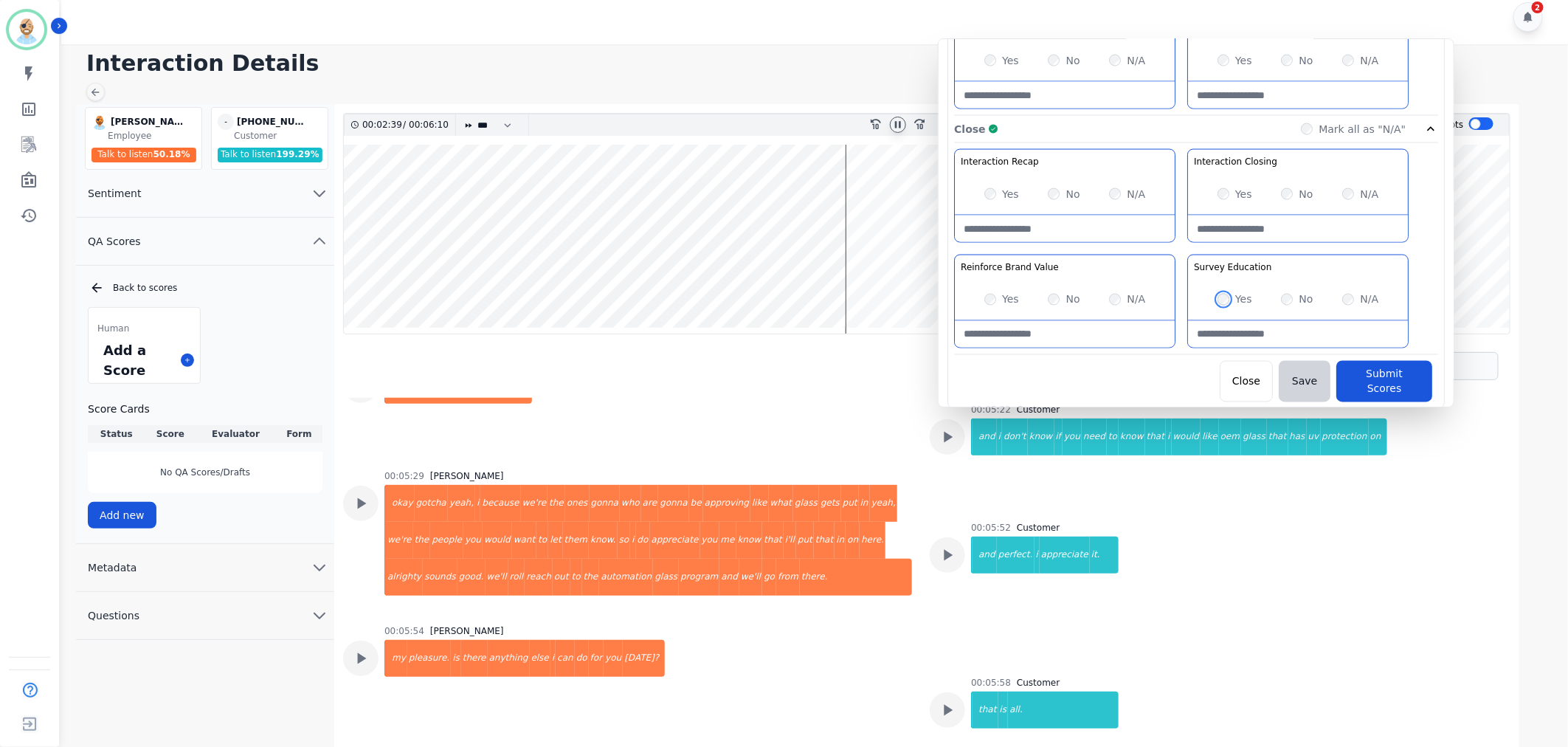
scroll to position [2821, 0]
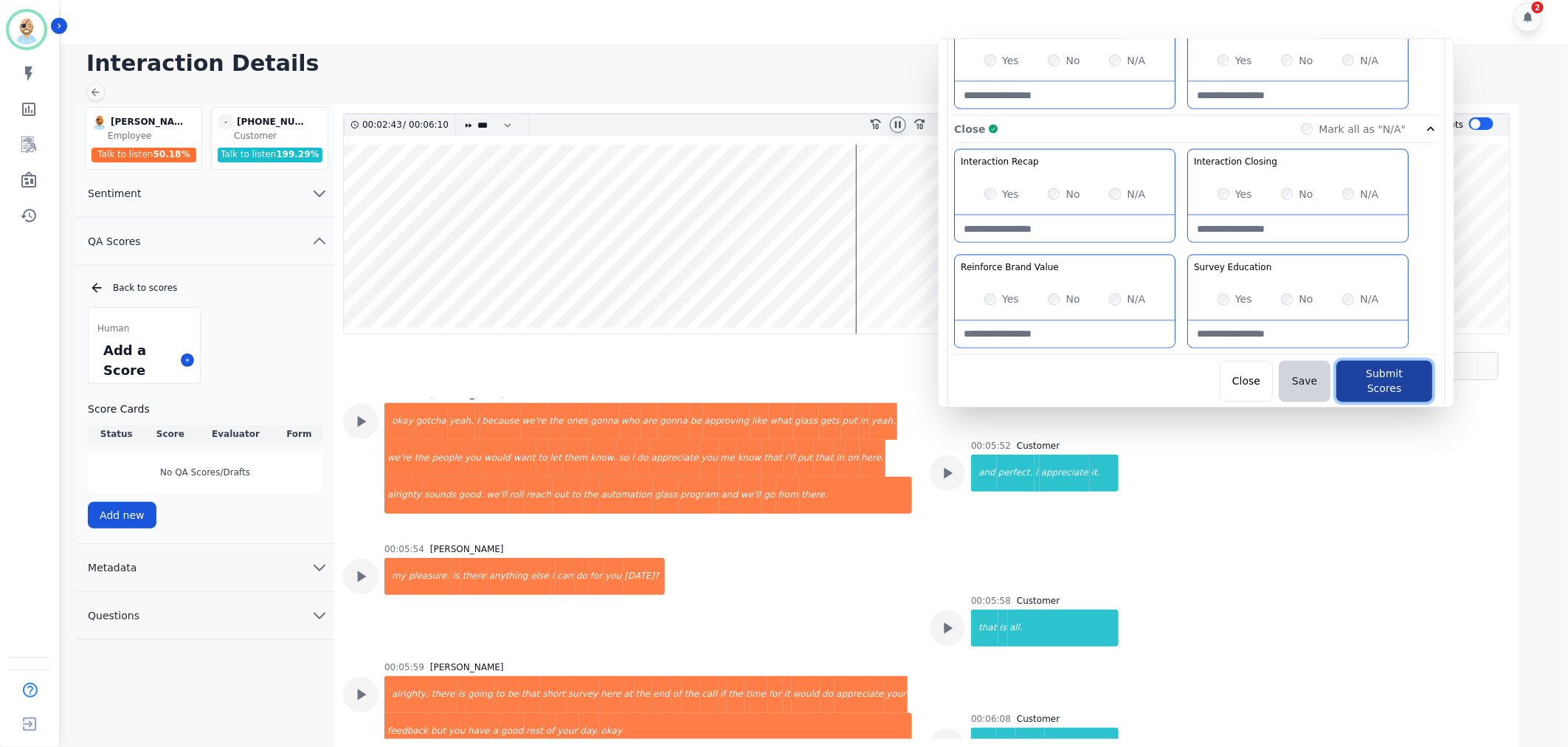
click at [1376, 376] on button "Submit Scores" at bounding box center [1384, 381] width 96 height 41
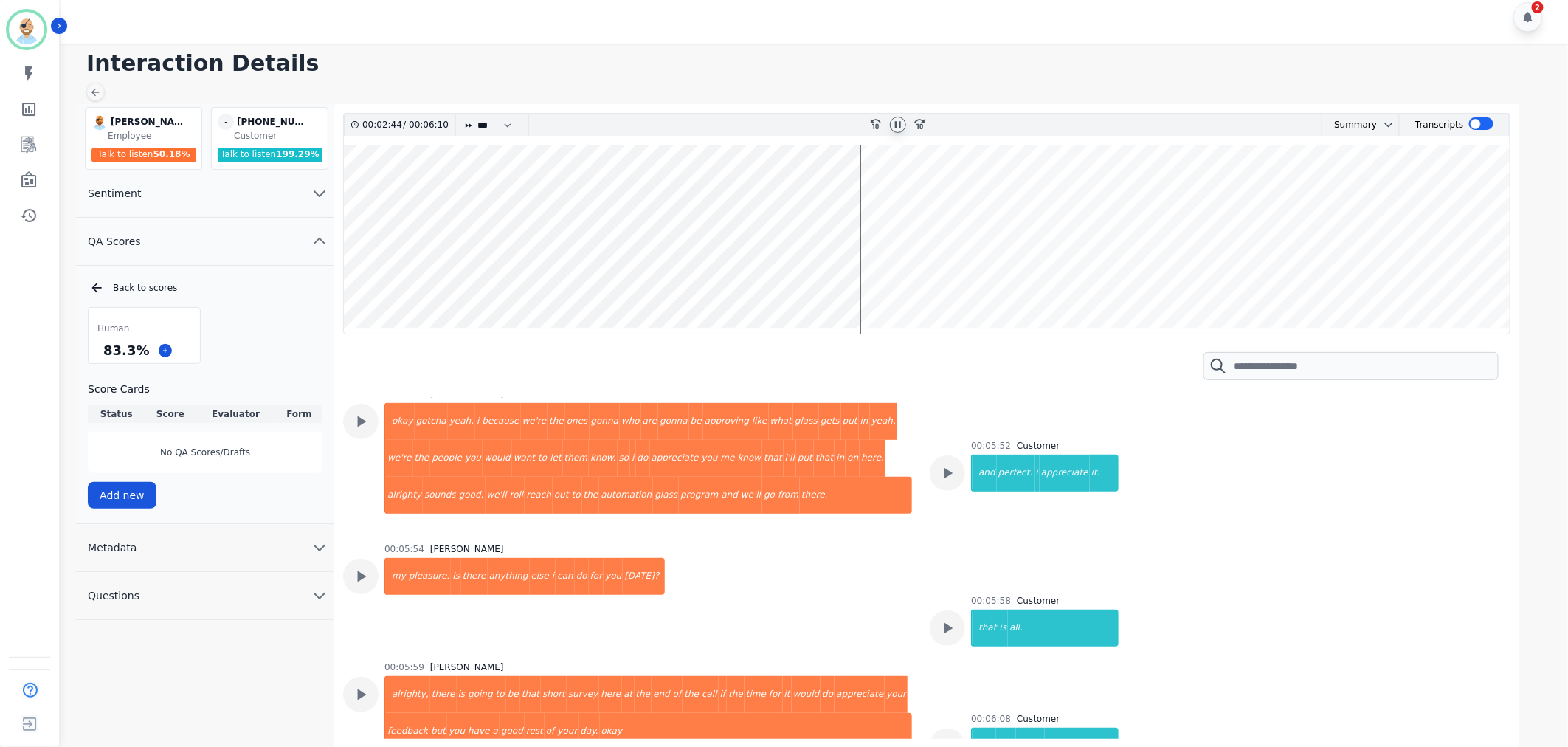
click at [899, 121] on icon at bounding box center [897, 124] width 11 height 11
click at [247, 342] on div "Human 83.3 % Score Cards Status Score Evaluator Form No QA Scores/Drafts Add new" at bounding box center [205, 408] width 234 height 201
drag, startPoint x: 144, startPoint y: 350, endPoint x: 91, endPoint y: 342, distance: 53.6
click at [91, 342] on div "83.3 %" at bounding box center [143, 351] width 111 height 26
copy div "83.3 %"
